Goal: Information Seeking & Learning: Find specific fact

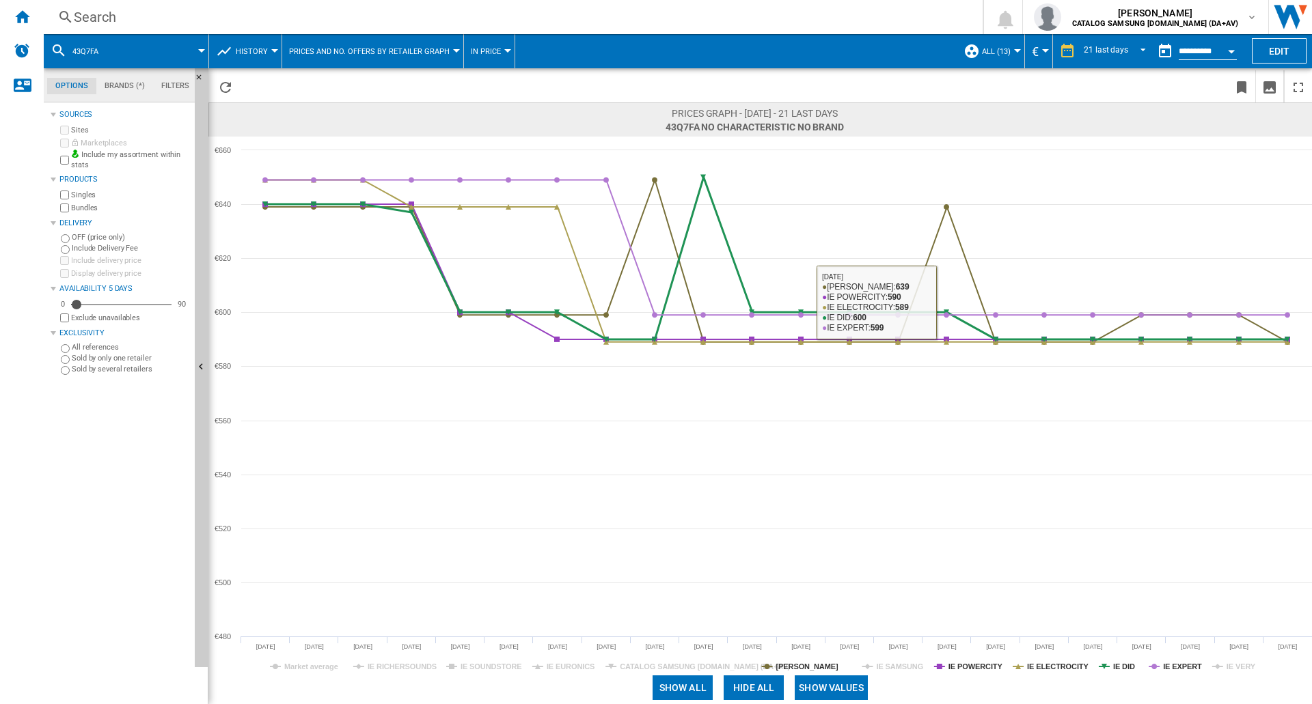
click at [656, 327] on icon at bounding box center [777, 259] width 1036 height 162
drag, startPoint x: 0, startPoint y: 0, endPoint x: 824, endPoint y: 10, distance: 824.1
click at [824, 10] on div "Search" at bounding box center [510, 17] width 873 height 19
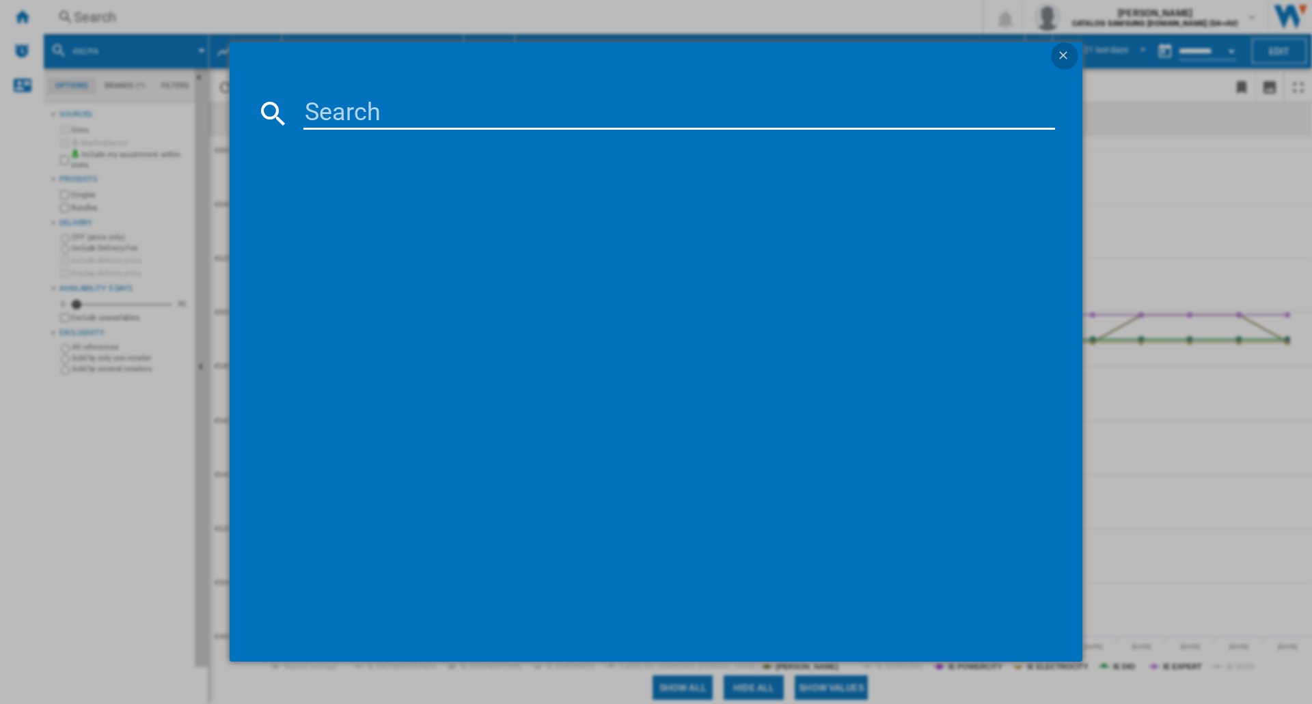
click at [1073, 58] on button "button" at bounding box center [1064, 55] width 27 height 27
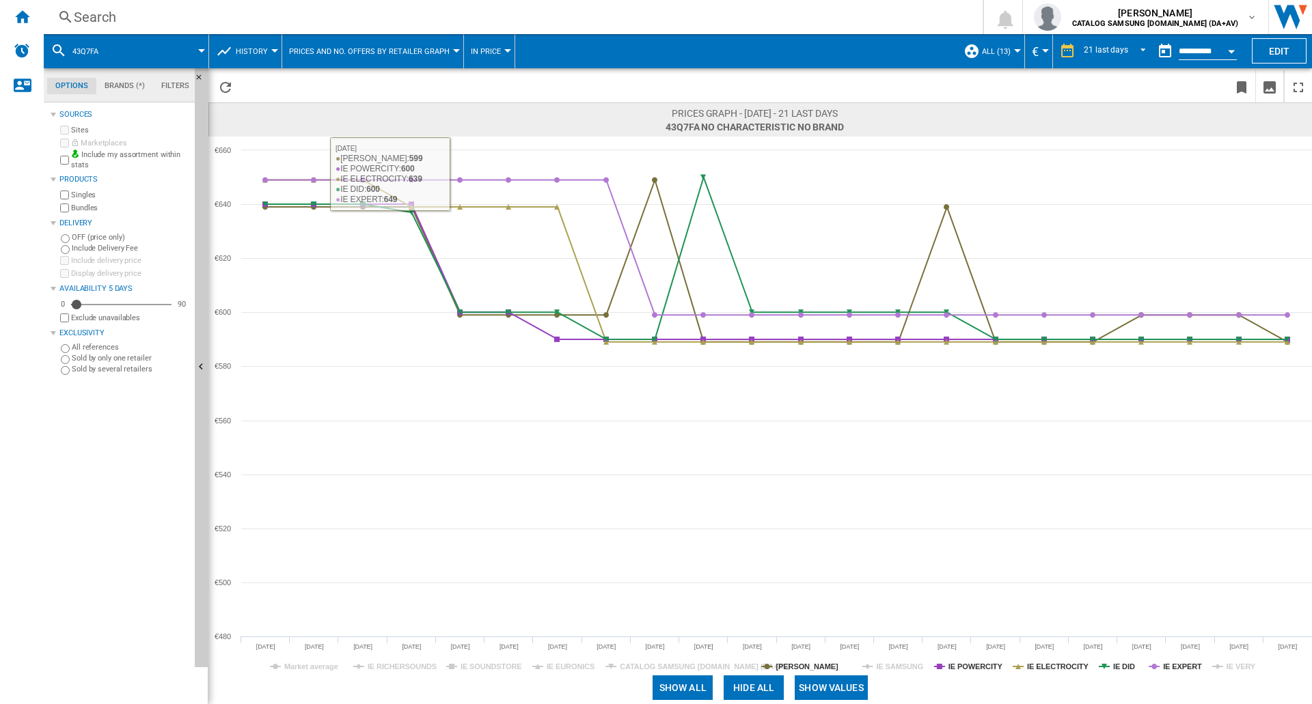
click at [86, 18] on div "Search" at bounding box center [510, 17] width 873 height 19
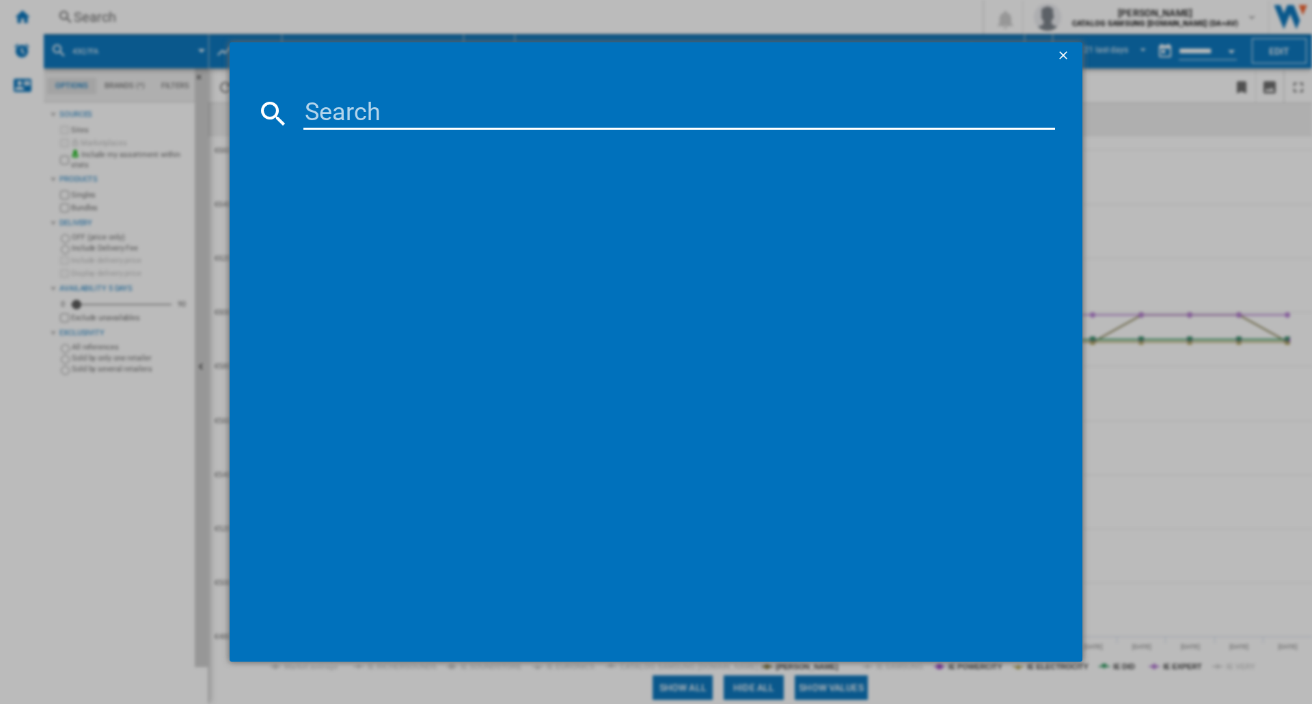
click at [355, 117] on input at bounding box center [679, 113] width 752 height 33
type input "50Q7FA"
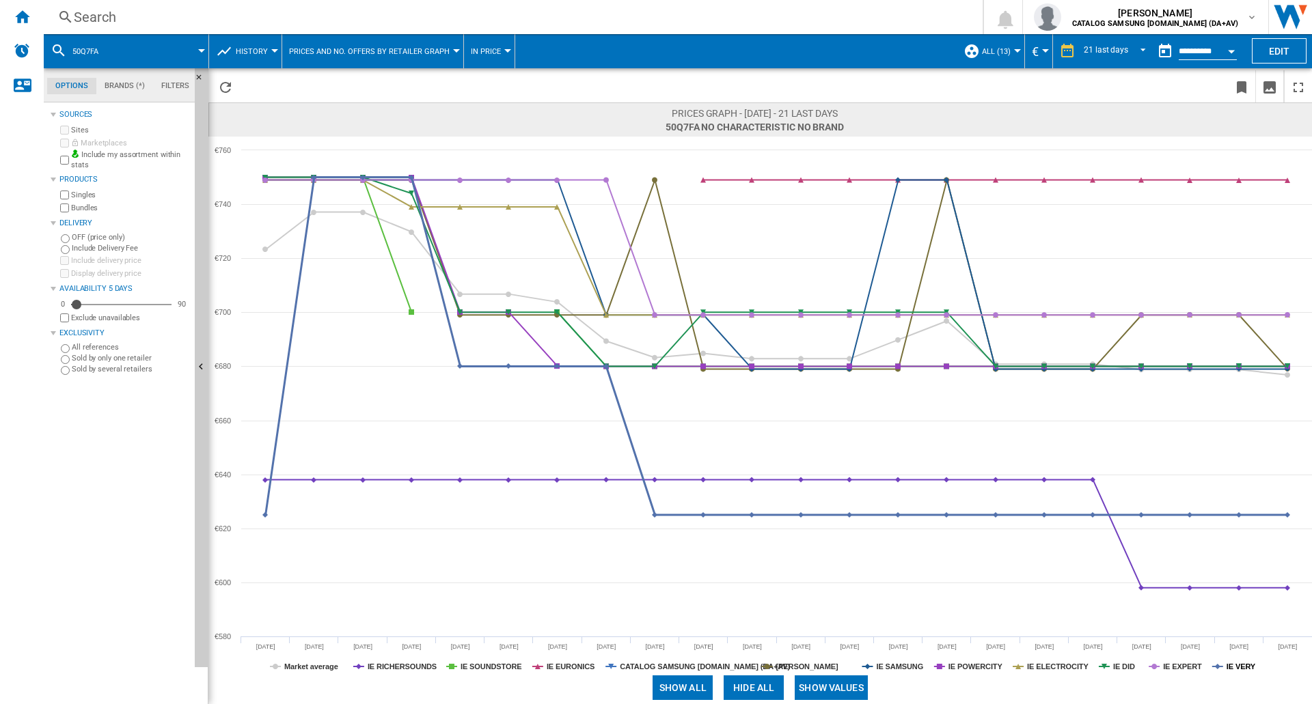
click at [1239, 668] on tspan "IE VERY" at bounding box center [1240, 667] width 29 height 8
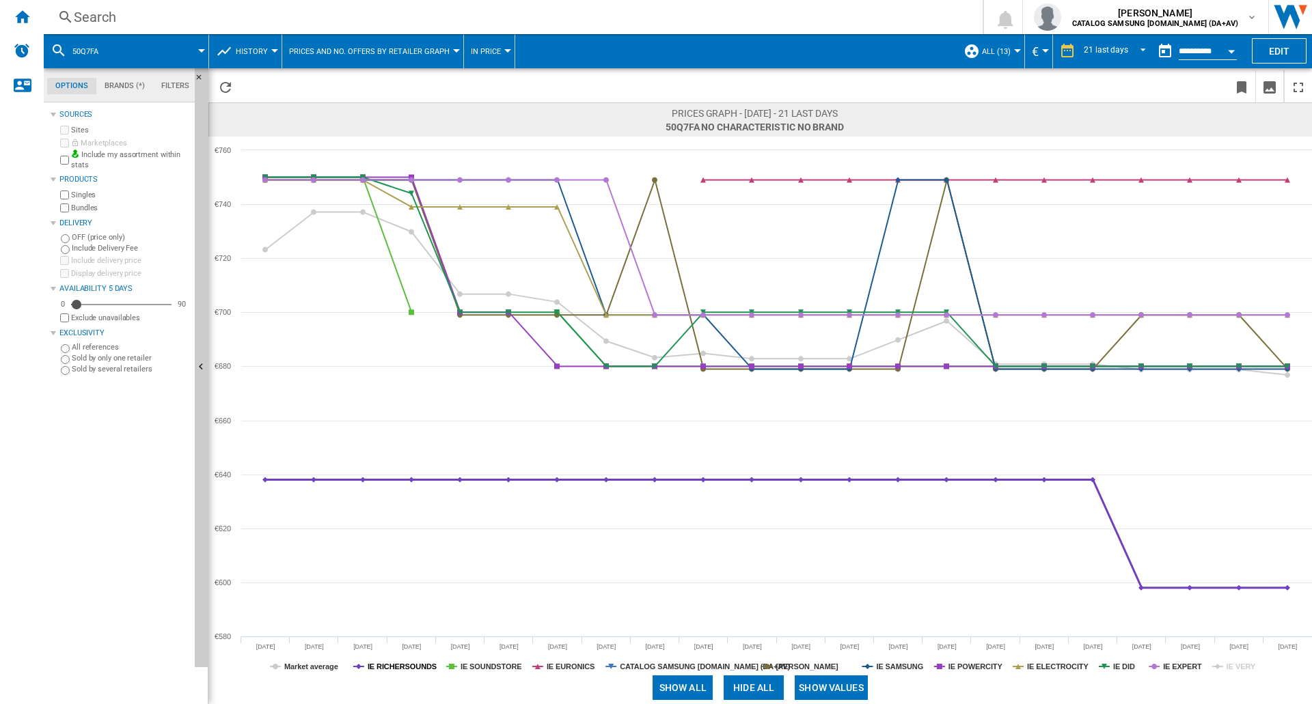
click at [404, 666] on tspan "IE RICHERSOUNDS" at bounding box center [402, 667] width 69 height 8
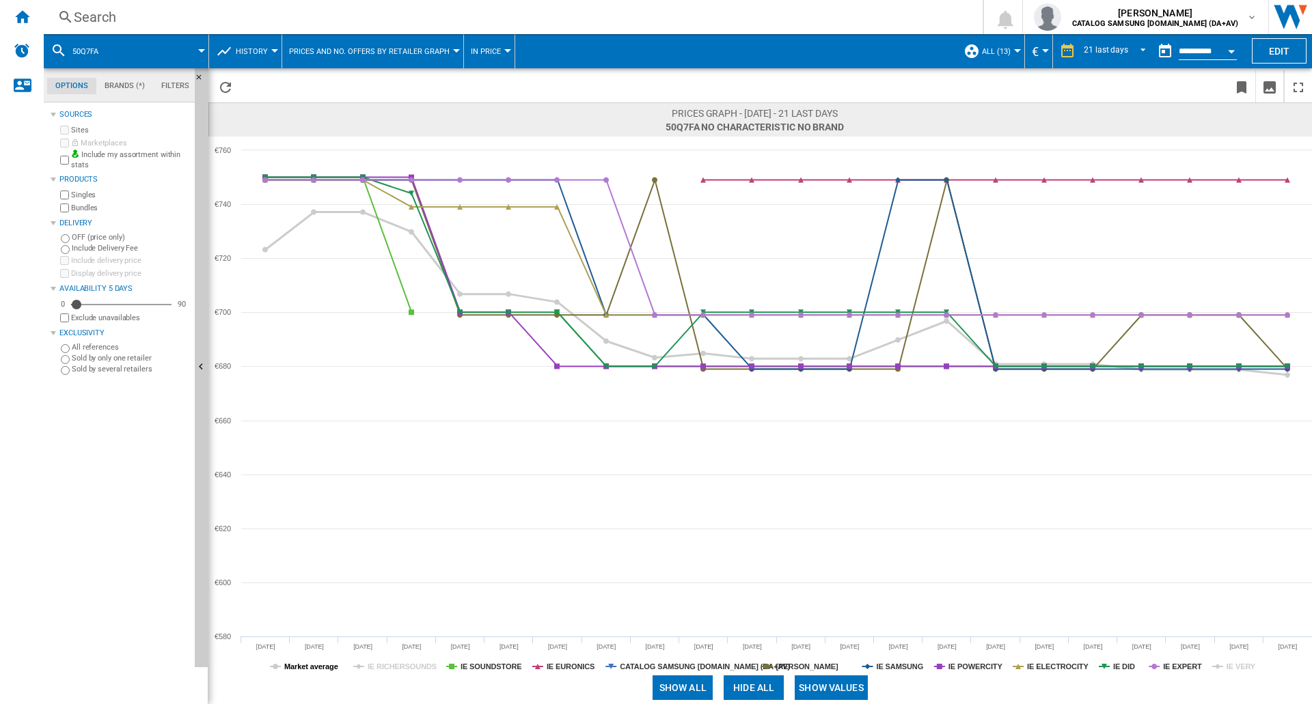
click at [332, 668] on tspan "Market average" at bounding box center [311, 667] width 54 height 8
click at [102, 14] on div "Search" at bounding box center [510, 17] width 873 height 19
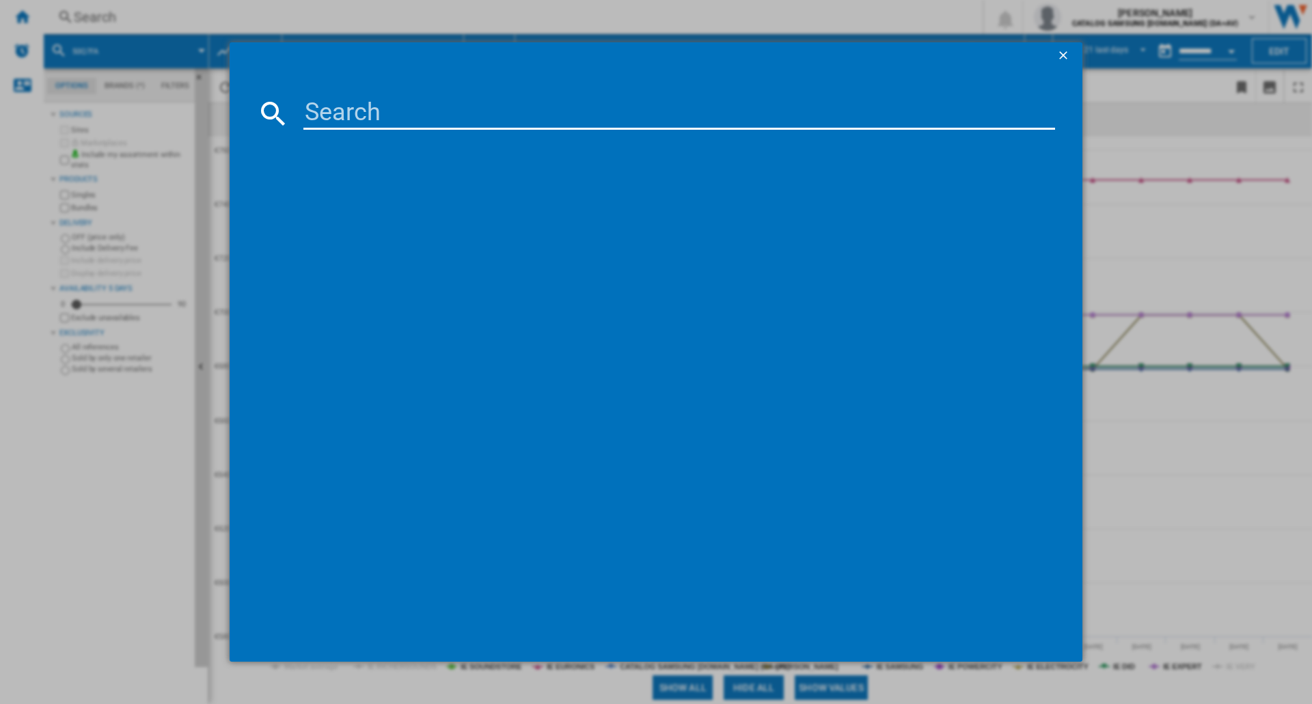
click at [388, 115] on input at bounding box center [679, 113] width 752 height 33
type input "55Q7F5"
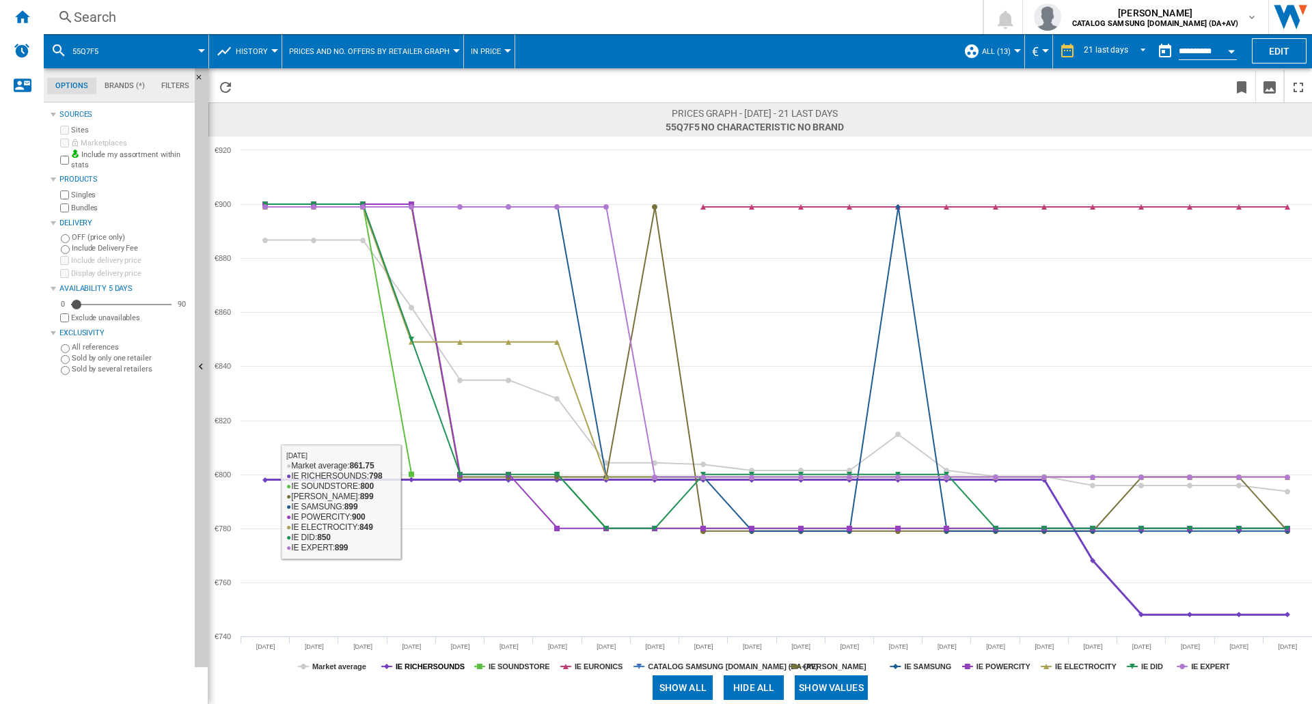
click at [439, 668] on tspan "IE RICHERSOUNDS" at bounding box center [430, 667] width 69 height 8
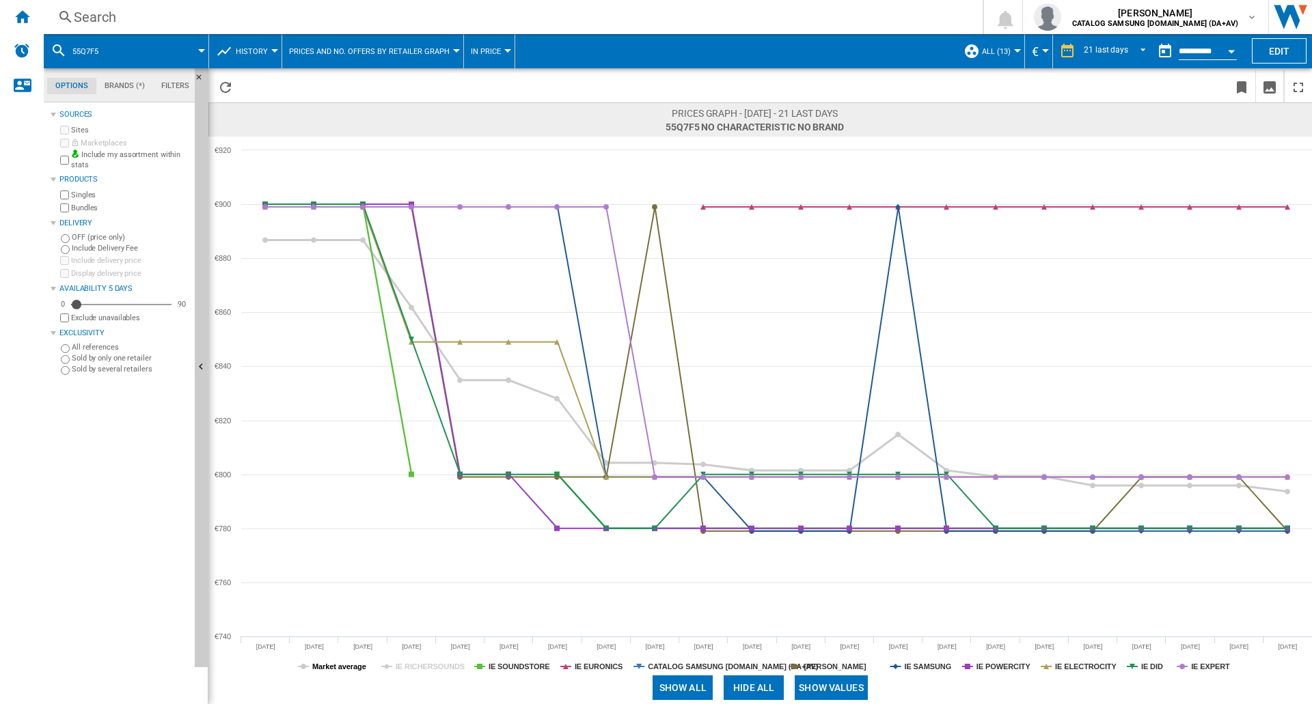
click at [355, 665] on tspan "Market average" at bounding box center [339, 667] width 54 height 8
click at [705, 665] on tspan "CATALOG SAMSUNG [DOMAIN_NAME] (DA+AV)" at bounding box center [733, 667] width 170 height 8
click at [920, 665] on tspan "IE SAMSUNG" at bounding box center [927, 667] width 47 height 8
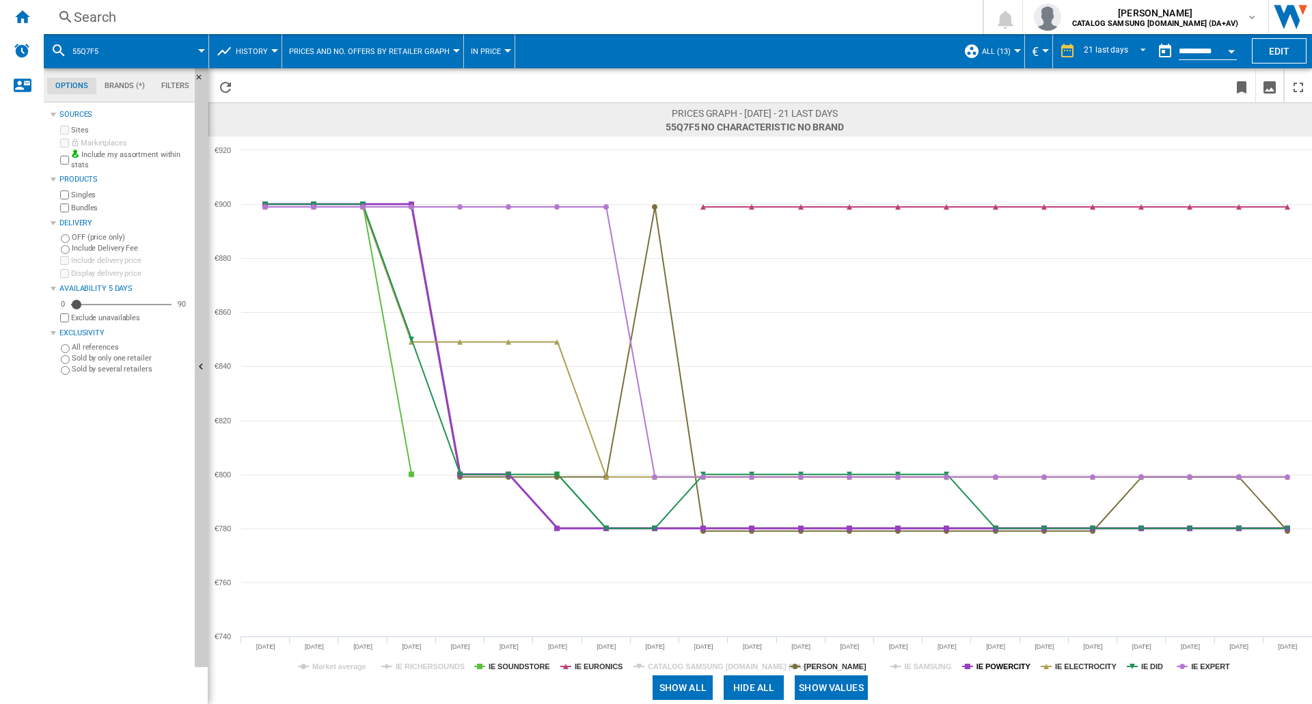
click at [1004, 669] on tspan "IE POWERCITY" at bounding box center [1003, 667] width 55 height 8
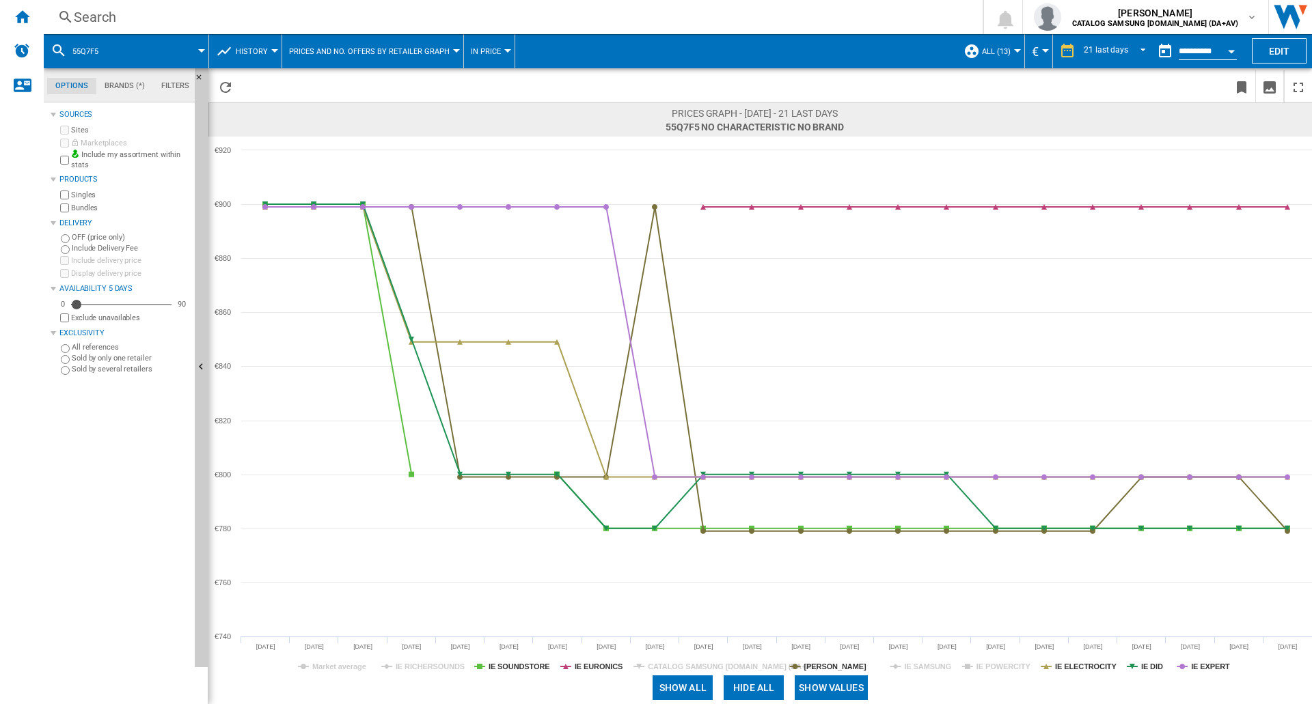
click at [1004, 669] on tspan "IE POWERCITY" at bounding box center [1003, 667] width 55 height 8
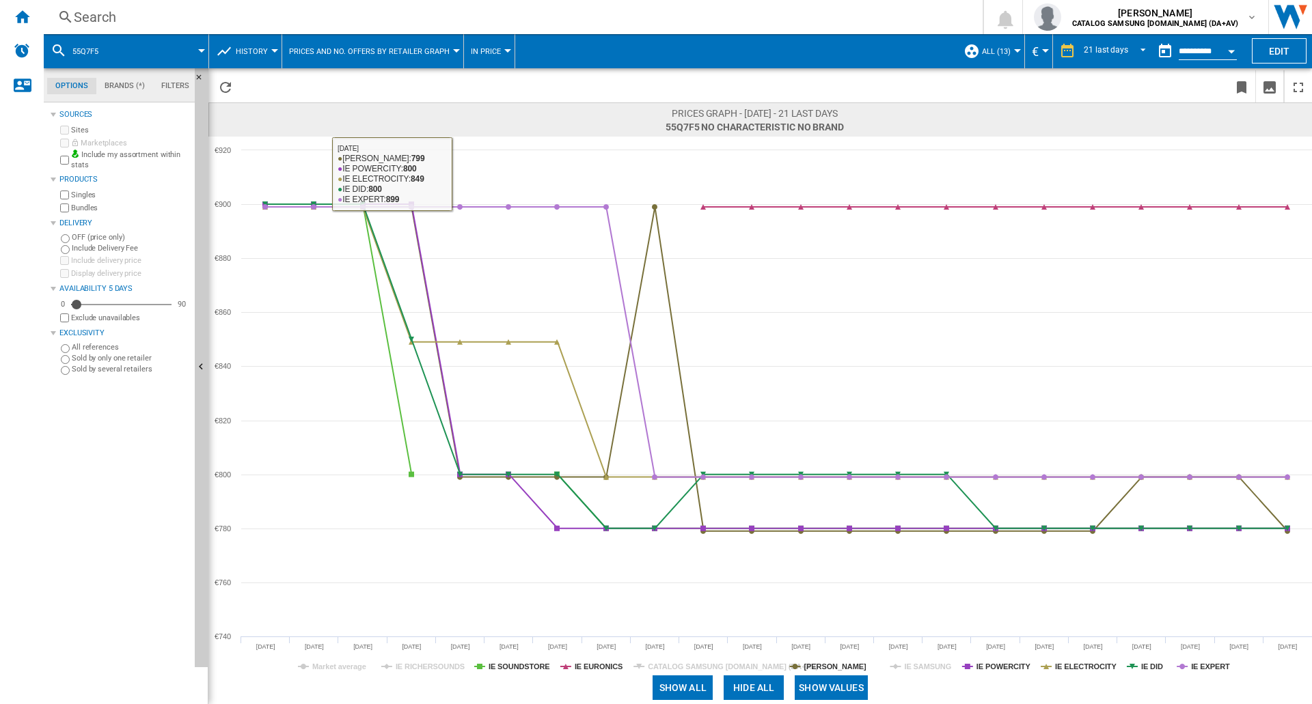
click at [92, 14] on div "Search" at bounding box center [510, 17] width 873 height 19
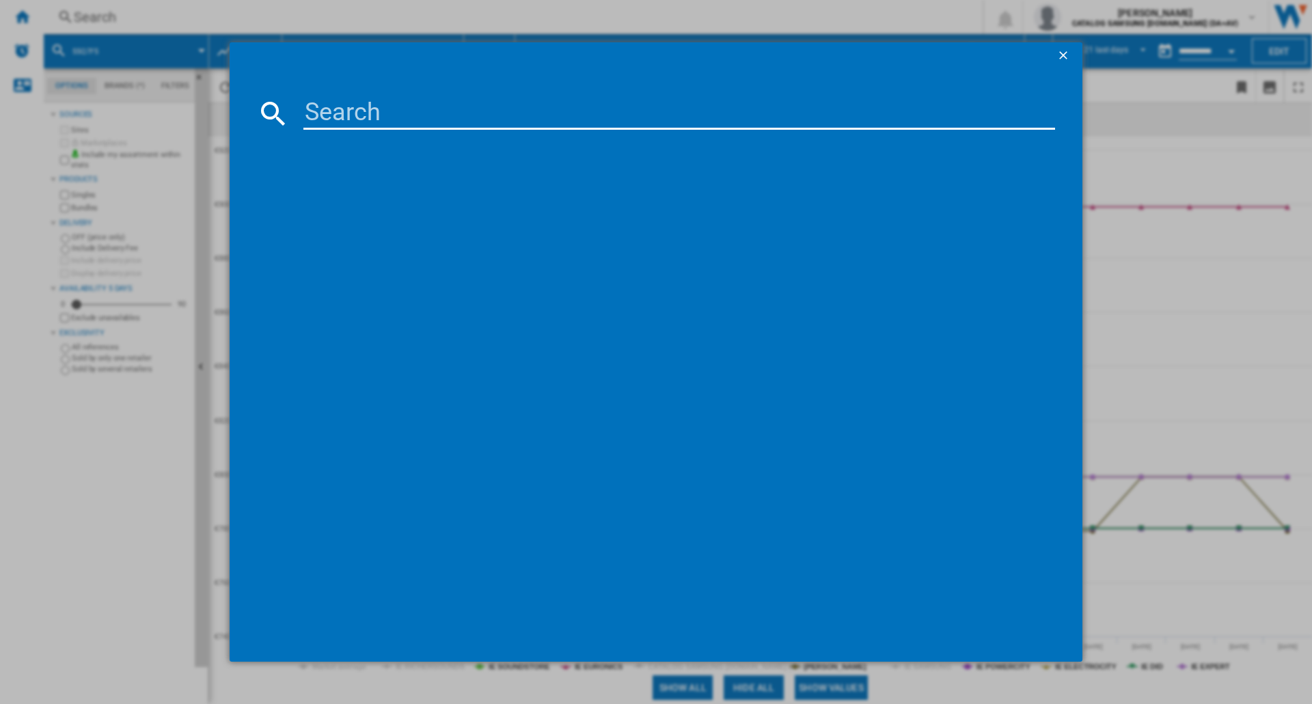
click at [381, 117] on input at bounding box center [679, 113] width 752 height 33
type input "65Q7F5"
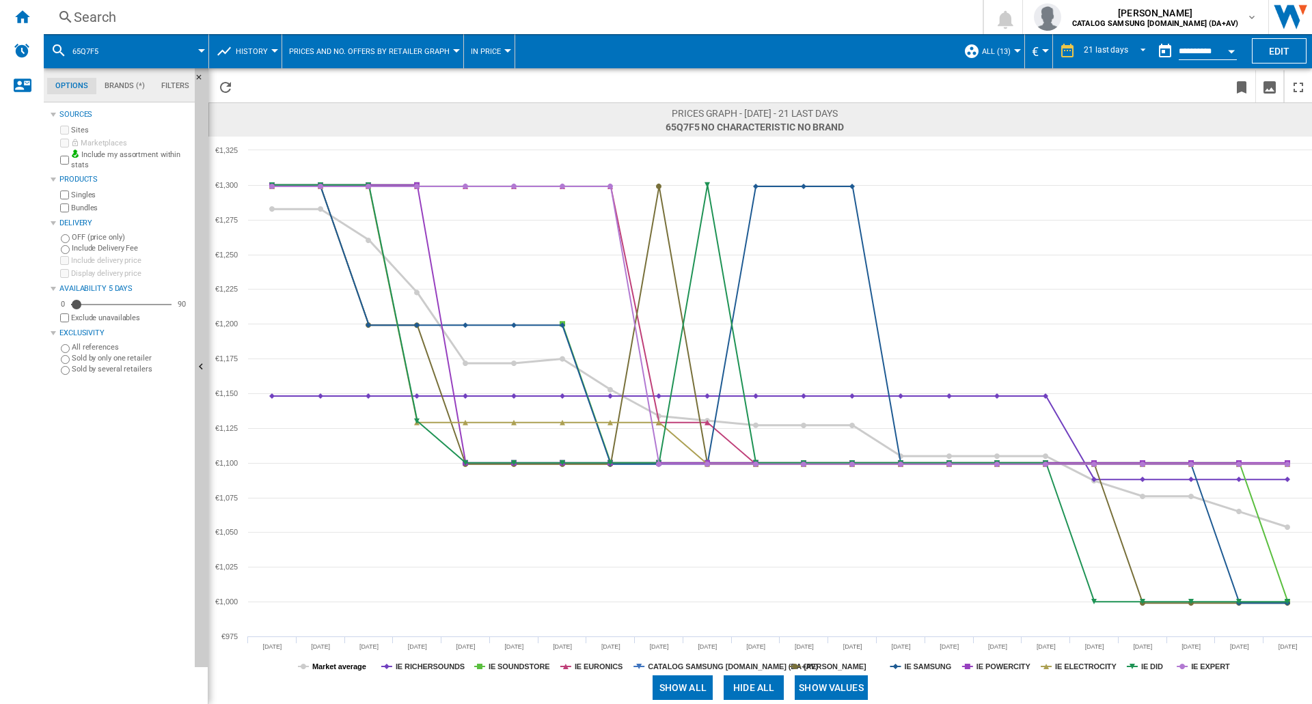
click at [346, 666] on tspan "Market average" at bounding box center [339, 667] width 54 height 8
click at [435, 665] on tspan "IE RICHERSOUNDS" at bounding box center [430, 667] width 69 height 8
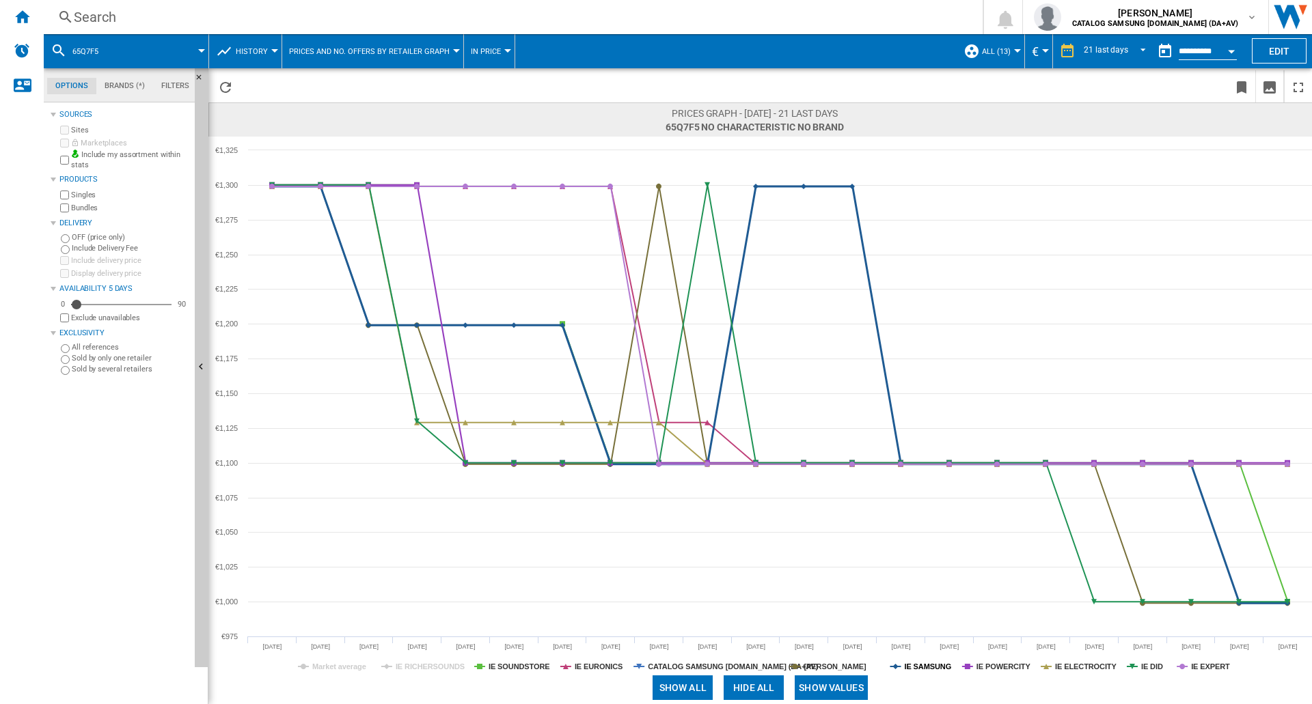
click at [916, 663] on tspan "IE SAMSUNG" at bounding box center [927, 667] width 47 height 8
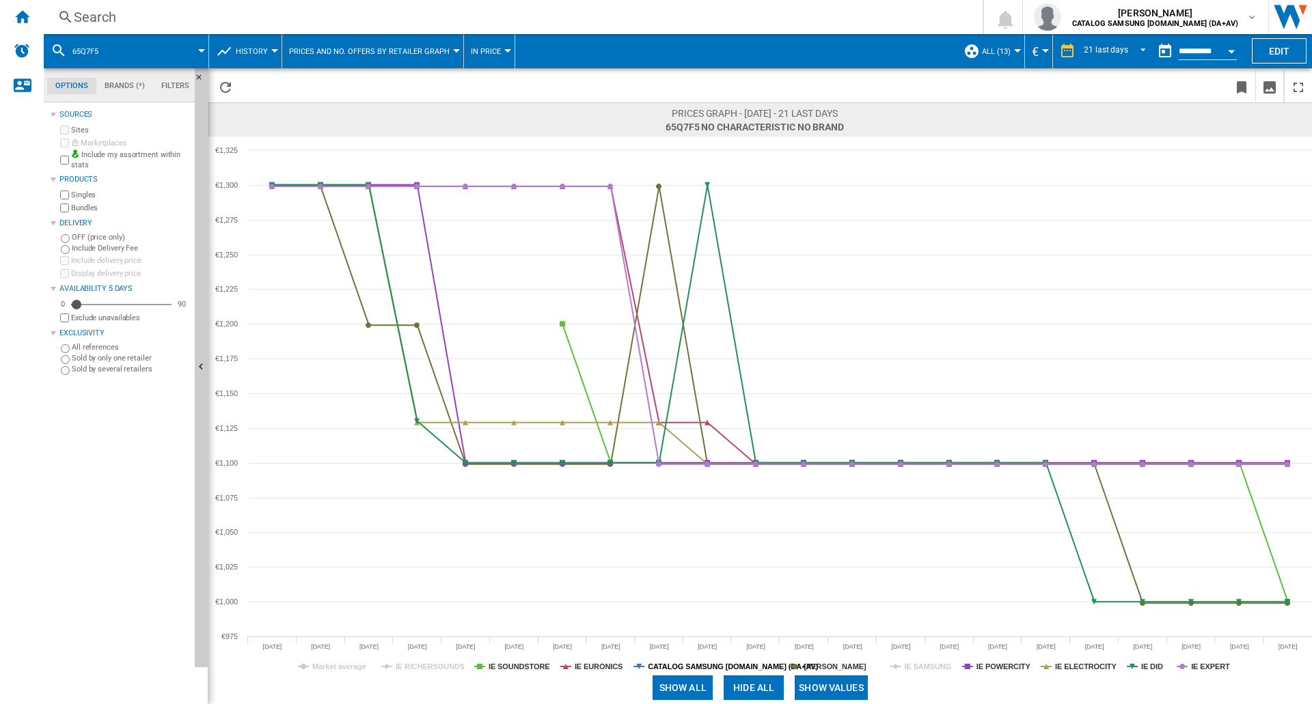
click at [675, 663] on tspan "CATALOG SAMSUNG [DOMAIN_NAME] (DA+AV)" at bounding box center [733, 667] width 170 height 8
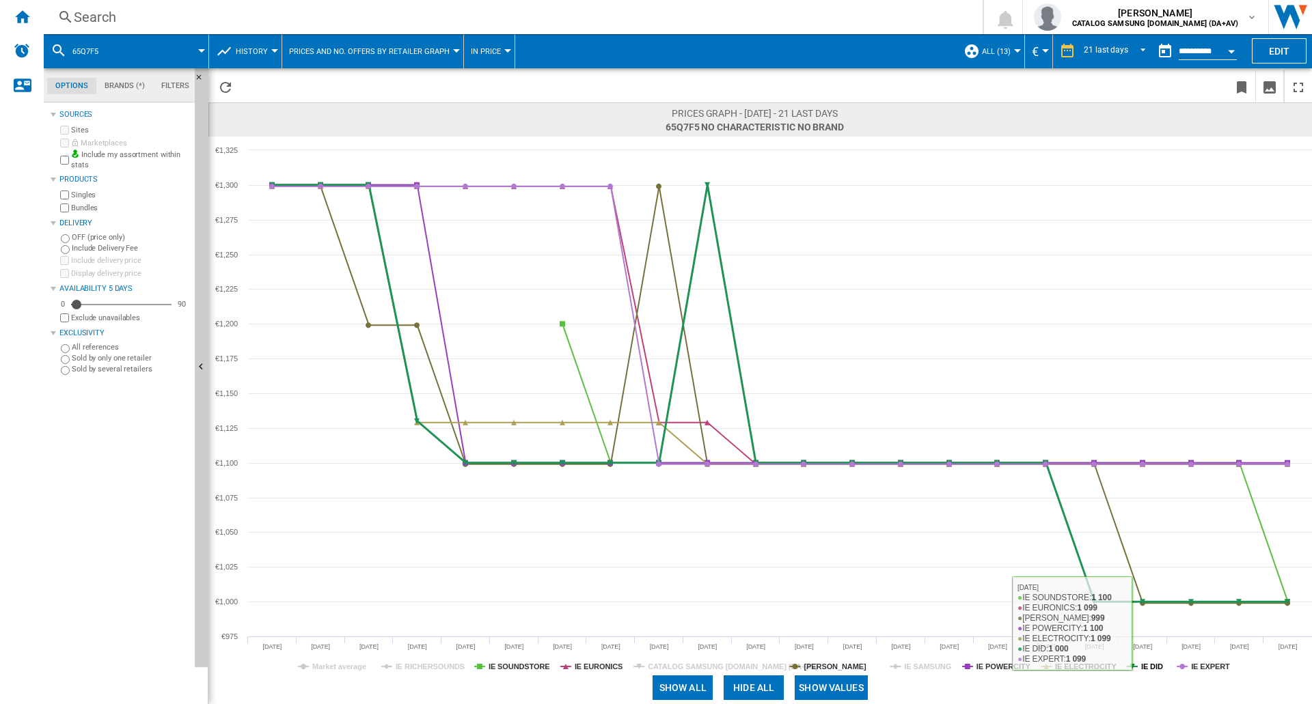
click at [1147, 668] on tspan "IE DID" at bounding box center [1152, 667] width 22 height 8
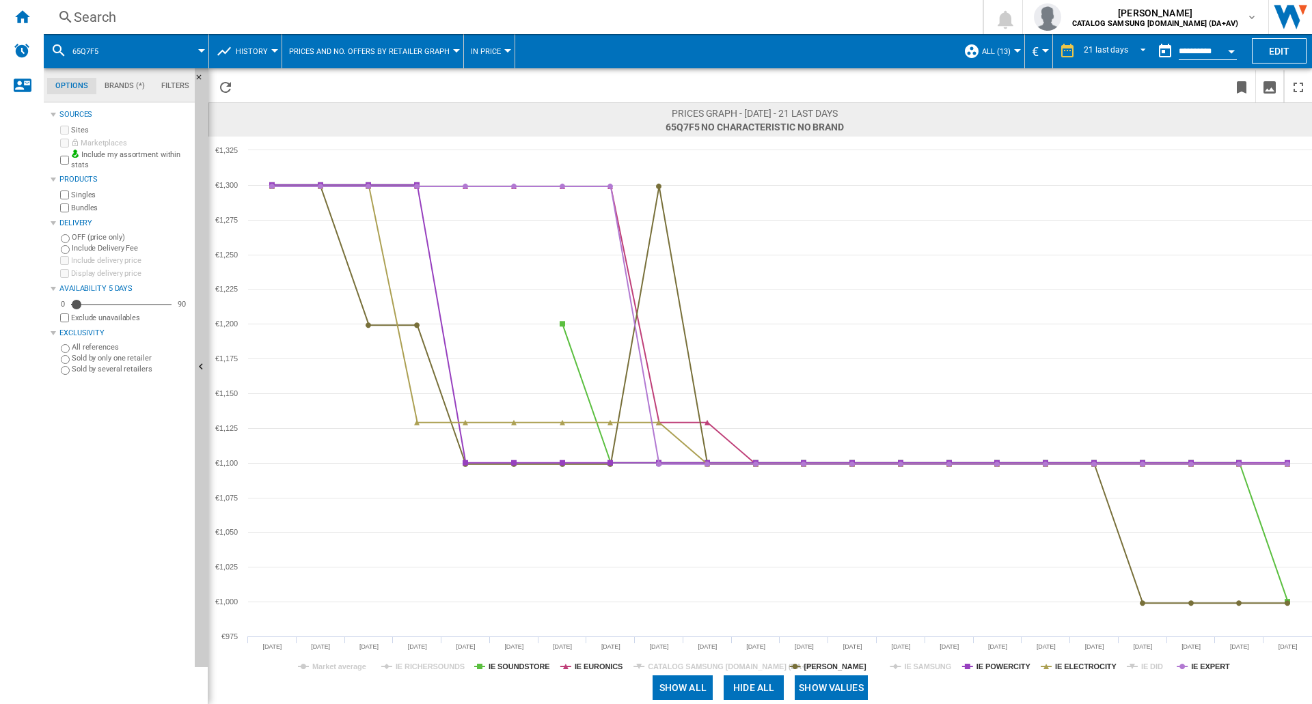
click at [1147, 668] on tspan "IE DID" at bounding box center [1152, 667] width 22 height 8
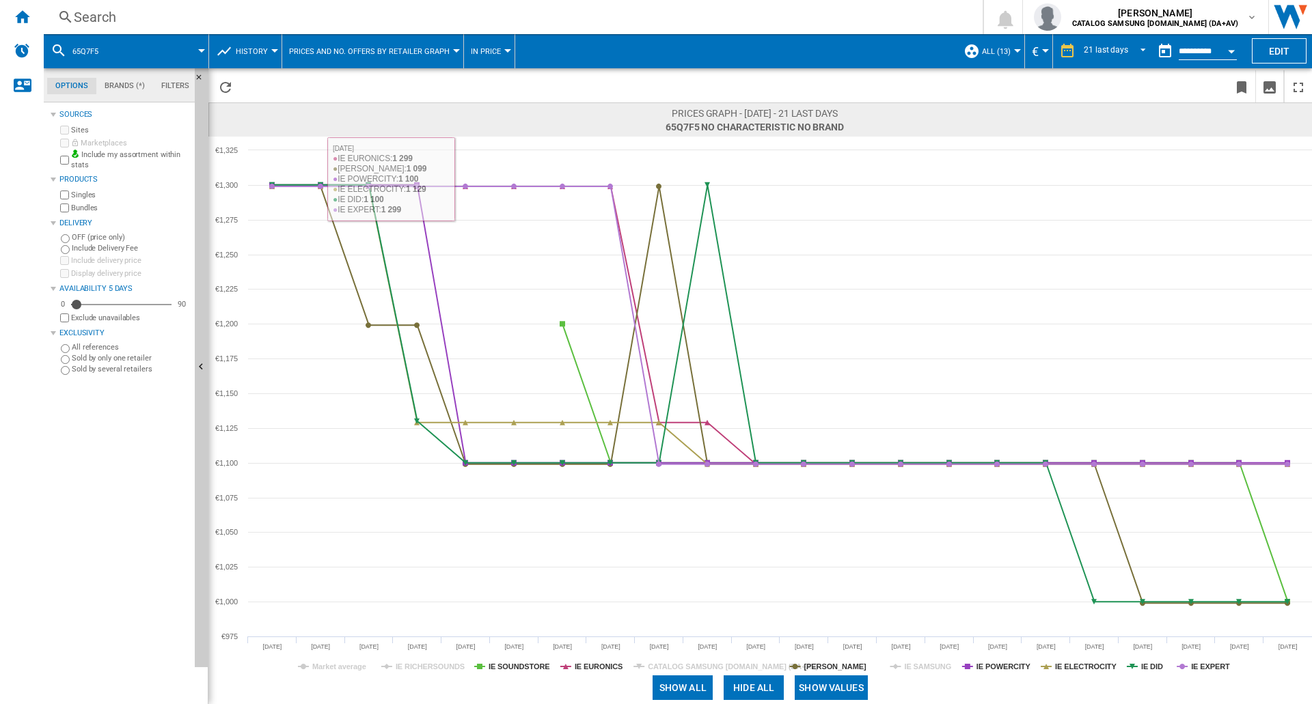
click at [100, 10] on div "Search" at bounding box center [510, 17] width 873 height 19
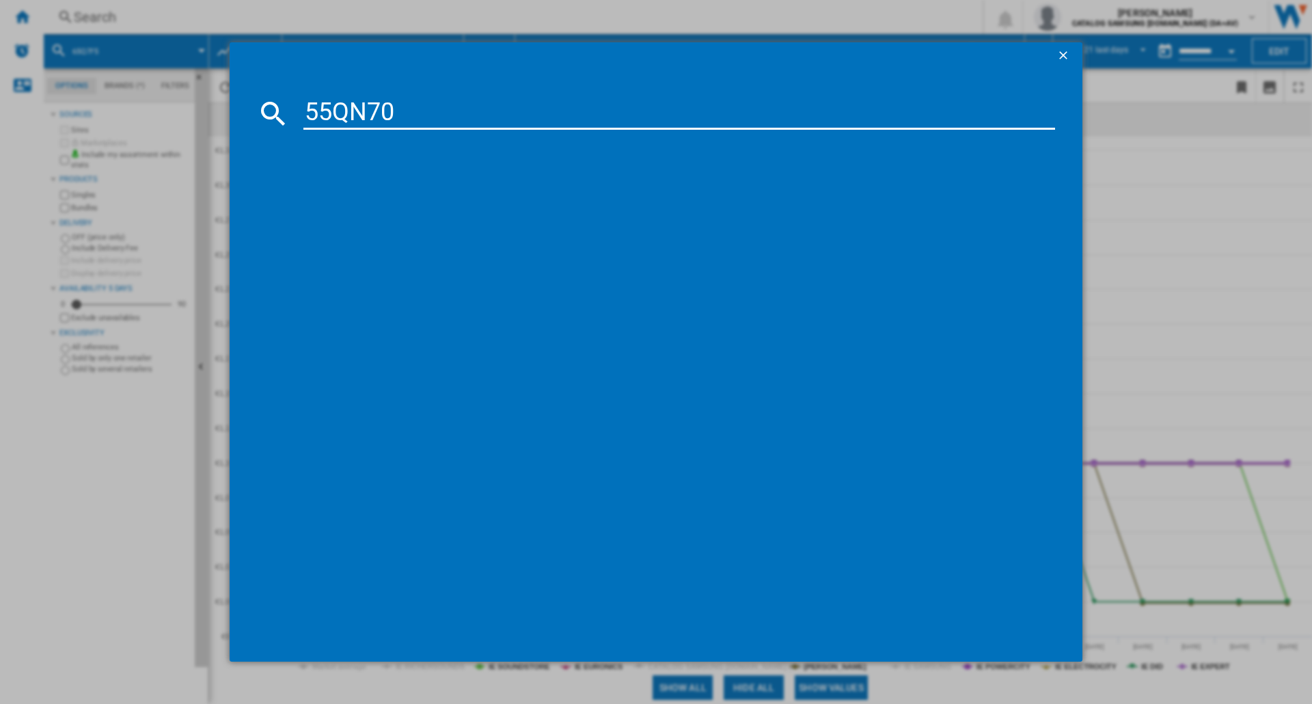
type input "55QN70F"
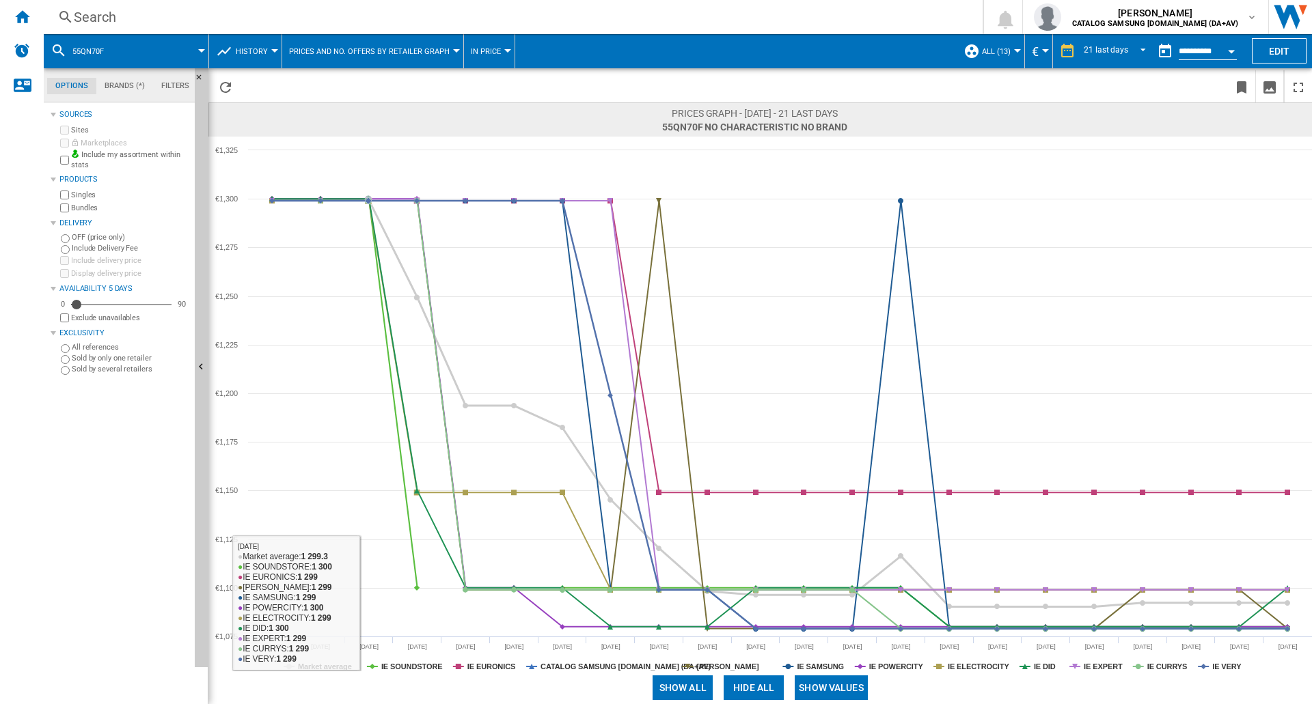
click at [343, 668] on tspan "Market average" at bounding box center [325, 667] width 54 height 8
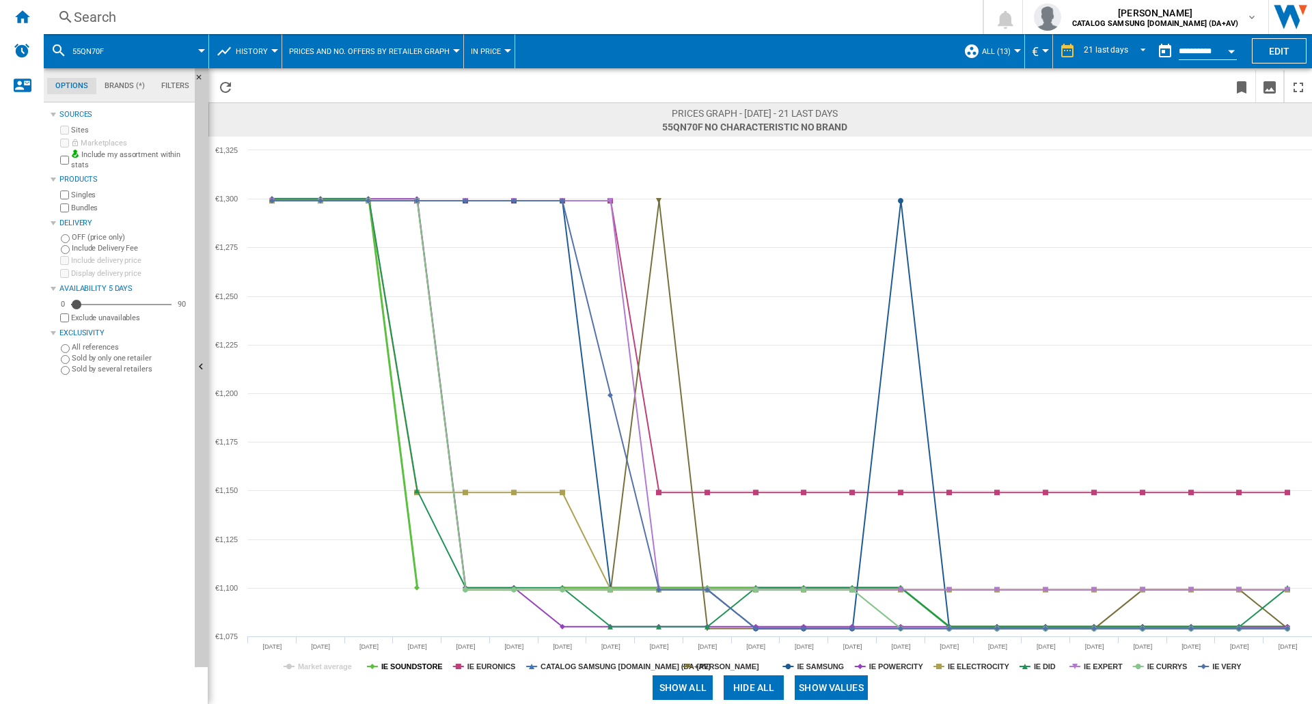
click at [410, 665] on tspan "IE SOUNDSTORE" at bounding box center [411, 667] width 61 height 8
click at [486, 668] on tspan "IE EURONICS" at bounding box center [491, 667] width 48 height 8
click at [568, 669] on tspan "CATALOG SAMSUNG [DOMAIN_NAME] (DA+AV)" at bounding box center [625, 667] width 170 height 8
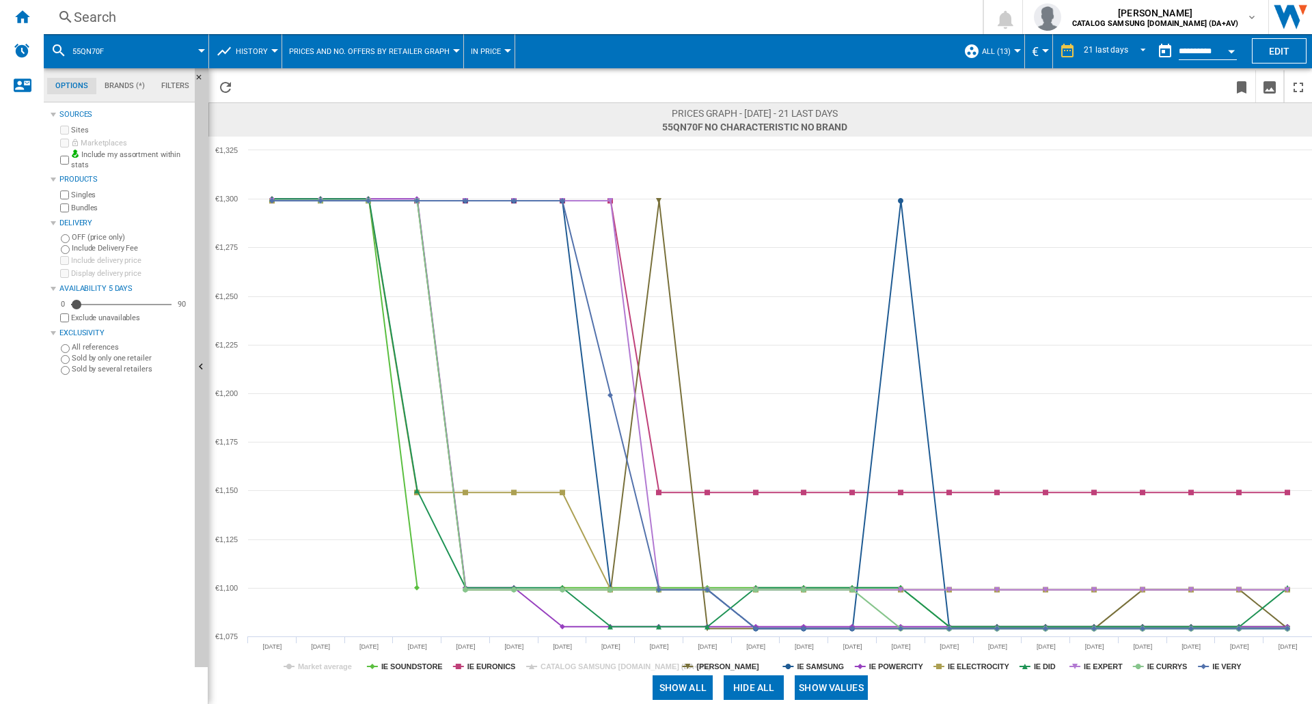
click at [824, 674] on div "Show all Hide all Show values" at bounding box center [759, 687] width 1103 height 33
click at [827, 668] on tspan "IE SAMSUNG" at bounding box center [820, 667] width 47 height 8
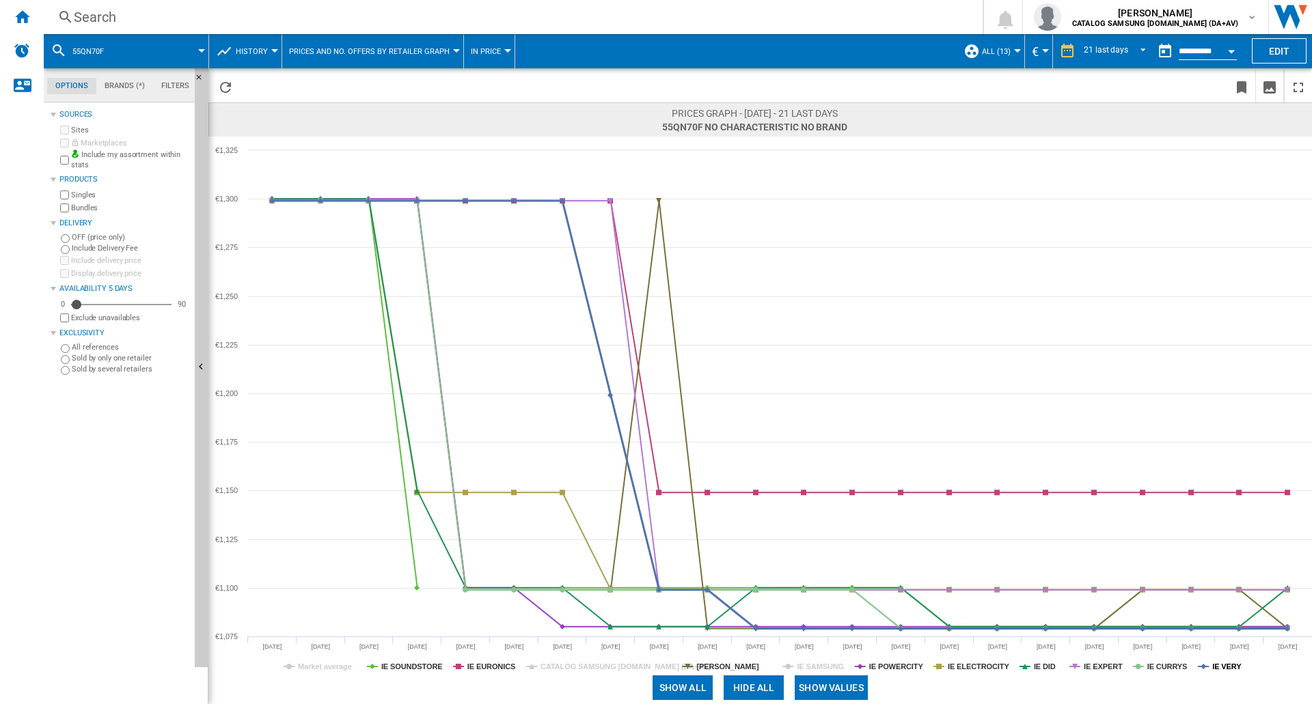
click at [1227, 666] on tspan "IE VERY" at bounding box center [1226, 667] width 29 height 8
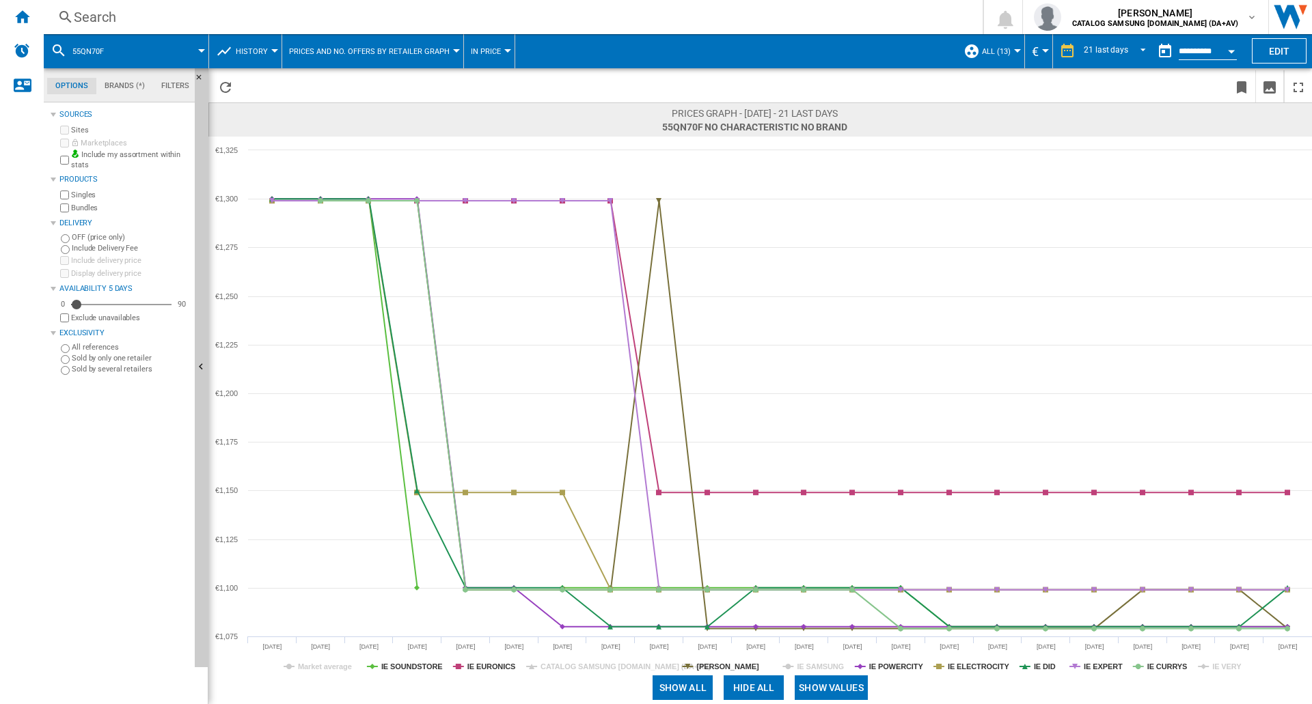
click at [1227, 666] on tspan "IE VERY" at bounding box center [1226, 667] width 29 height 8
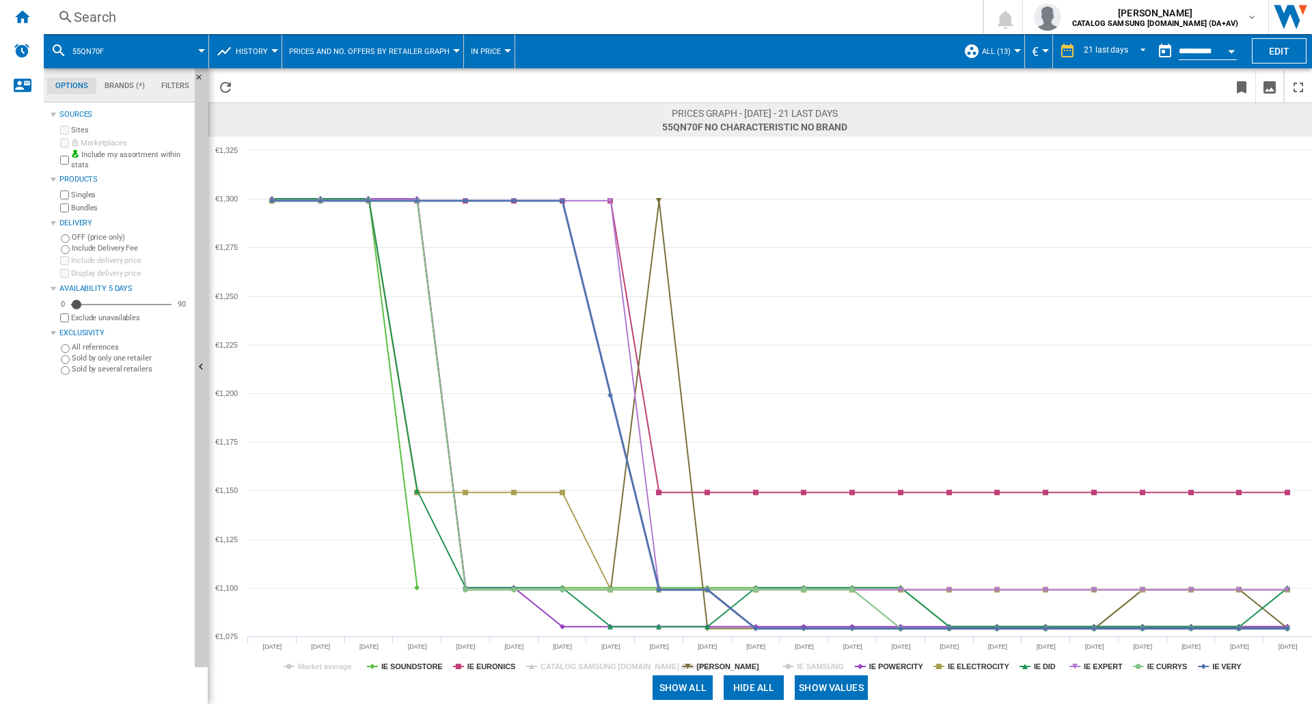
click at [1228, 666] on tspan "IE VERY" at bounding box center [1226, 667] width 29 height 8
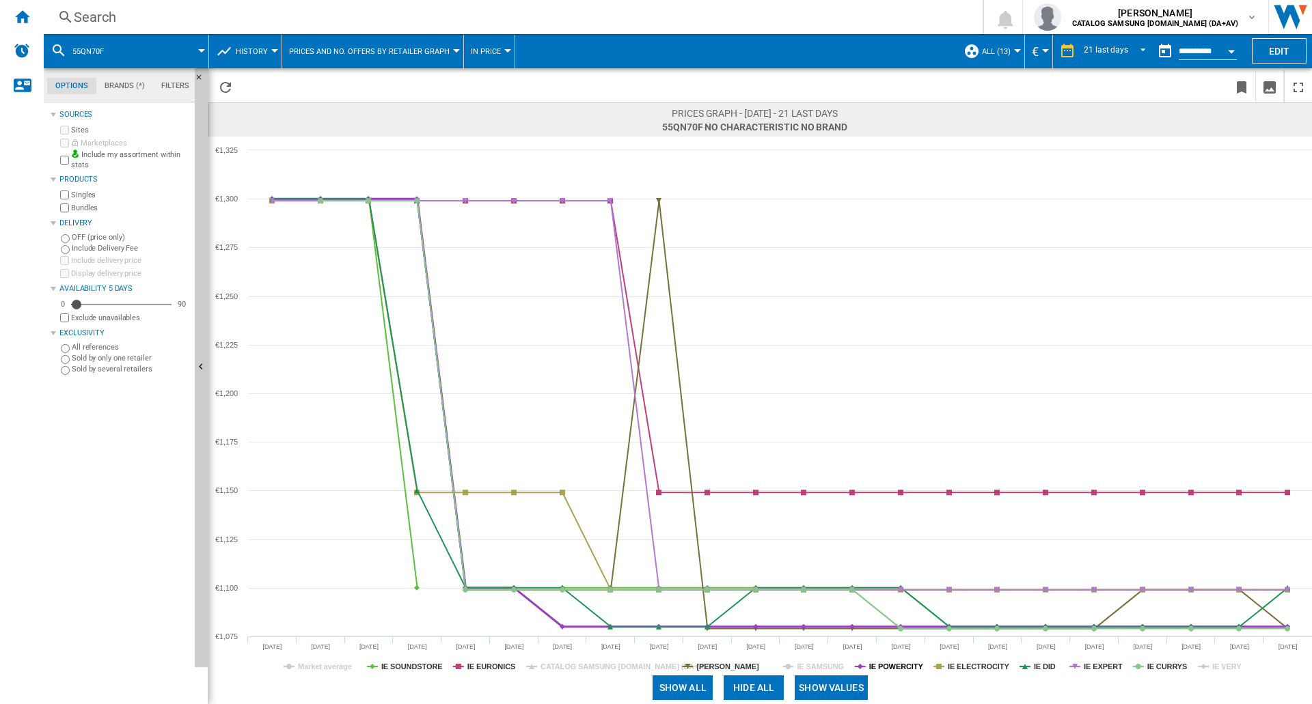
click at [900, 666] on tspan "IE POWERCITY" at bounding box center [896, 667] width 55 height 8
click at [749, 666] on tspan "[PERSON_NAME]" at bounding box center [727, 667] width 62 height 8
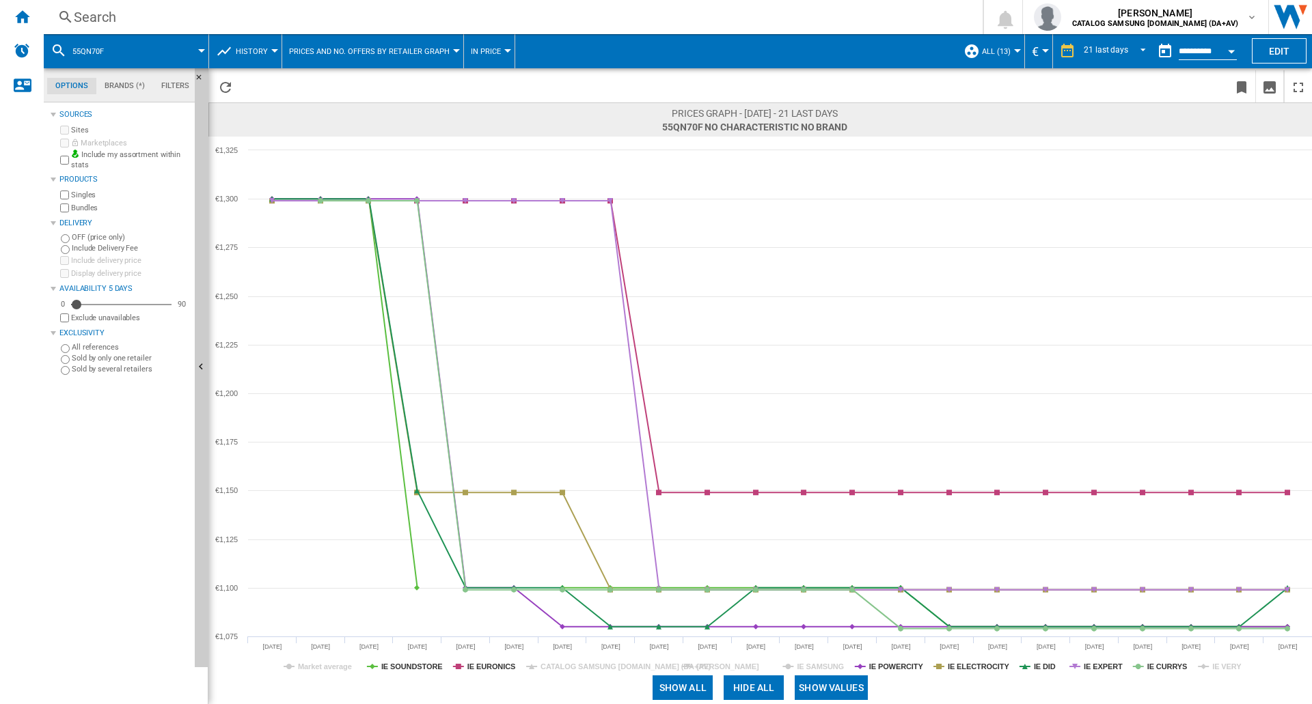
click at [750, 666] on tspan "[PERSON_NAME]" at bounding box center [727, 667] width 62 height 8
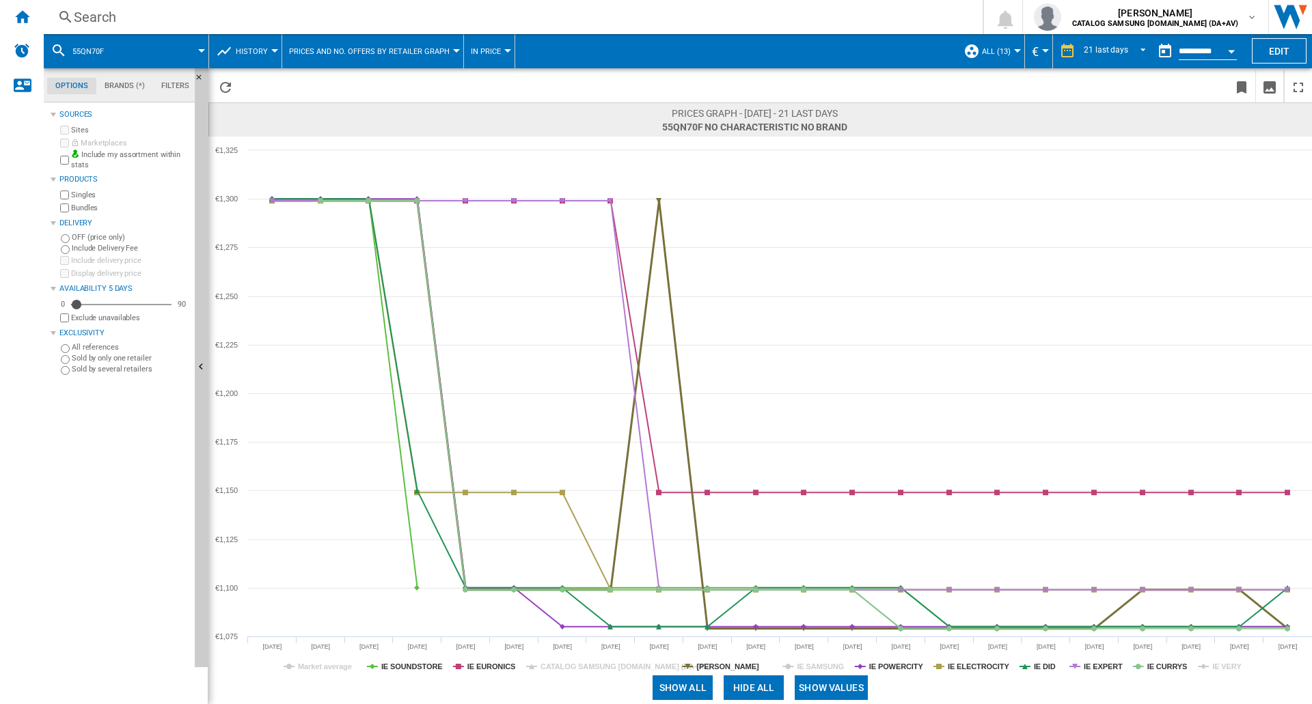
click at [750, 666] on tspan "[PERSON_NAME]" at bounding box center [727, 667] width 62 height 8
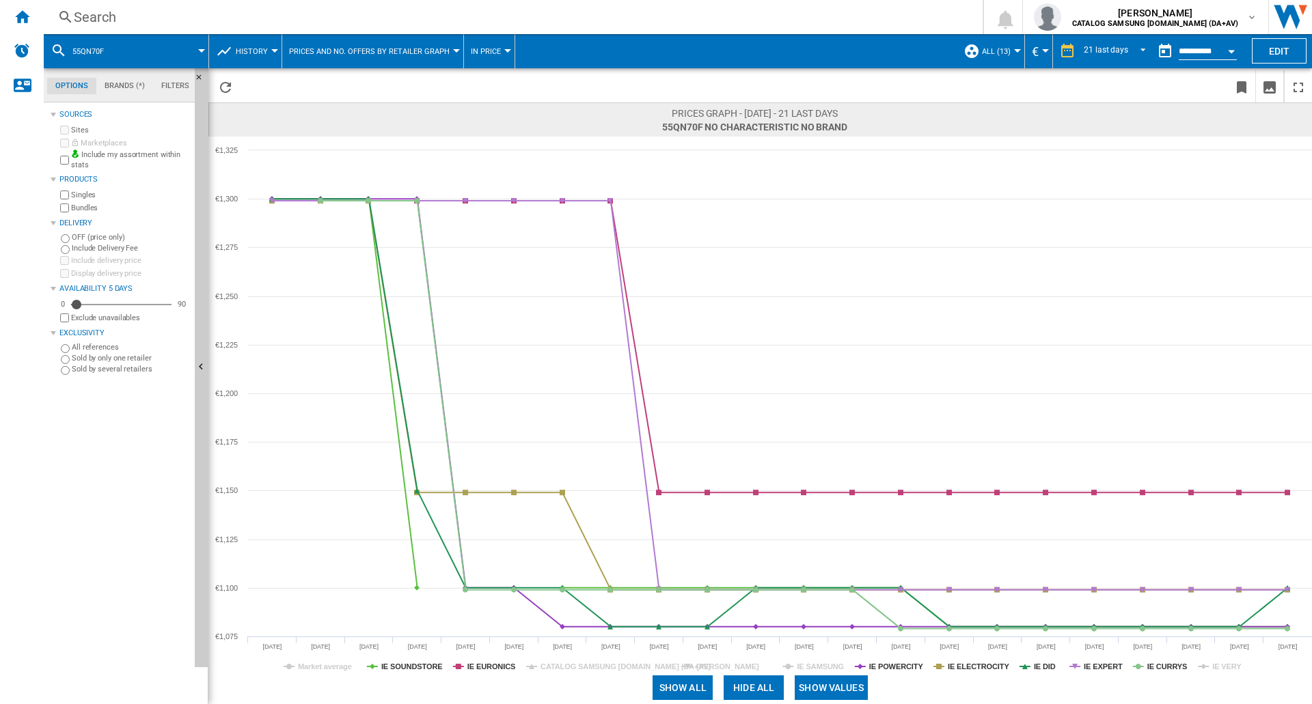
click at [750, 666] on tspan "[PERSON_NAME]" at bounding box center [727, 667] width 62 height 8
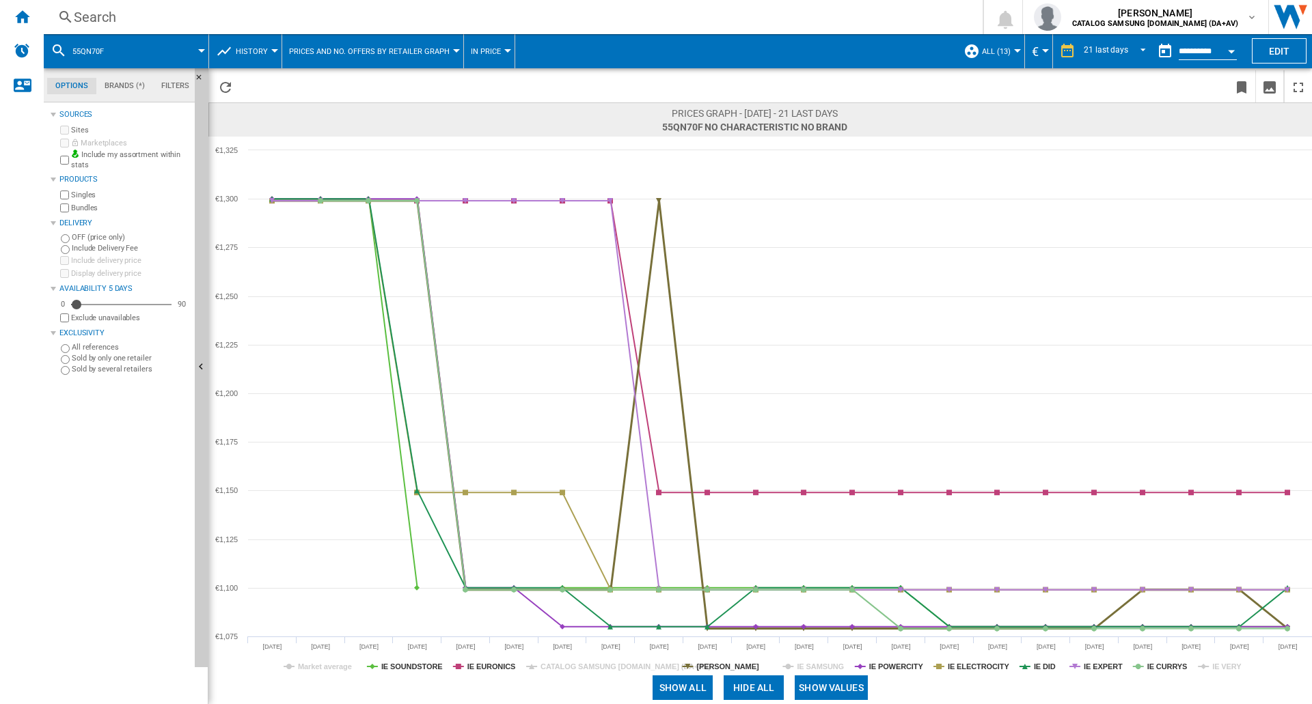
click at [750, 666] on tspan "[PERSON_NAME]" at bounding box center [727, 667] width 62 height 8
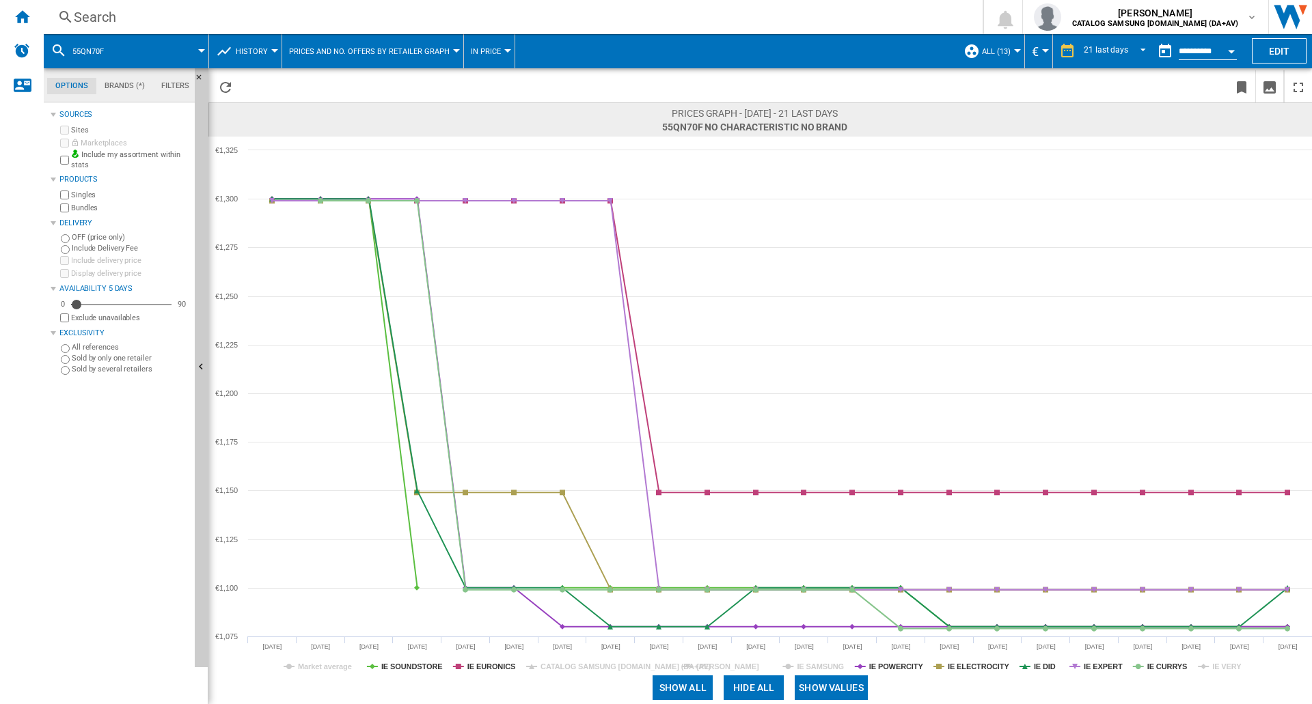
click at [750, 666] on tspan "[PERSON_NAME]" at bounding box center [727, 667] width 62 height 8
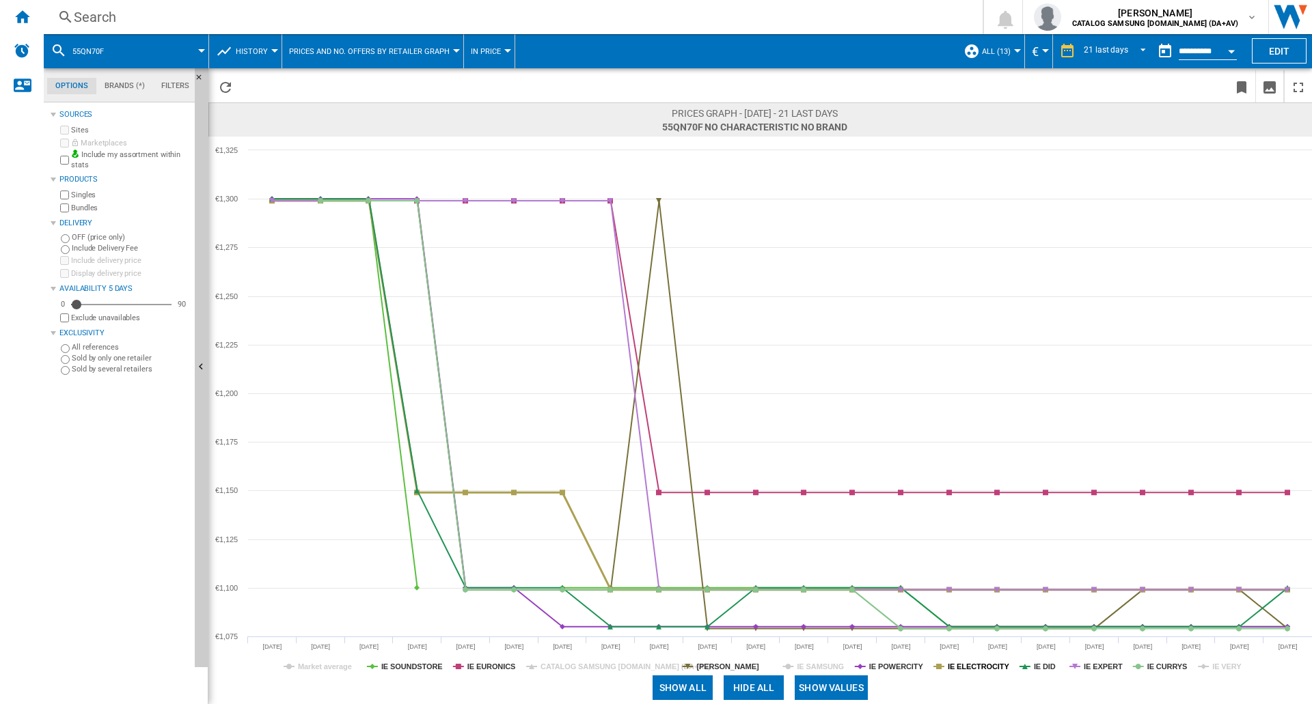
click at [991, 670] on tspan "IE ELECTROCITY" at bounding box center [978, 667] width 61 height 8
click at [740, 663] on tspan "[PERSON_NAME]" at bounding box center [727, 667] width 62 height 8
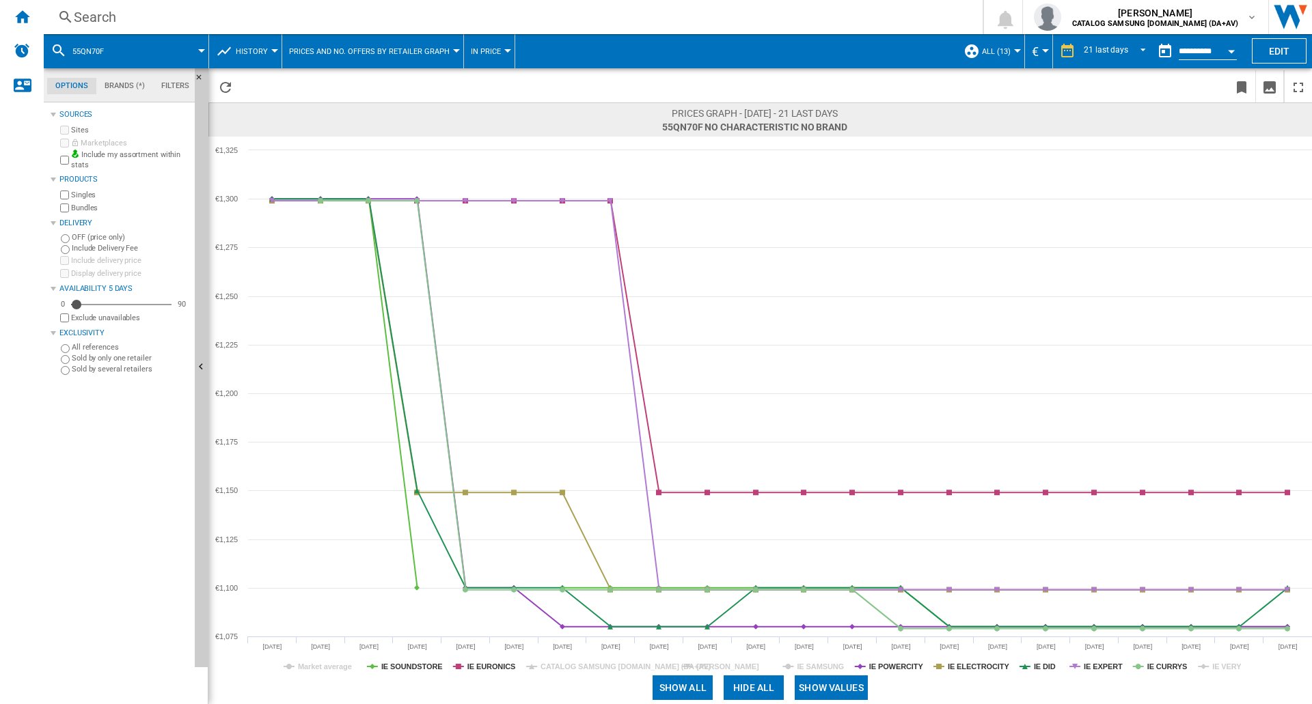
click at [740, 663] on tspan "[PERSON_NAME]" at bounding box center [727, 667] width 62 height 8
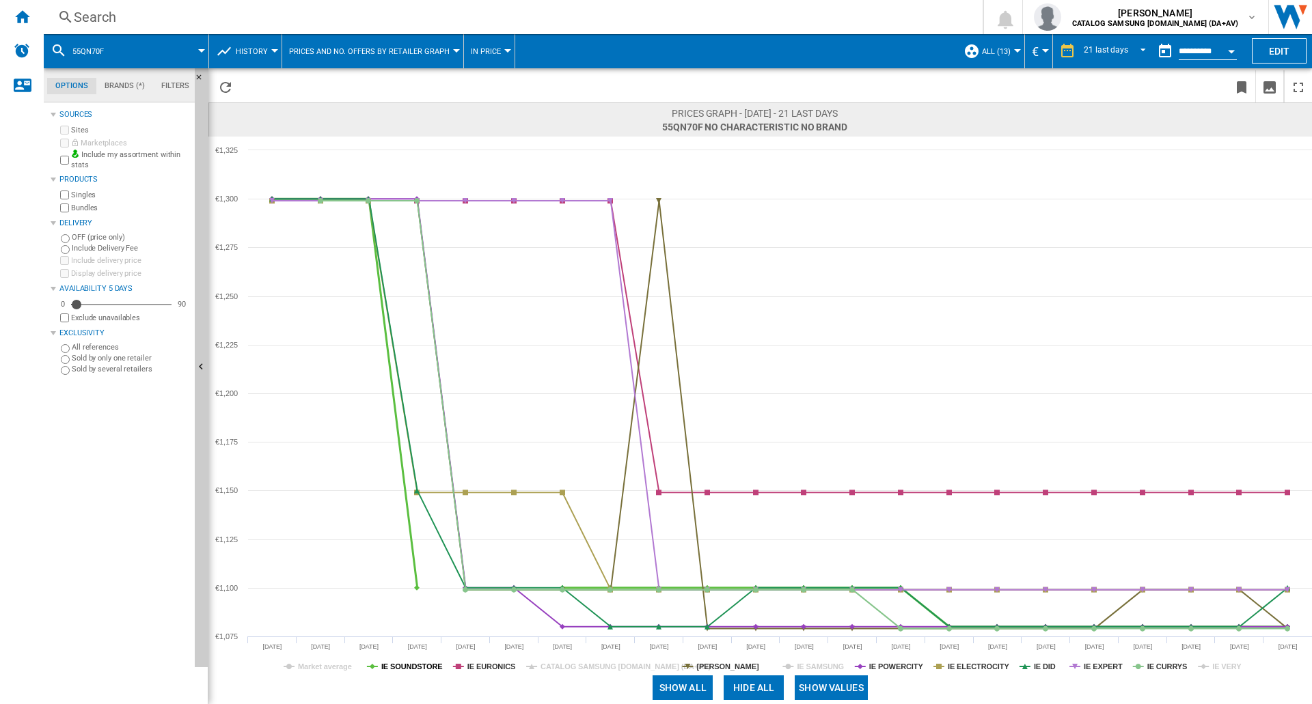
click at [415, 666] on tspan "IE SOUNDSTORE" at bounding box center [411, 667] width 61 height 8
click at [1227, 669] on tspan "IE VERY" at bounding box center [1226, 667] width 29 height 8
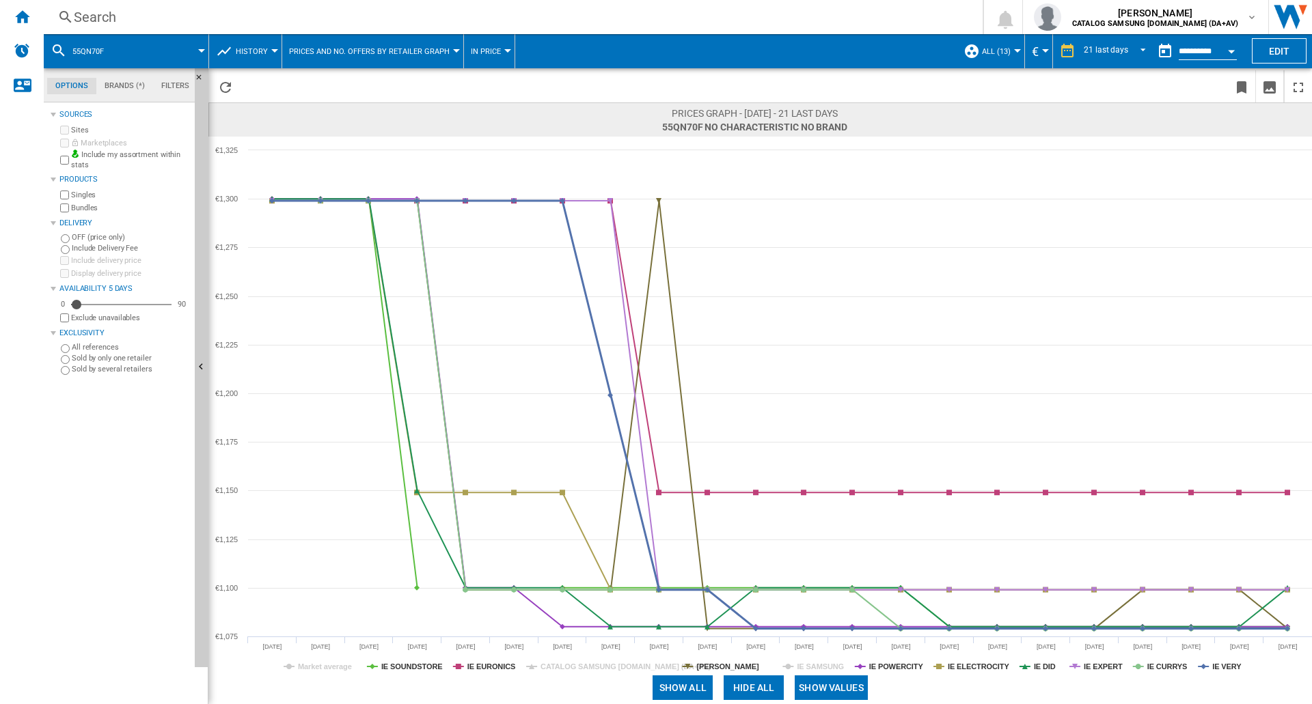
click at [1227, 669] on tspan "IE VERY" at bounding box center [1226, 667] width 29 height 8
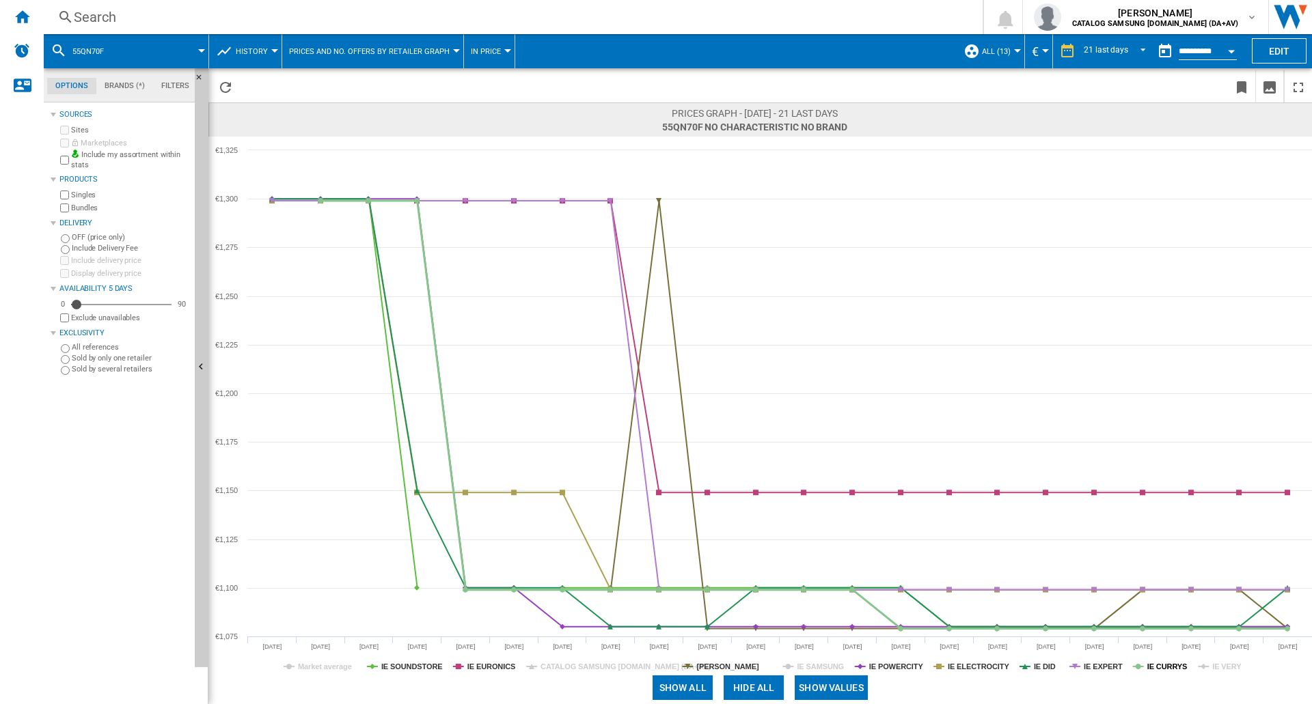
click at [1165, 669] on tspan "IE CURRYS" at bounding box center [1167, 667] width 40 height 8
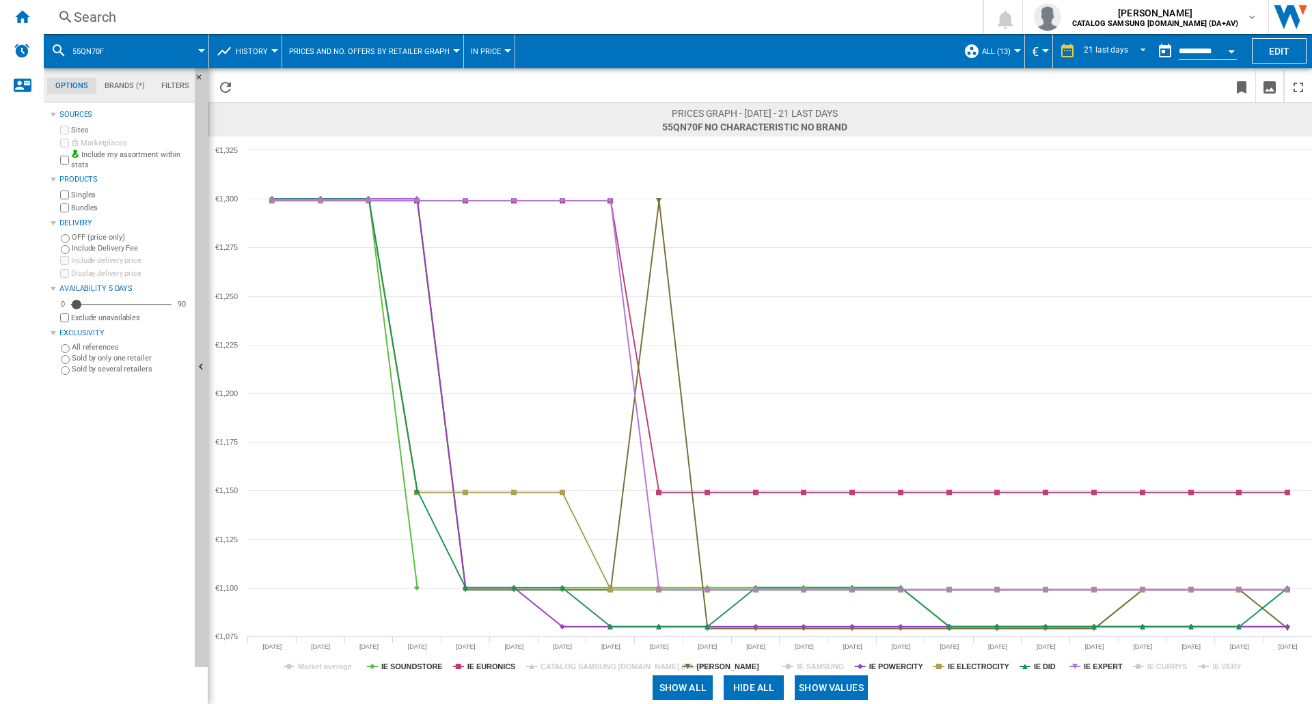
click at [1165, 669] on tspan "IE CURRYS" at bounding box center [1167, 667] width 40 height 8
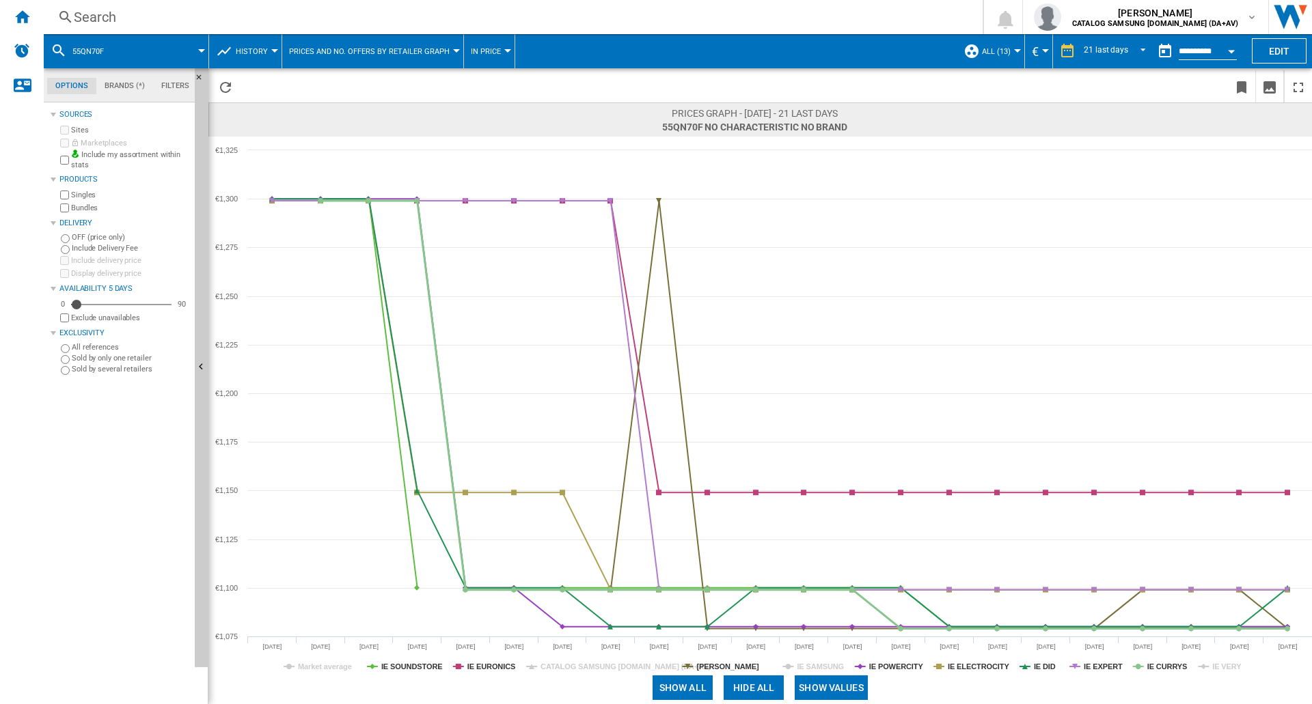
click at [1165, 669] on tspan "IE CURRYS" at bounding box center [1167, 667] width 40 height 8
click at [1041, 666] on tspan "IE DID" at bounding box center [1045, 667] width 22 height 8
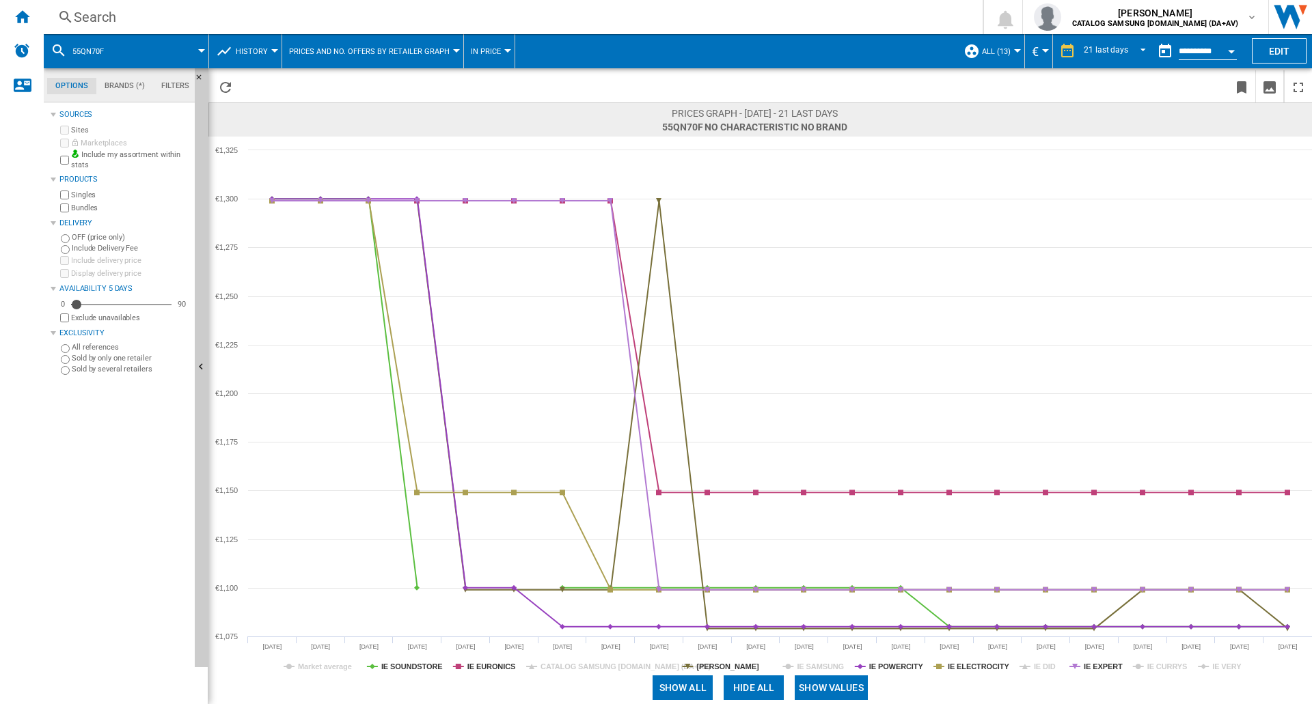
click at [1041, 666] on tspan "IE DID" at bounding box center [1045, 667] width 22 height 8
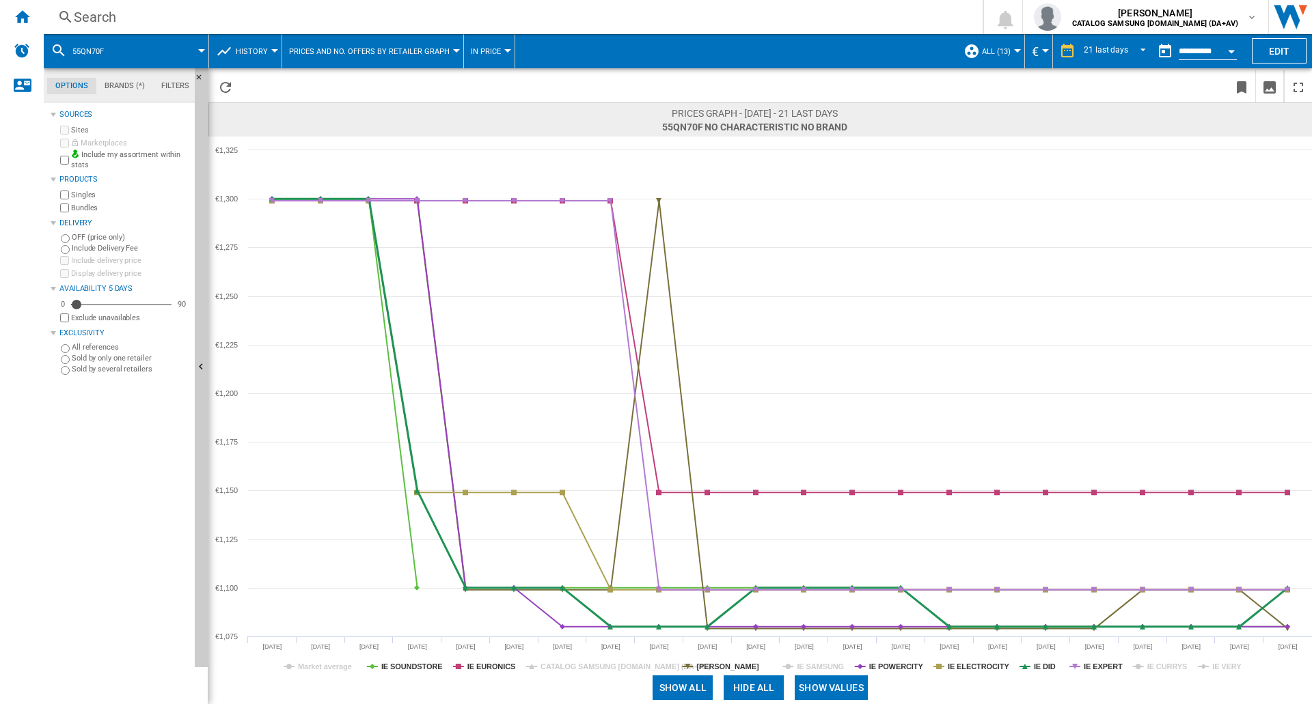
click at [1041, 666] on tspan "IE DID" at bounding box center [1045, 667] width 22 height 8
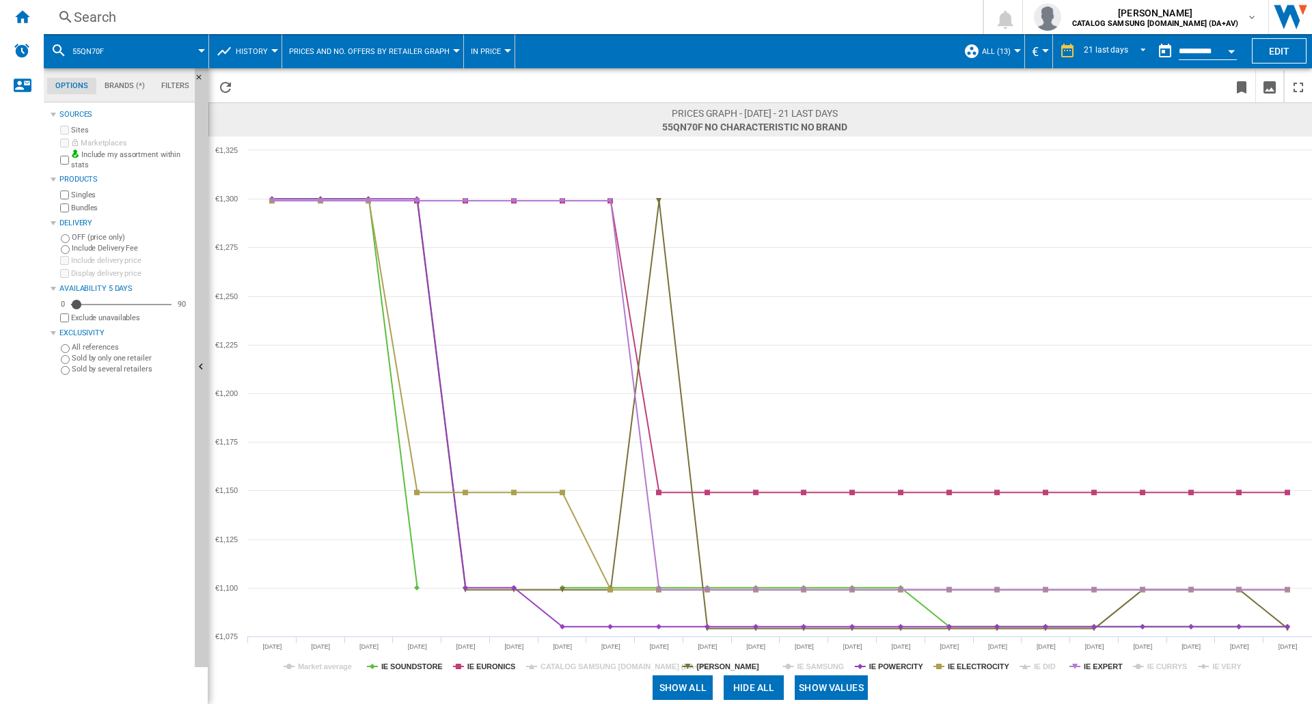
click at [1041, 666] on tspan "IE DID" at bounding box center [1045, 667] width 22 height 8
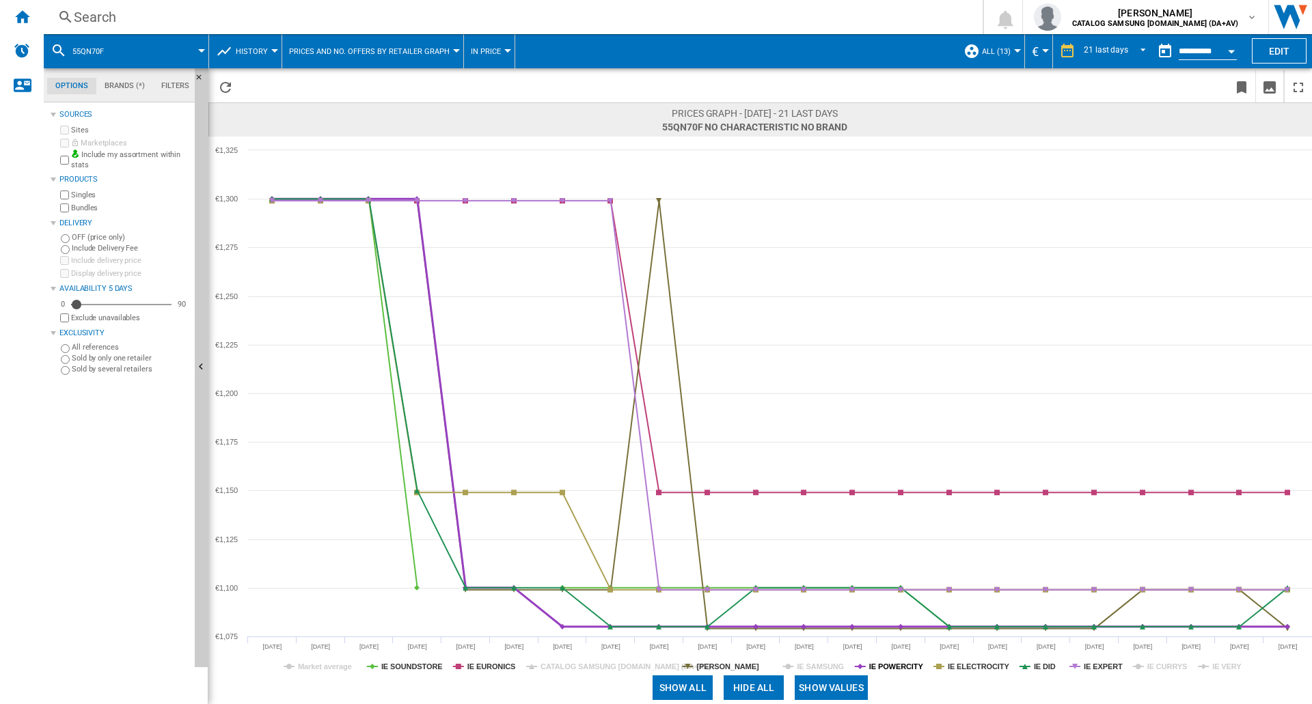
click at [909, 663] on tspan "IE POWERCITY" at bounding box center [896, 667] width 55 height 8
click at [115, 13] on div "Search" at bounding box center [510, 17] width 873 height 19
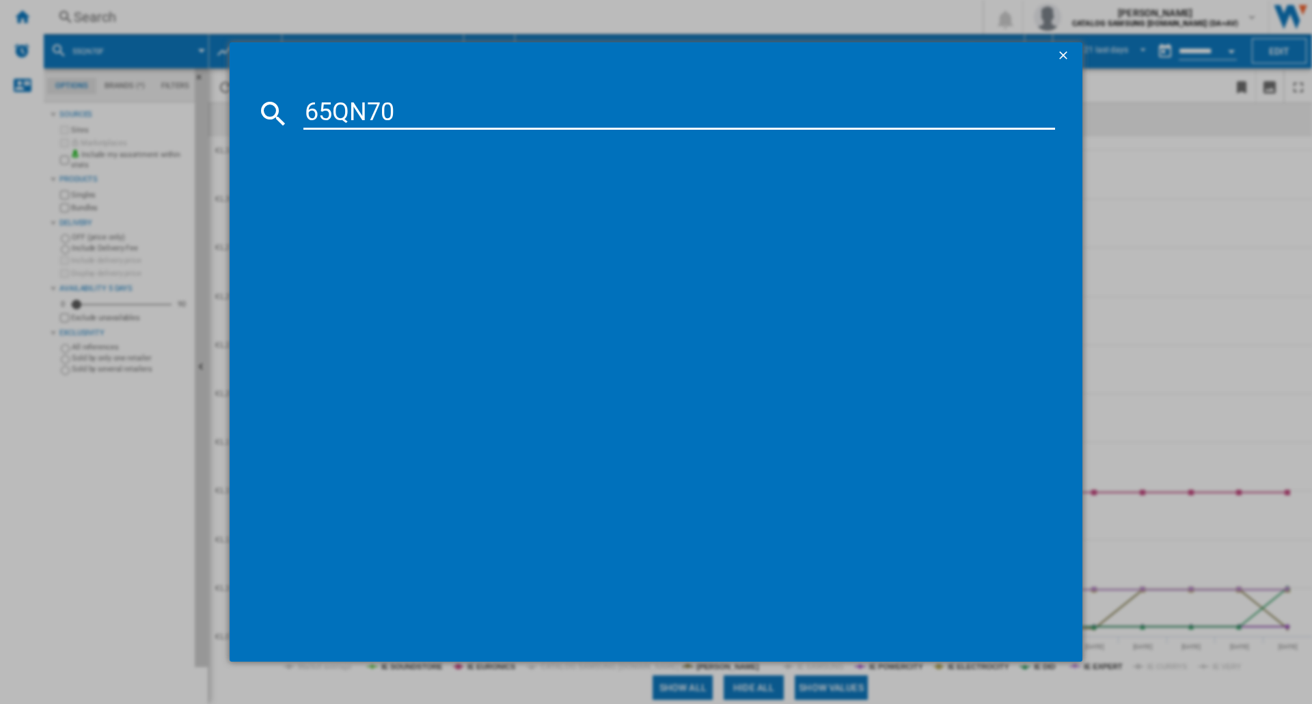
type input "65QN70F"
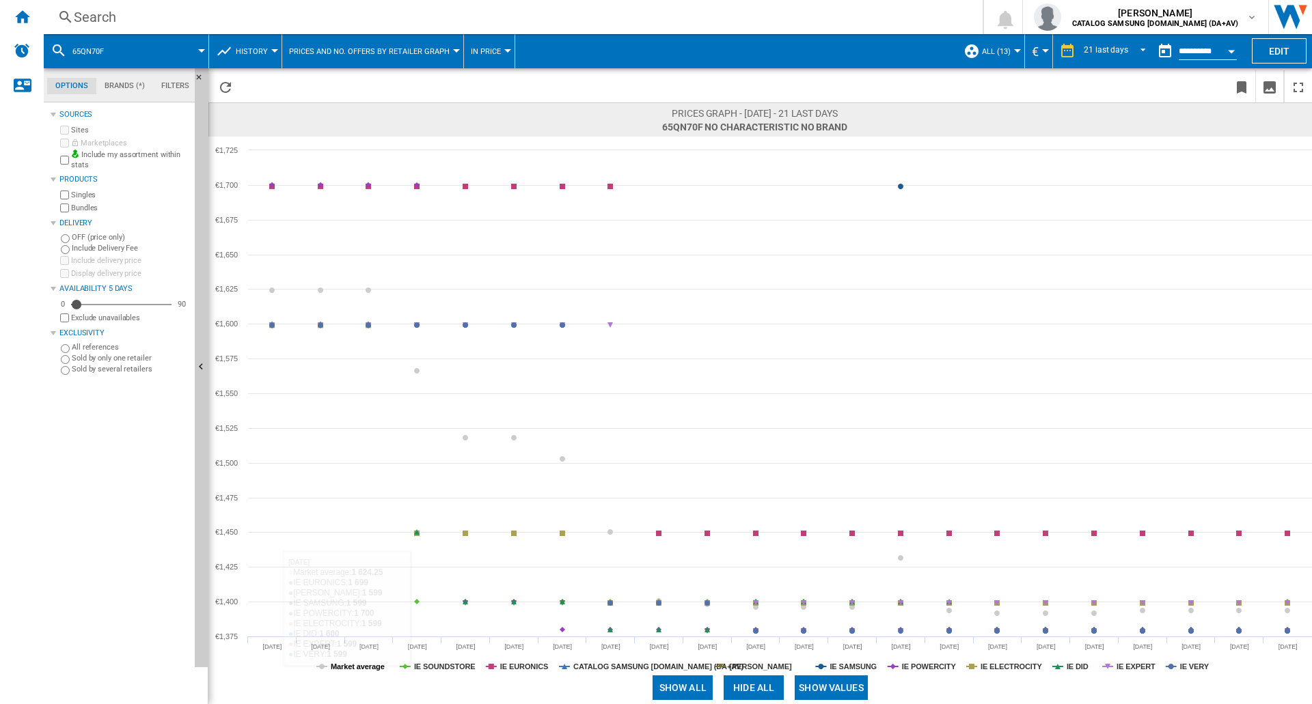
click at [356, 669] on tspan "Market average" at bounding box center [358, 667] width 54 height 8
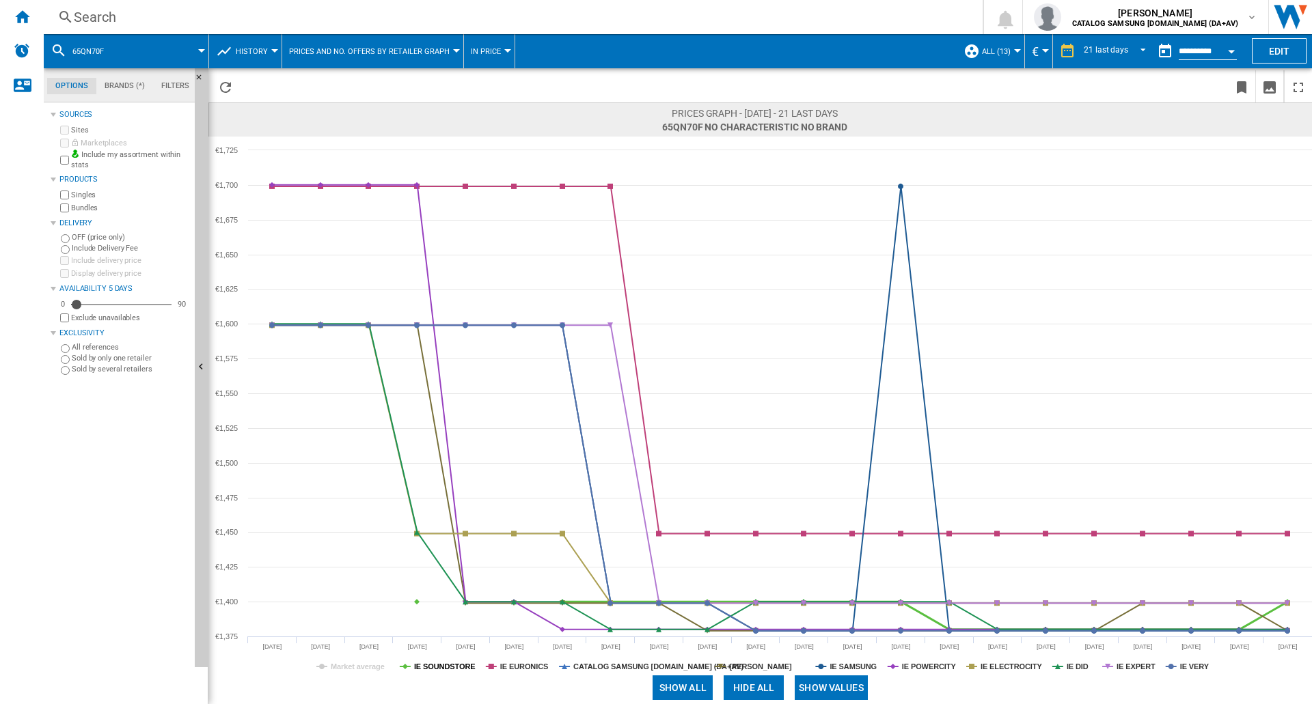
click at [432, 668] on tspan "IE SOUNDSTORE" at bounding box center [444, 667] width 61 height 8
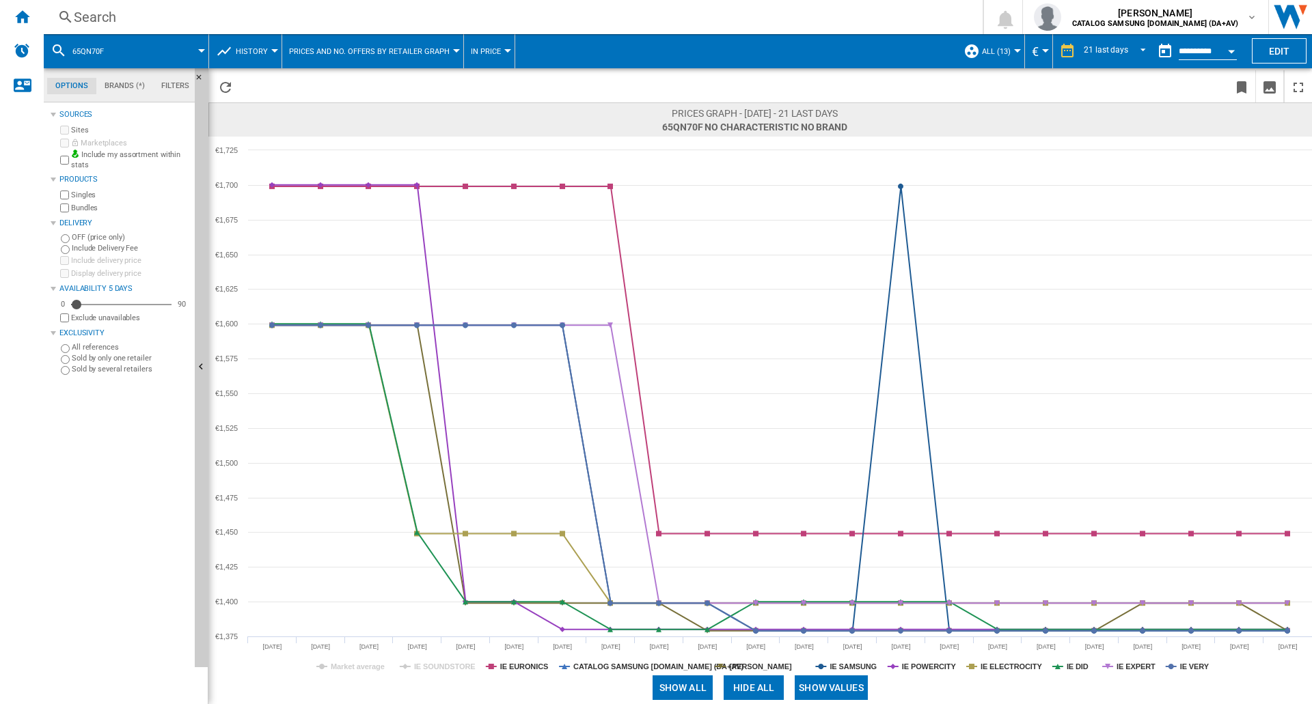
click at [432, 668] on tspan "IE SOUNDSTORE" at bounding box center [444, 667] width 61 height 8
click at [1067, 668] on tspan "IE DID" at bounding box center [1078, 667] width 22 height 8
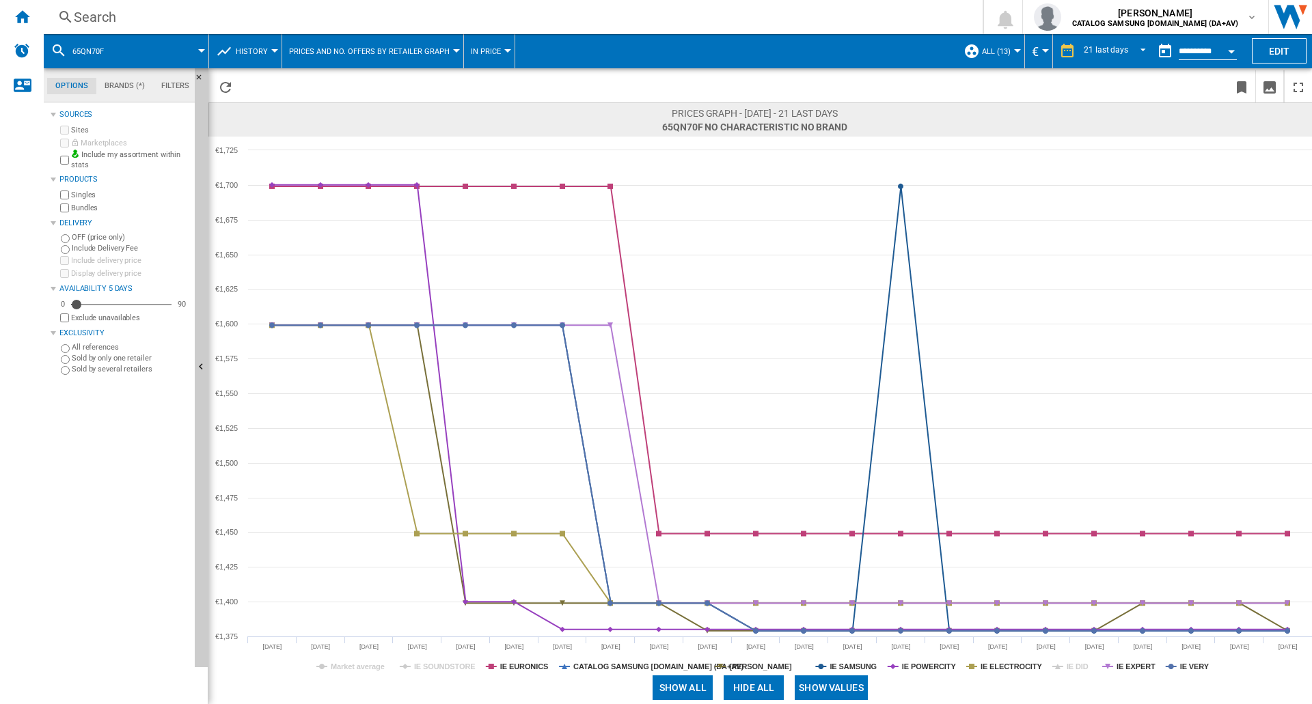
click at [1067, 668] on tspan "IE DID" at bounding box center [1078, 667] width 22 height 8
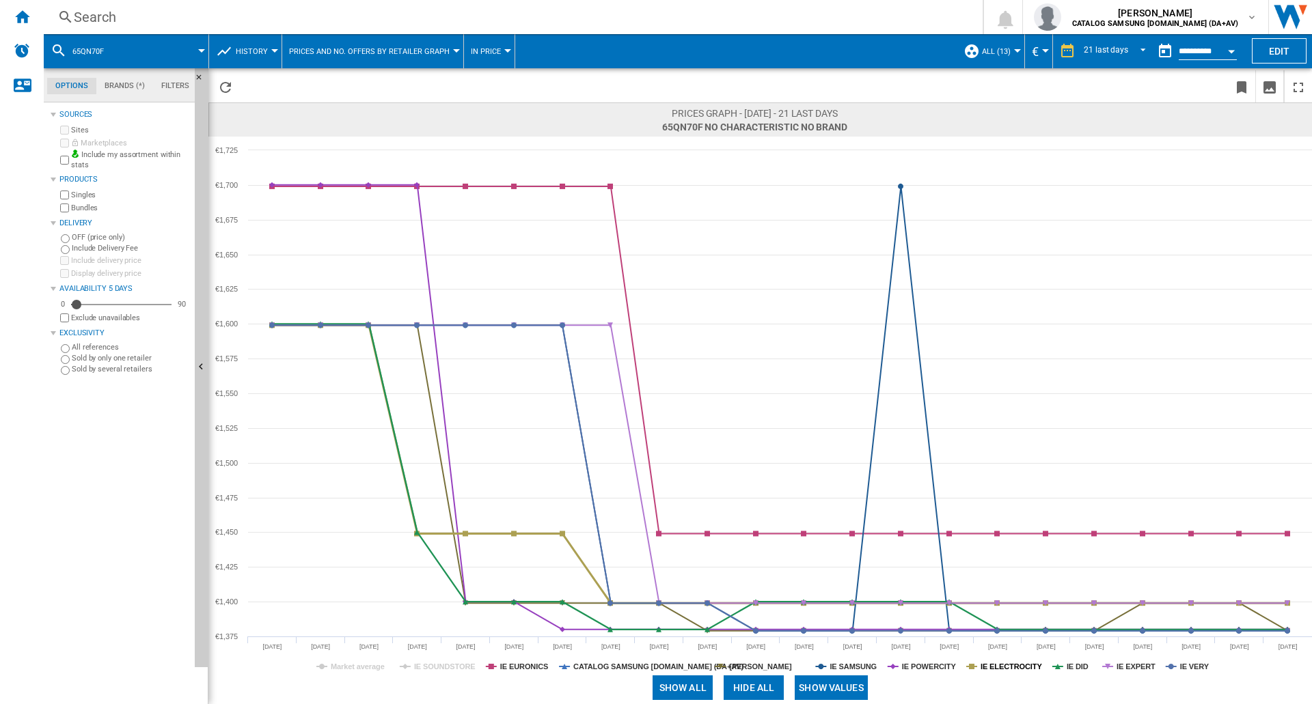
click at [1006, 668] on tspan "IE ELECTROCITY" at bounding box center [1010, 667] width 61 height 8
click at [1024, 668] on tspan "IE ELECTROCITY" at bounding box center [1010, 667] width 61 height 8
click at [1076, 666] on tspan "IE DID" at bounding box center [1078, 667] width 22 height 8
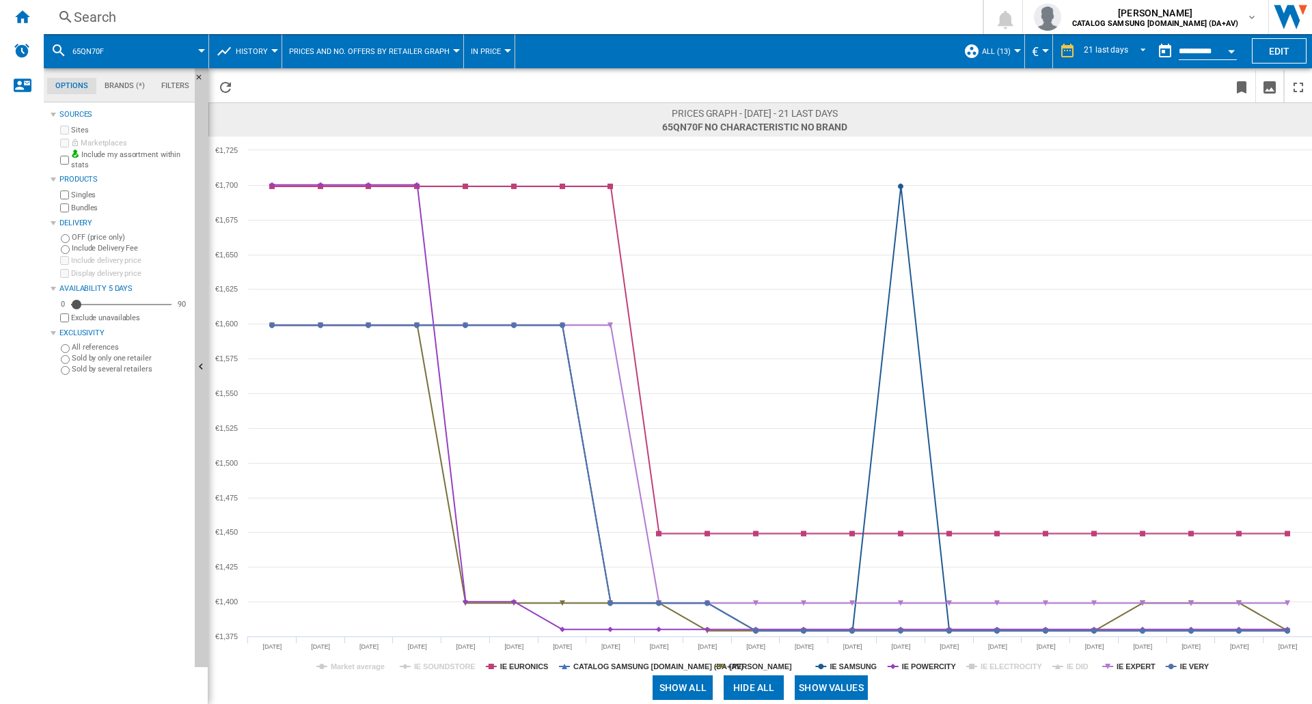
click at [1076, 666] on tspan "IE DID" at bounding box center [1078, 667] width 22 height 8
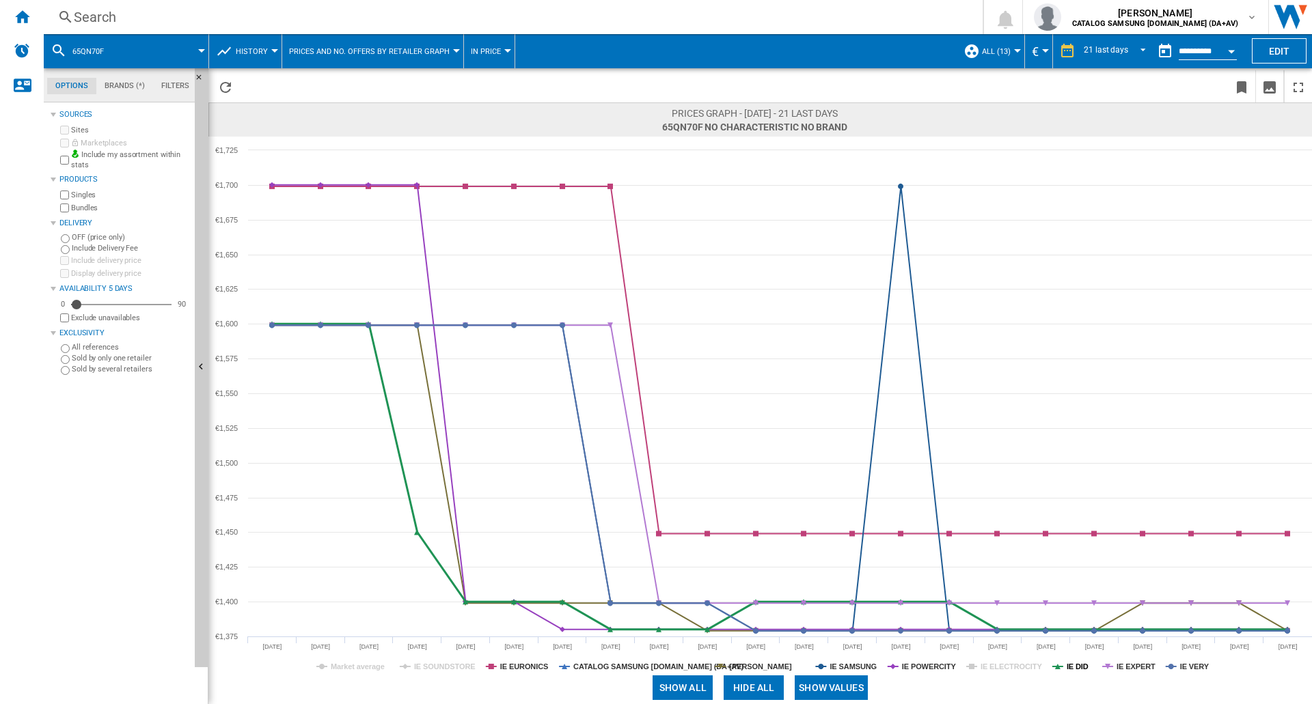
click at [1079, 670] on tspan "IE DID" at bounding box center [1078, 667] width 22 height 8
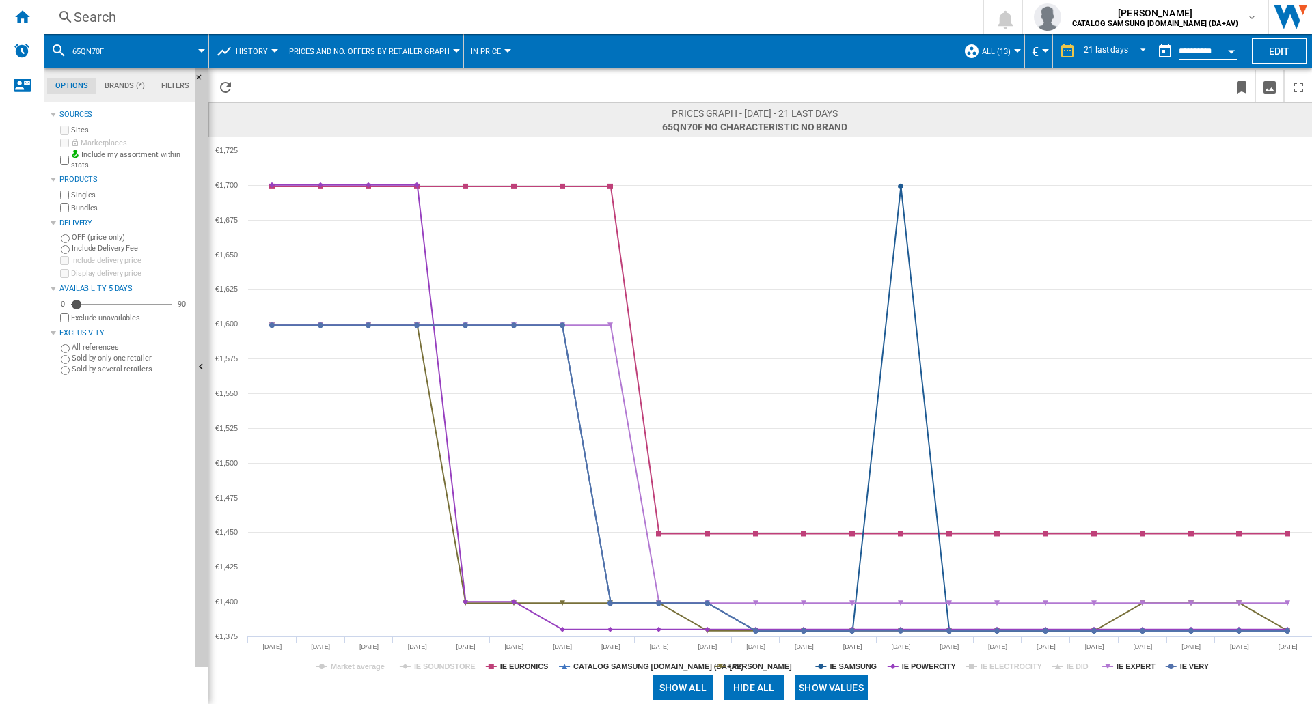
click at [1079, 670] on tspan "IE DID" at bounding box center [1078, 667] width 22 height 8
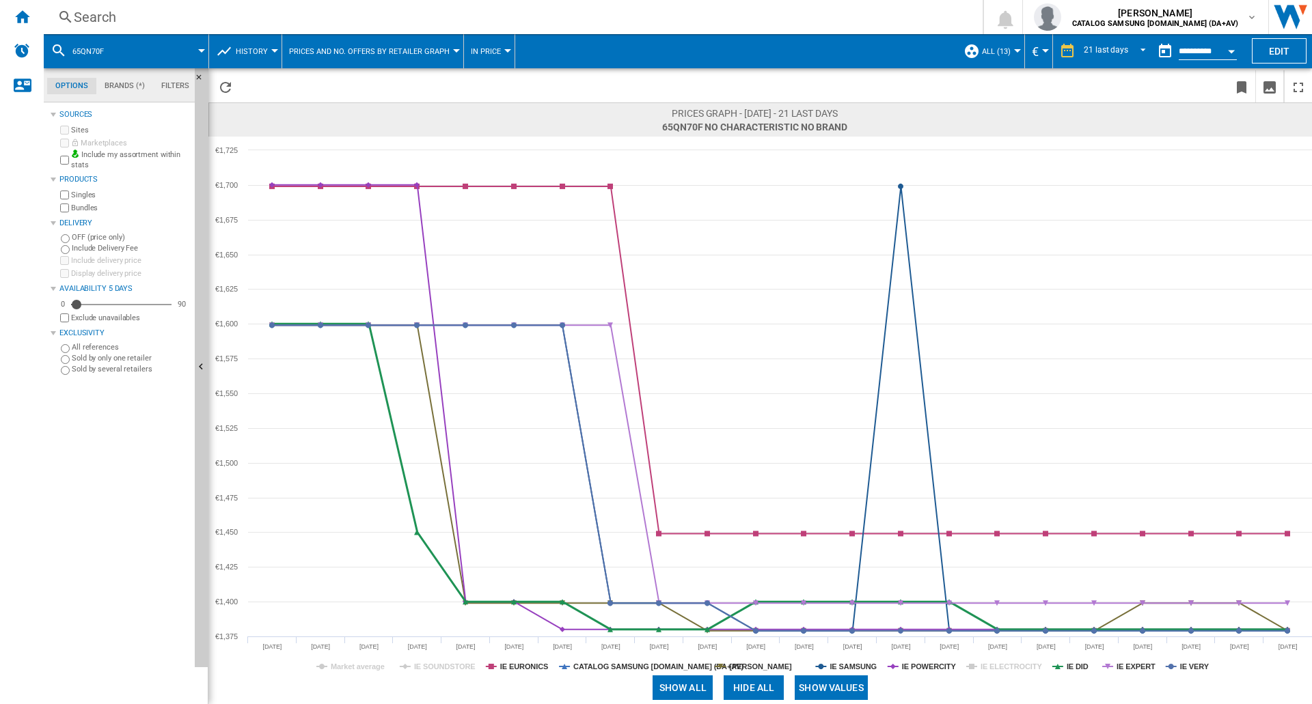
click at [1079, 670] on tspan "IE DID" at bounding box center [1078, 667] width 22 height 8
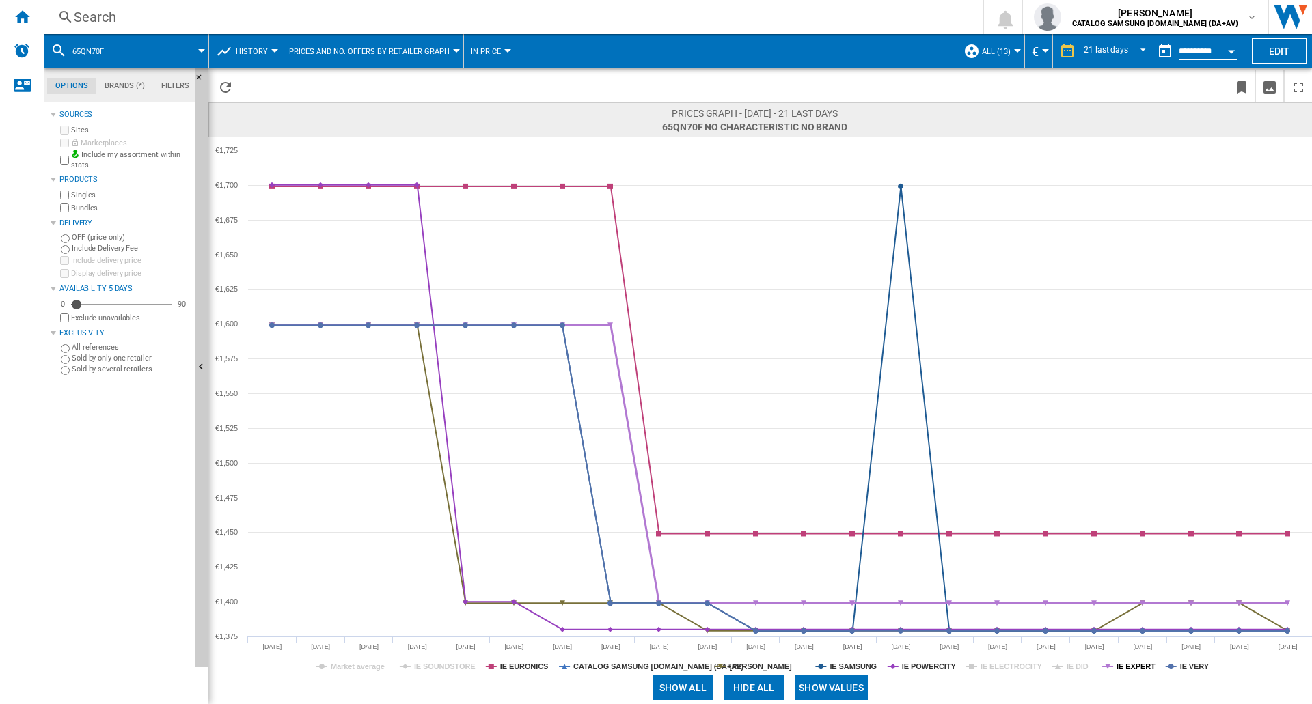
click at [1129, 664] on tspan "IE EXPERT" at bounding box center [1135, 667] width 39 height 8
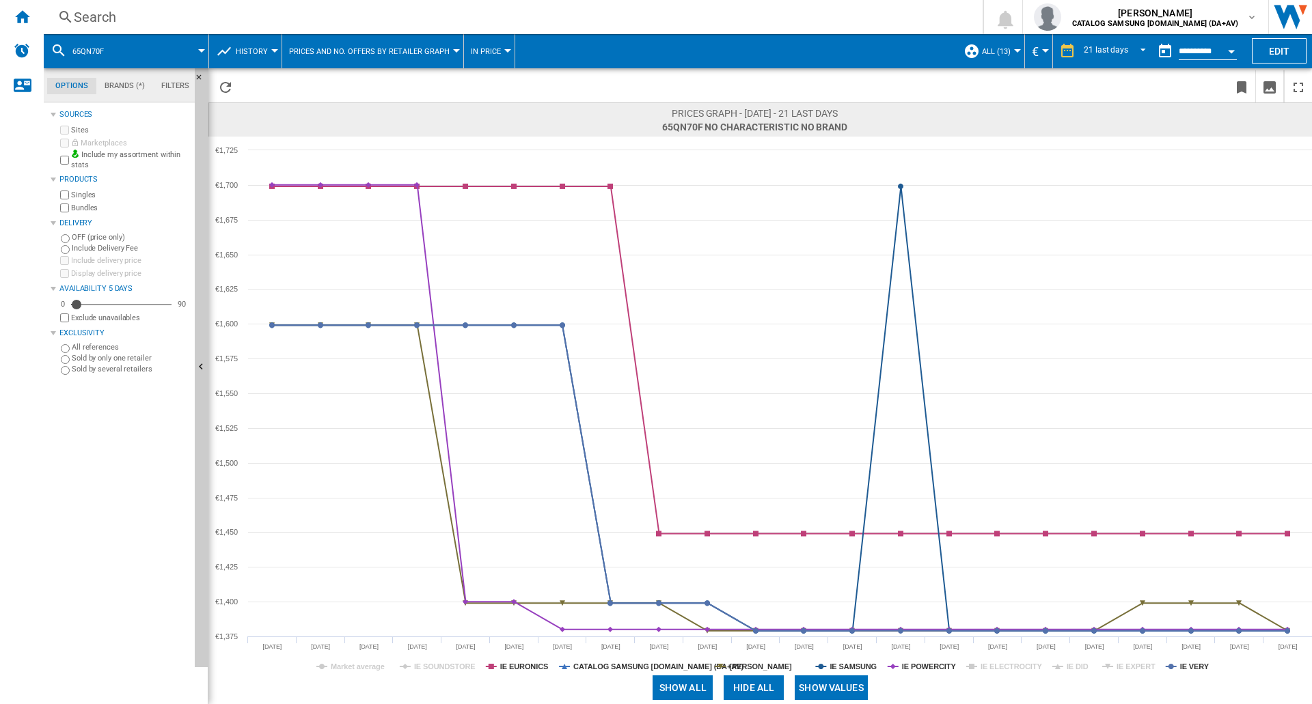
click at [1129, 664] on tspan "IE EXPERT" at bounding box center [1135, 667] width 39 height 8
click at [926, 665] on tspan "IE POWERCITY" at bounding box center [929, 667] width 55 height 8
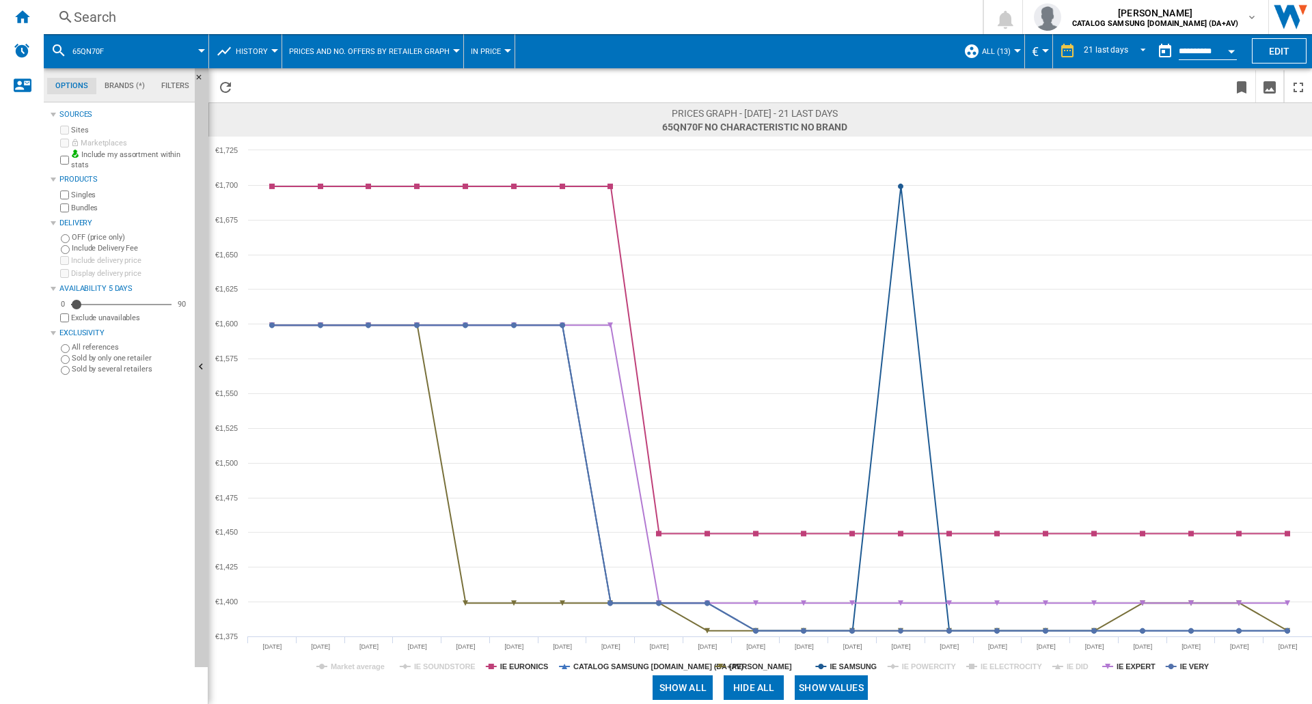
click at [926, 665] on tspan "IE POWERCITY" at bounding box center [929, 667] width 55 height 8
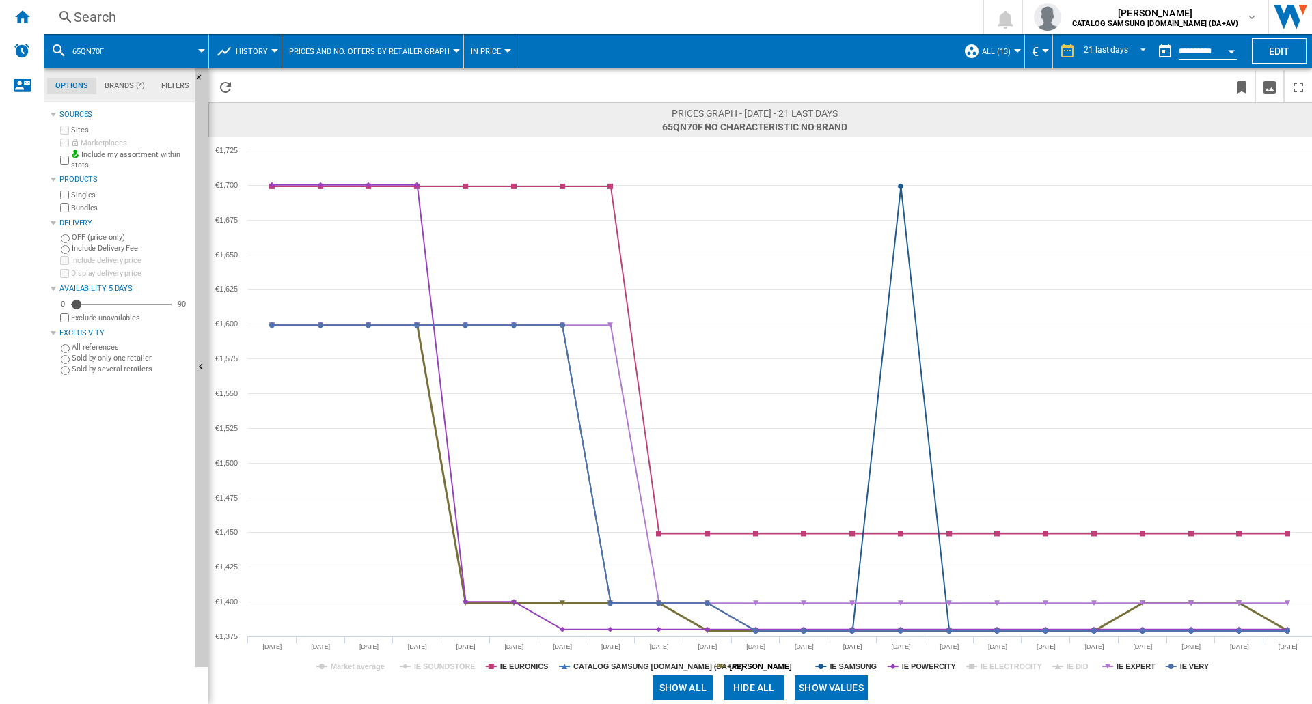
click at [764, 667] on tspan "[PERSON_NAME]" at bounding box center [760, 667] width 62 height 8
click at [918, 666] on tspan "IE POWERCITY" at bounding box center [929, 667] width 55 height 8
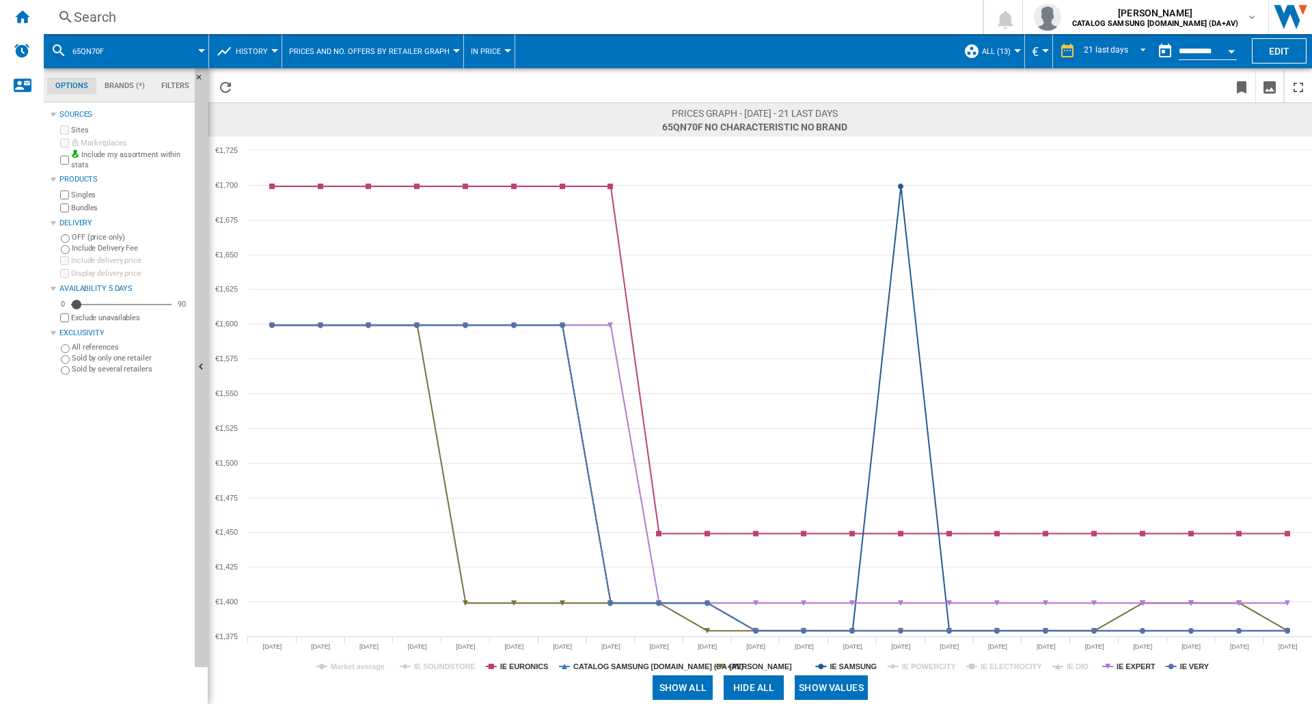
click at [918, 666] on tspan "IE POWERCITY" at bounding box center [929, 667] width 55 height 8
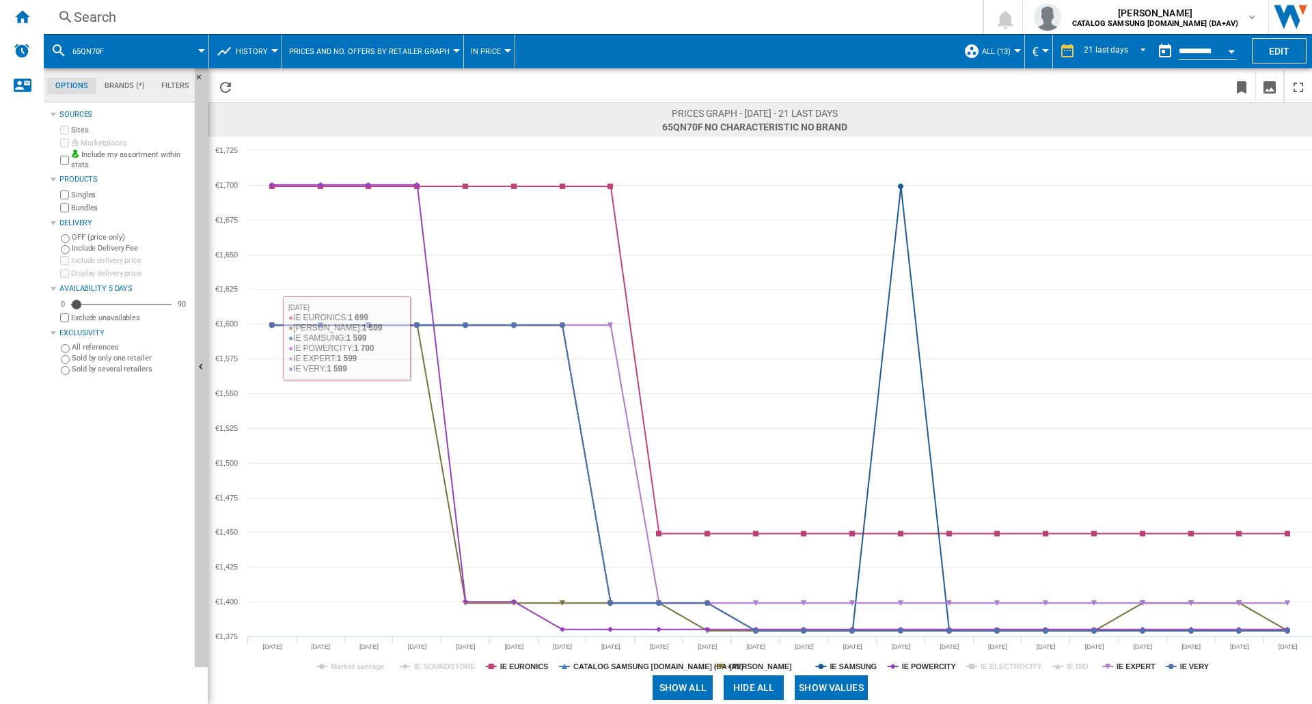
click at [133, 16] on div "Search" at bounding box center [510, 17] width 873 height 19
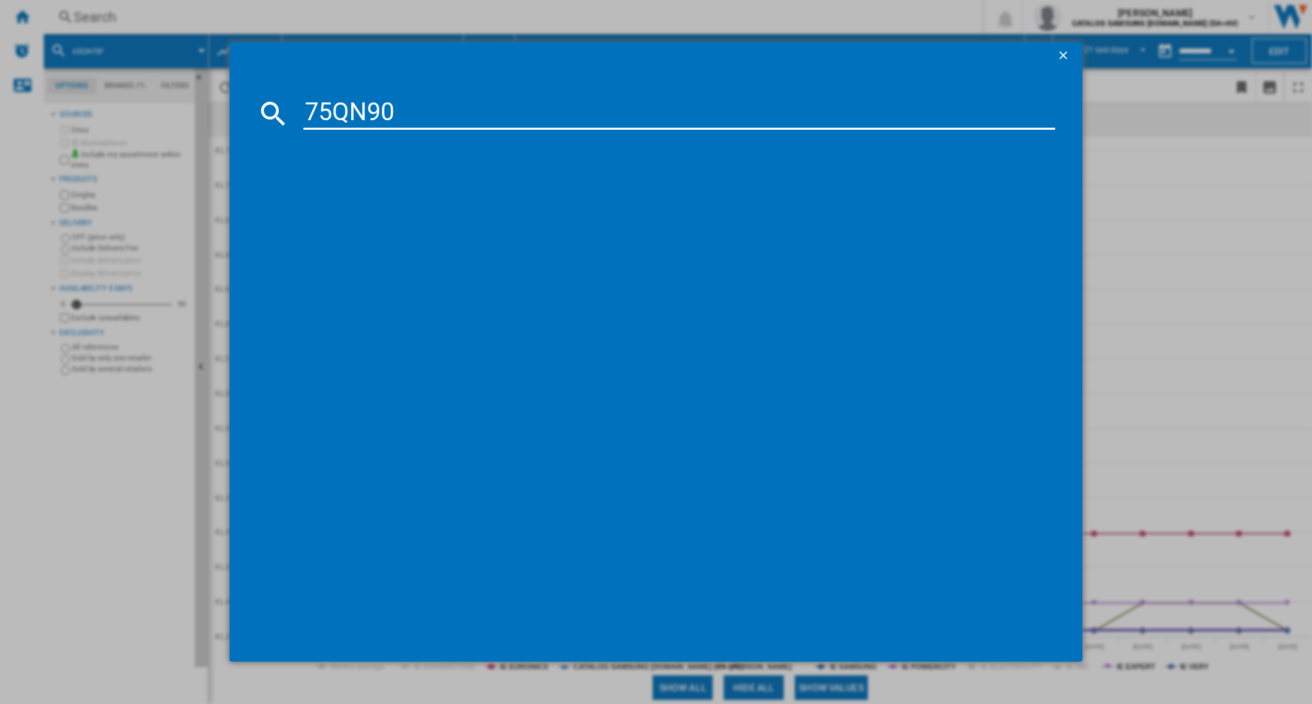
type input "75QN90F"
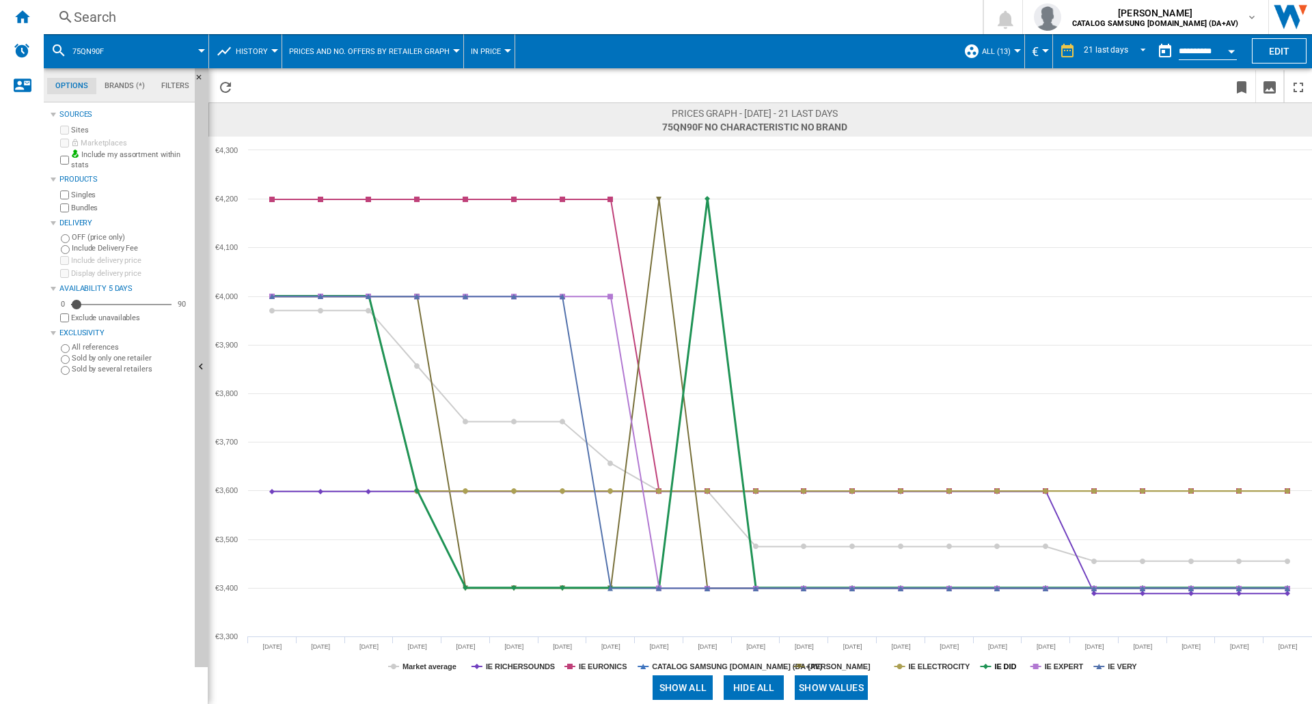
click at [1000, 668] on tspan "IE DID" at bounding box center [1005, 667] width 22 height 8
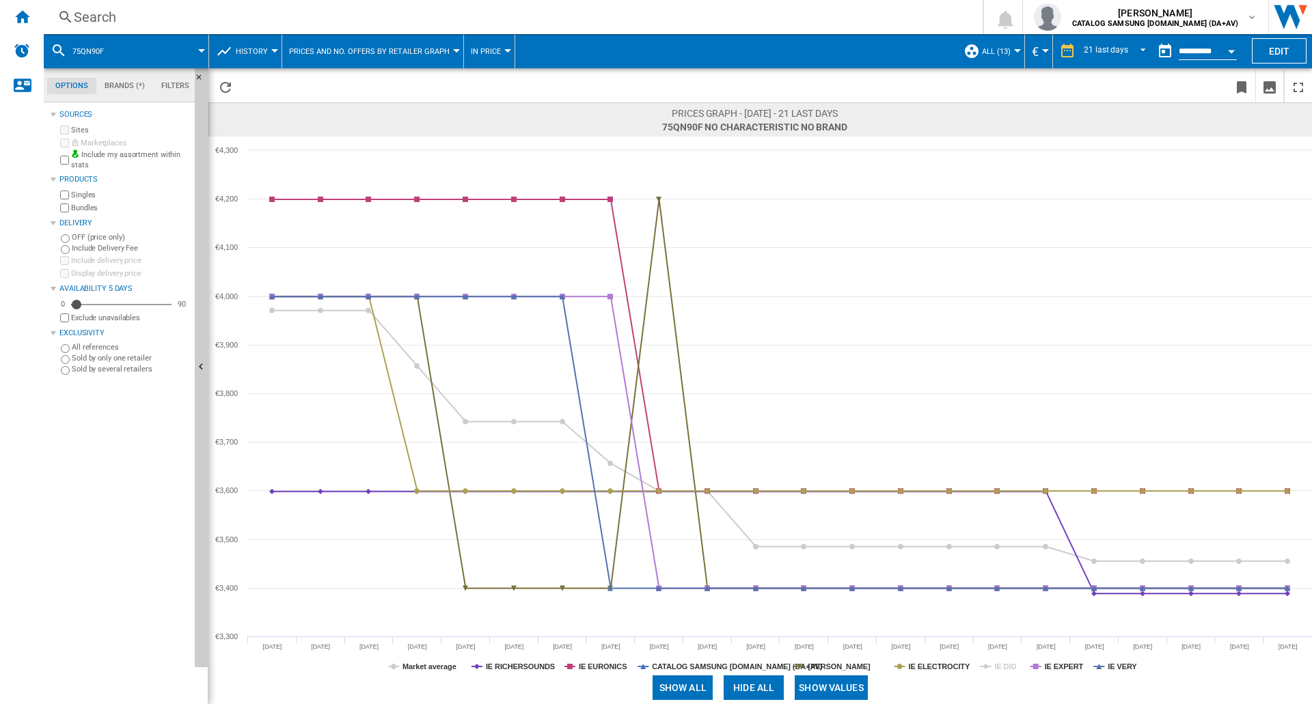
click at [1000, 668] on tspan "IE DID" at bounding box center [1005, 667] width 22 height 8
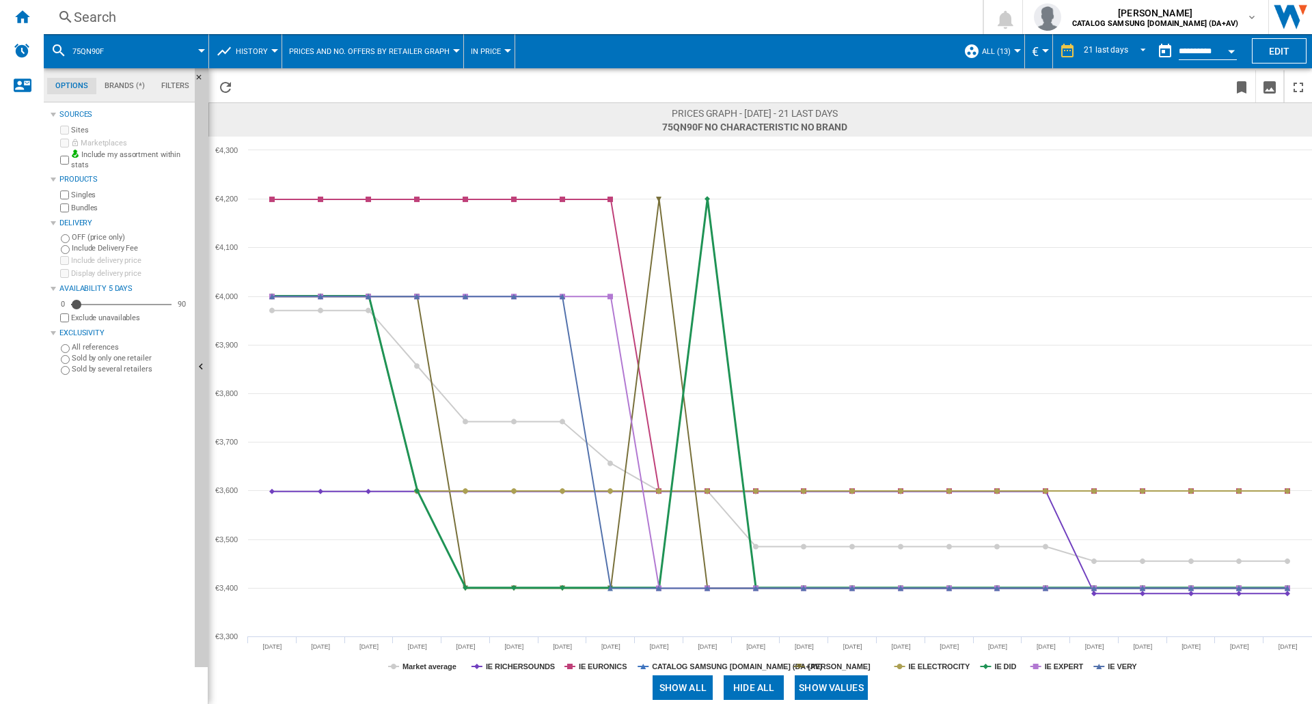
click at [1000, 668] on tspan "IE DID" at bounding box center [1005, 667] width 22 height 8
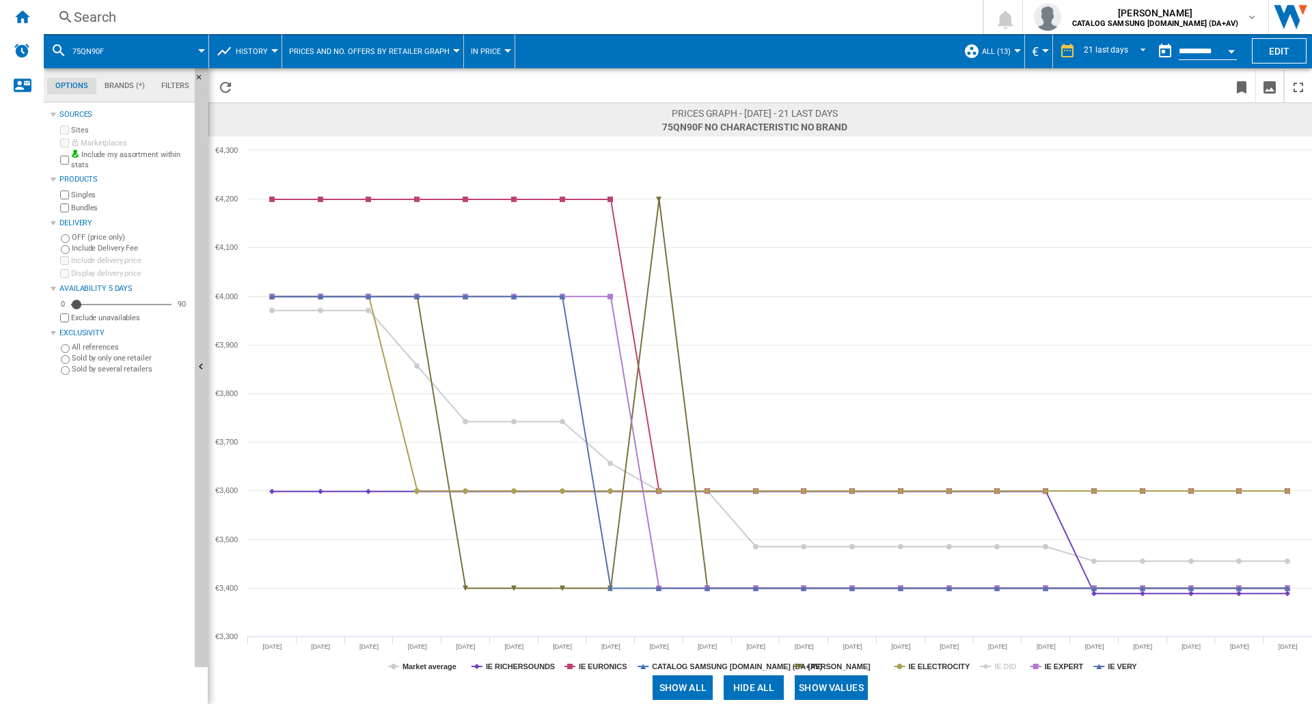
click at [1000, 668] on tspan "IE DID" at bounding box center [1005, 667] width 22 height 8
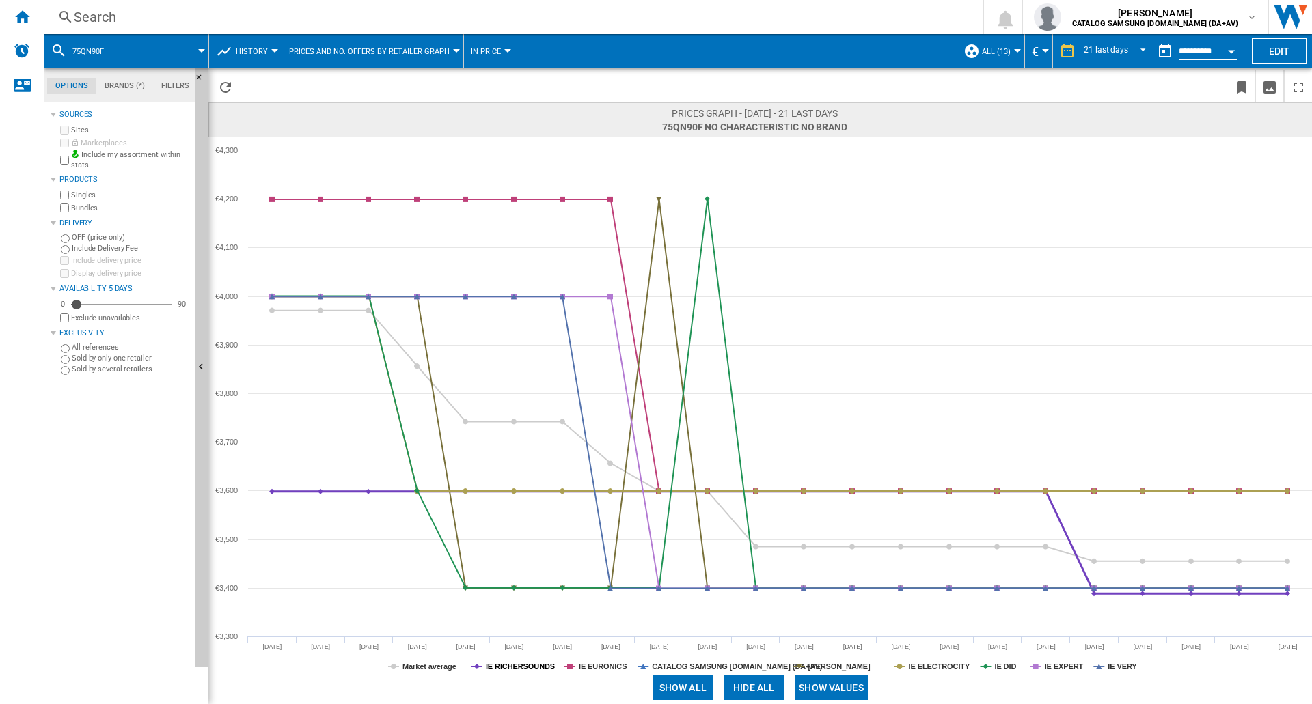
click at [499, 665] on tspan "IE RICHERSOUNDS" at bounding box center [520, 667] width 69 height 8
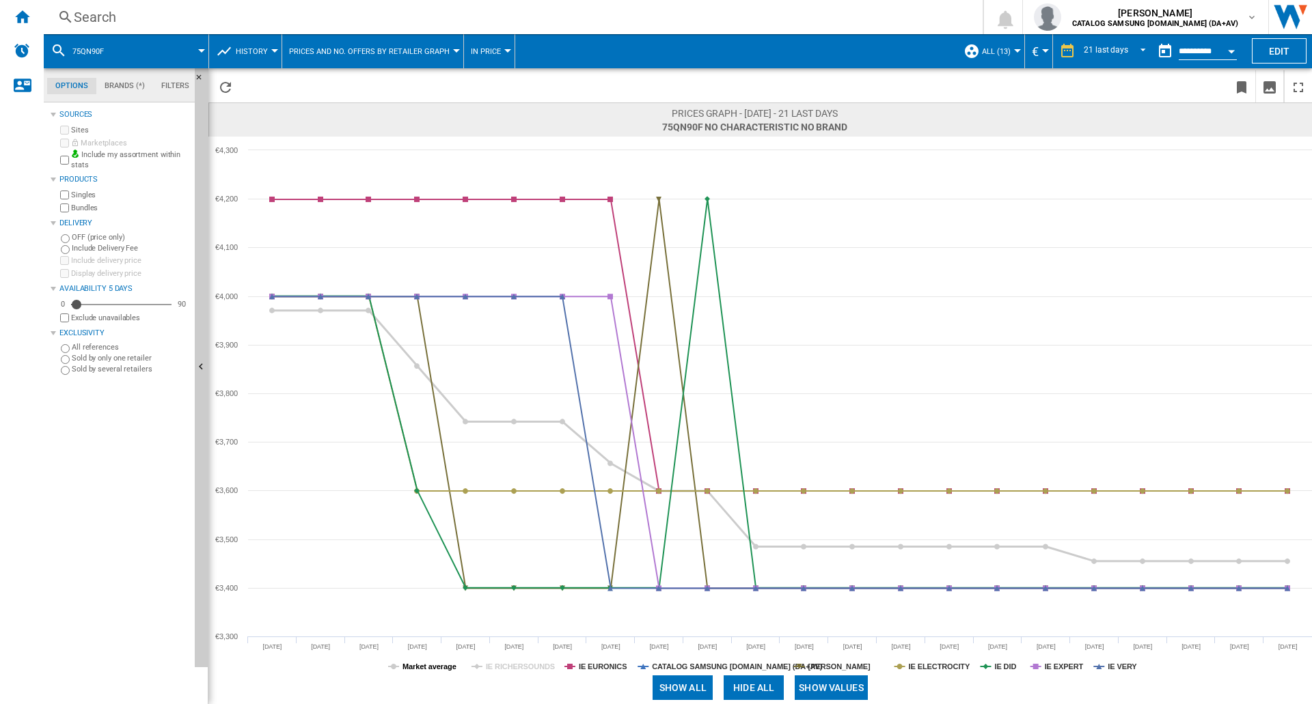
click at [414, 667] on tspan "Market average" at bounding box center [429, 667] width 54 height 8
click at [1122, 668] on tspan "IE VERY" at bounding box center [1122, 667] width 29 height 8
click at [953, 668] on tspan "IE ELECTROCITY" at bounding box center [939, 667] width 61 height 8
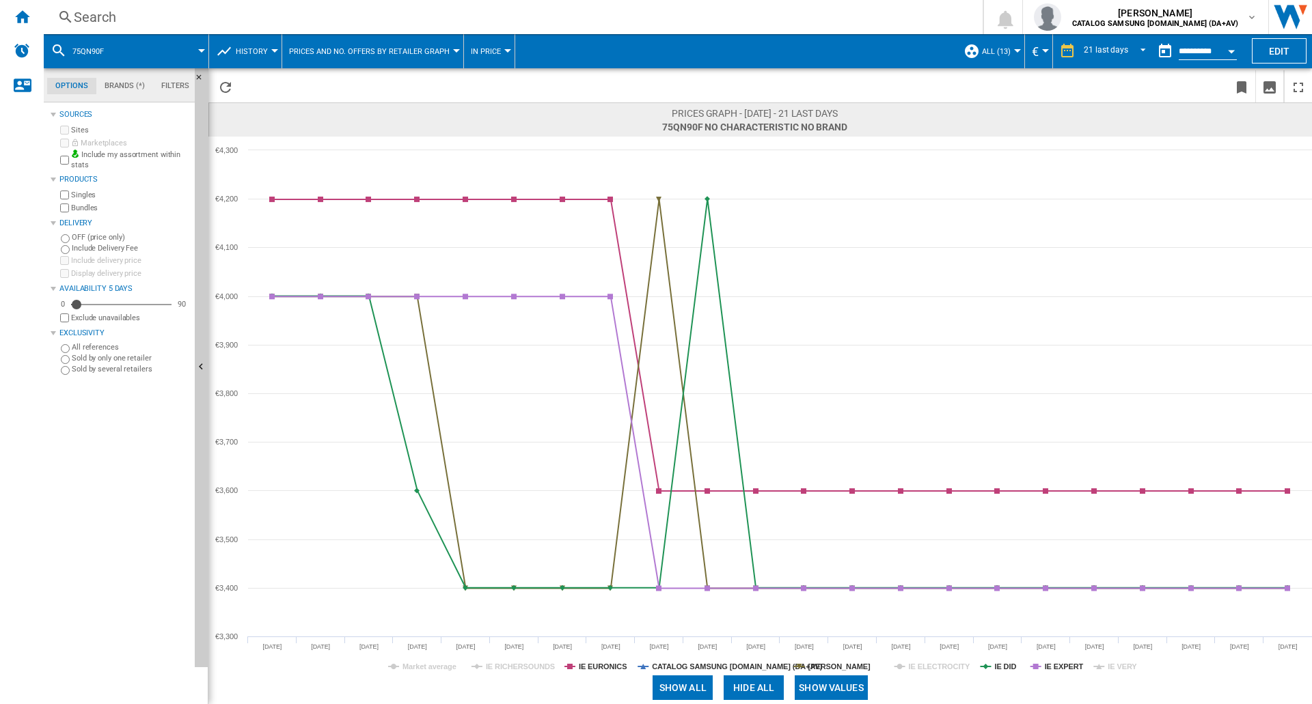
click at [953, 668] on tspan "IE ELECTROCITY" at bounding box center [939, 667] width 61 height 8
click at [839, 663] on tspan "[PERSON_NAME]" at bounding box center [839, 667] width 62 height 8
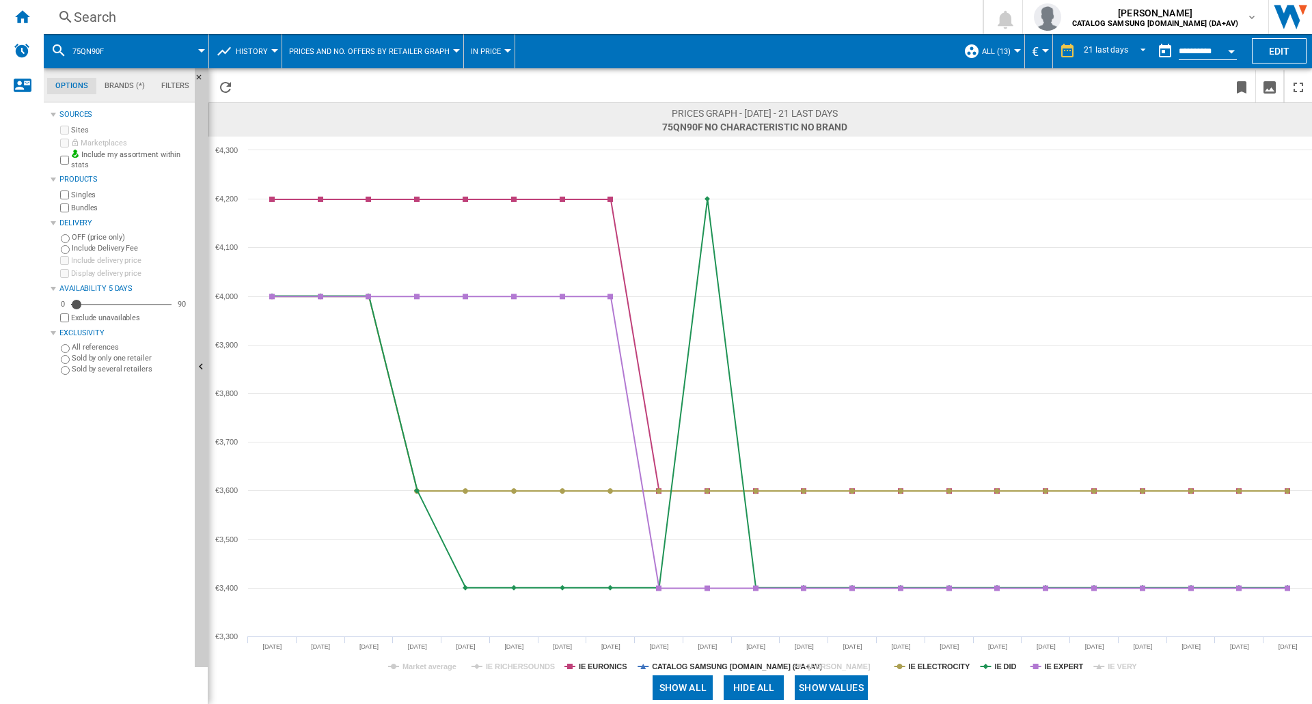
click at [817, 663] on tspan "[PERSON_NAME]" at bounding box center [839, 667] width 62 height 8
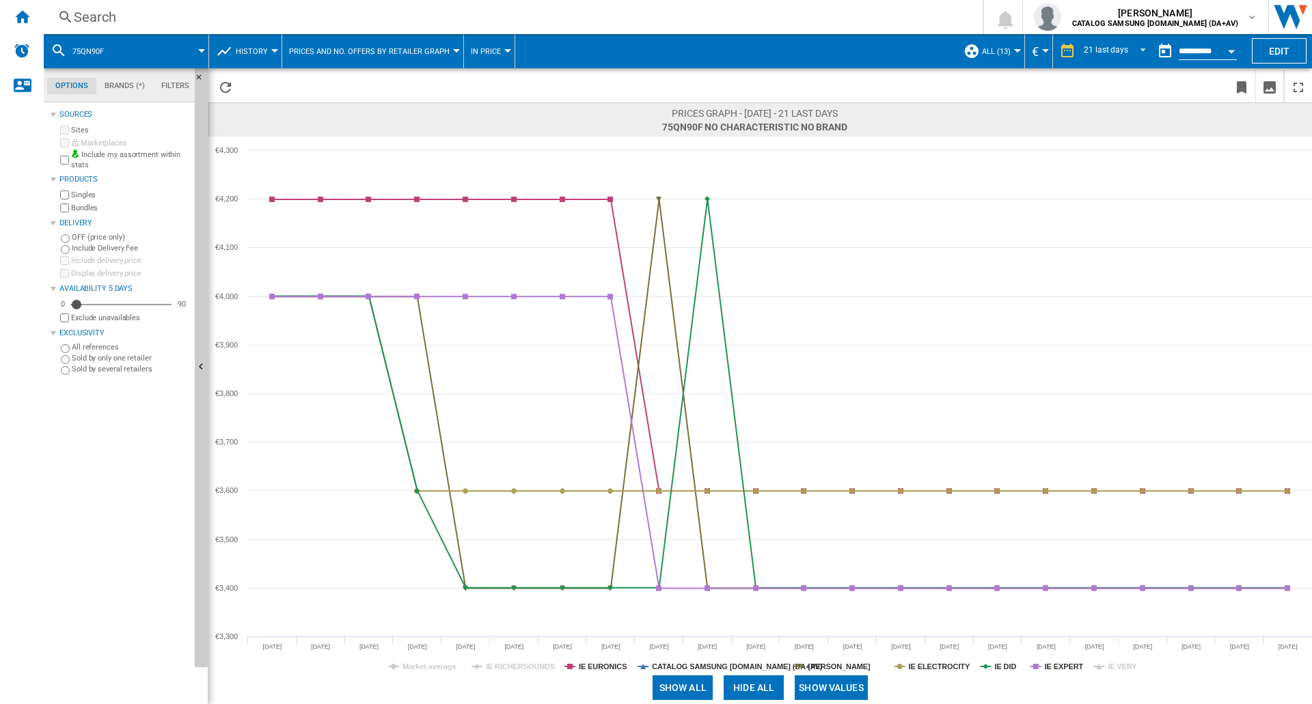
click at [126, 13] on div "Search" at bounding box center [510, 17] width 873 height 19
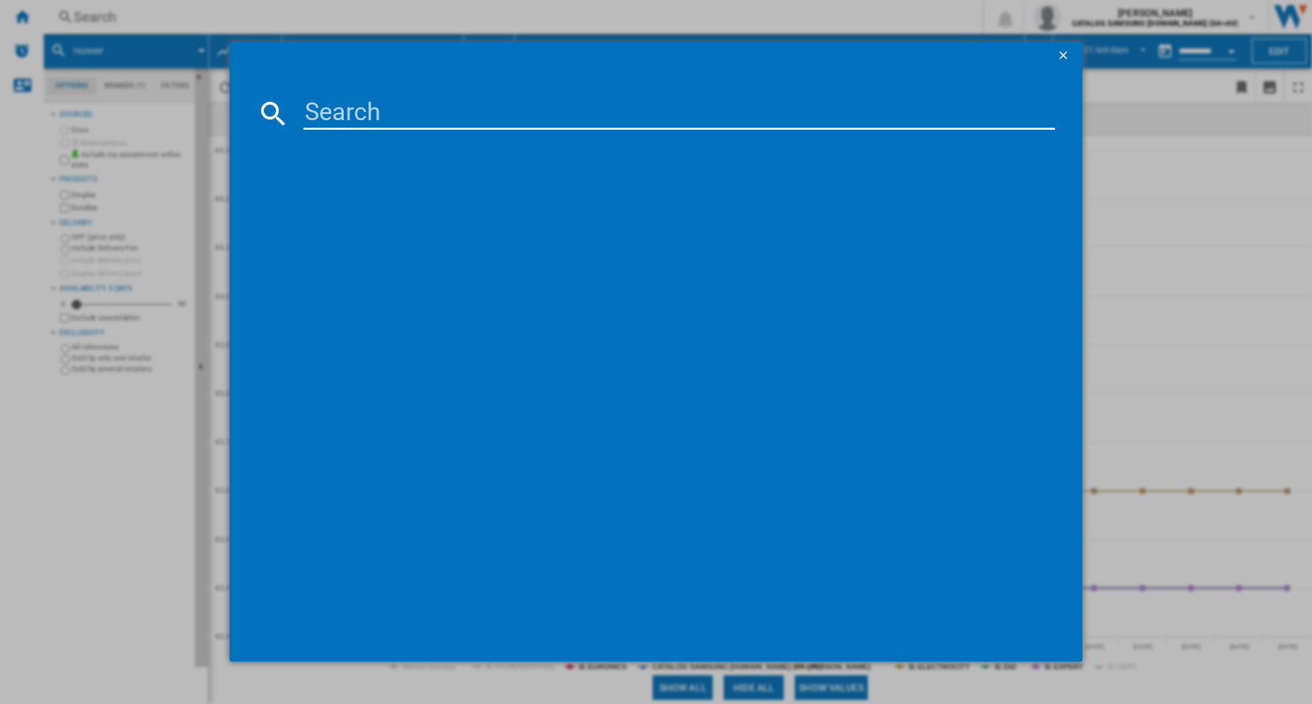
click at [333, 117] on input at bounding box center [679, 113] width 752 height 33
type input "32LS03C"
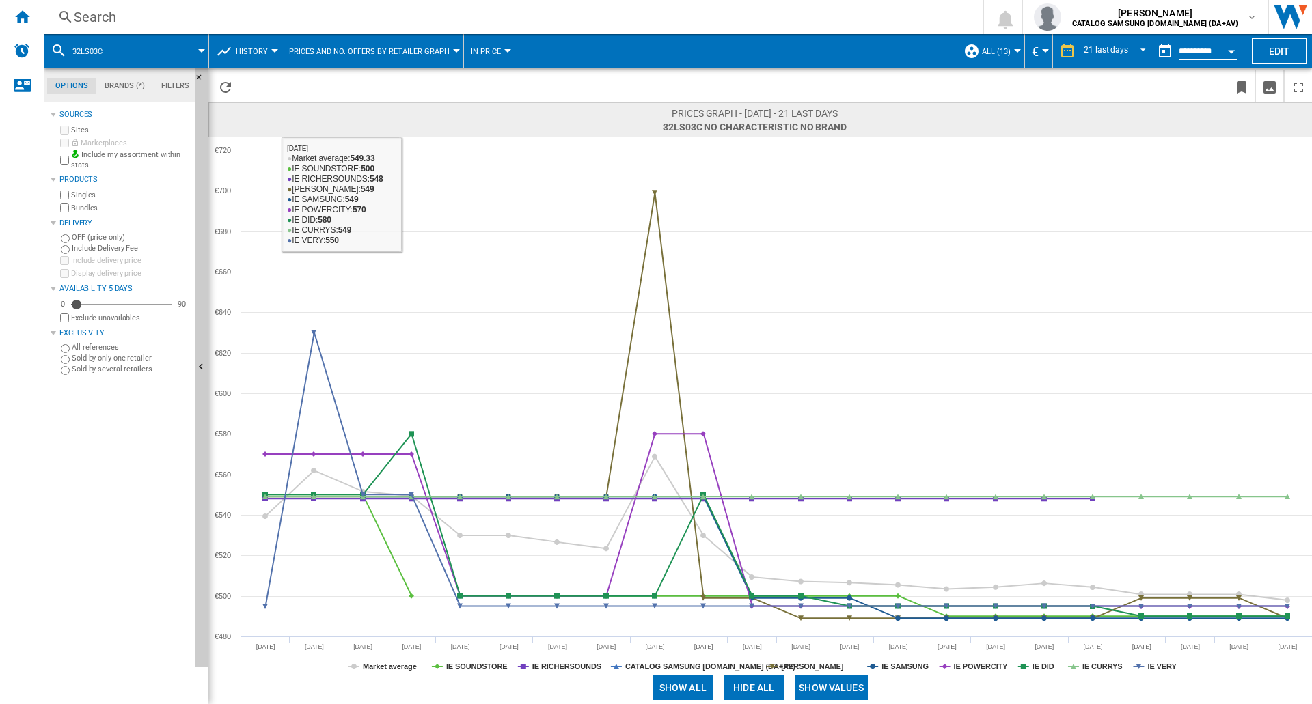
click at [92, 21] on div "Search" at bounding box center [510, 17] width 873 height 19
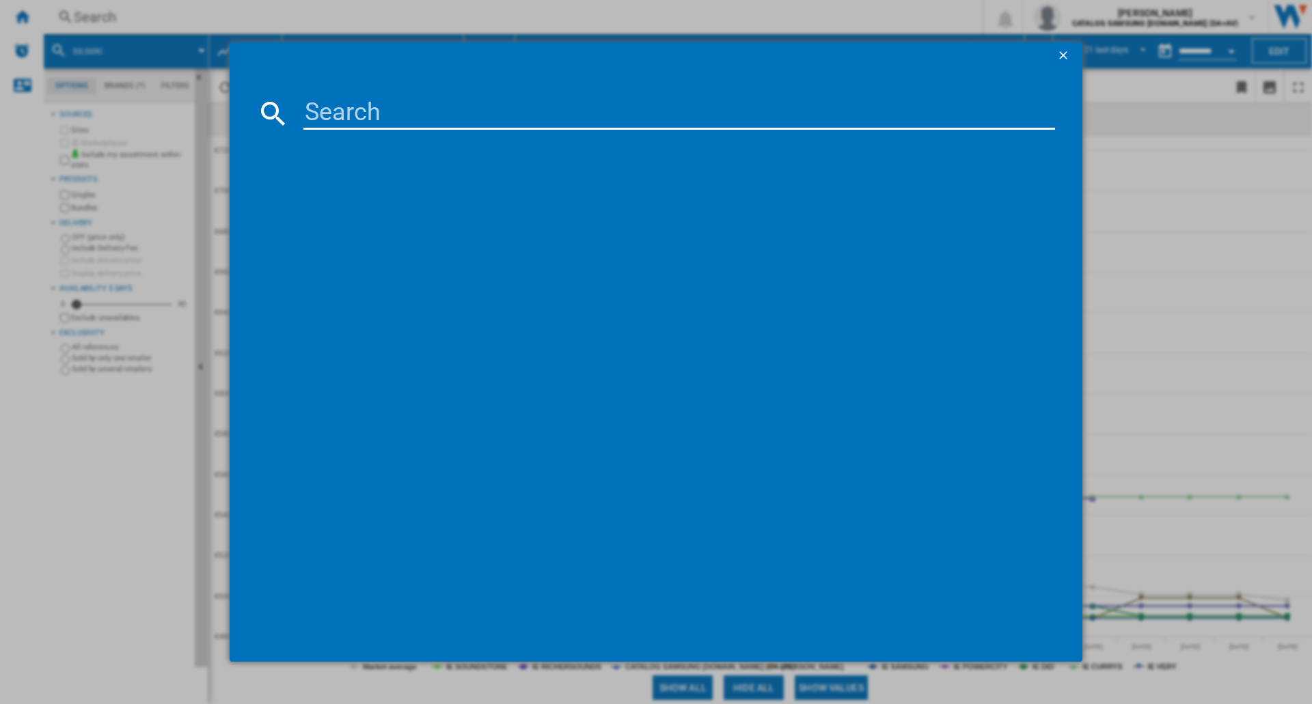
click at [1066, 55] on ng-md-icon "getI18NText('BUTTONS.CLOSE_DIALOG')" at bounding box center [1064, 57] width 16 height 16
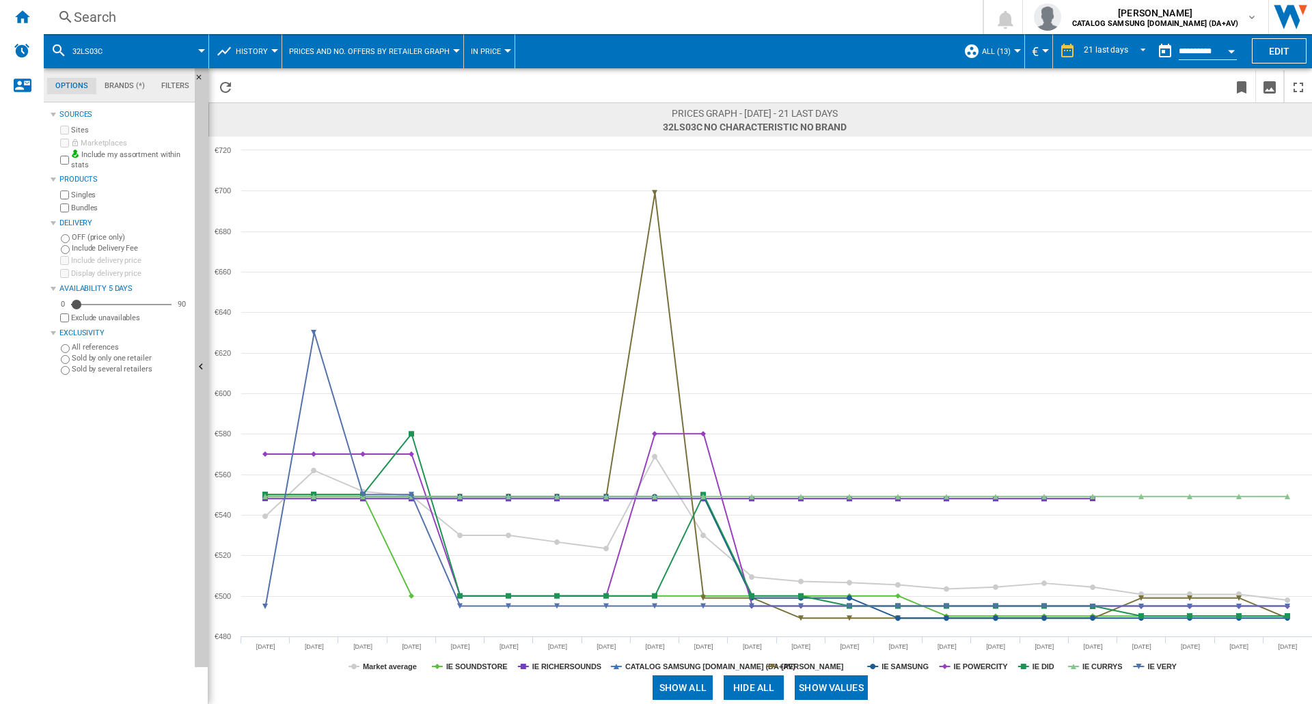
click at [92, 18] on div "Search" at bounding box center [510, 17] width 873 height 19
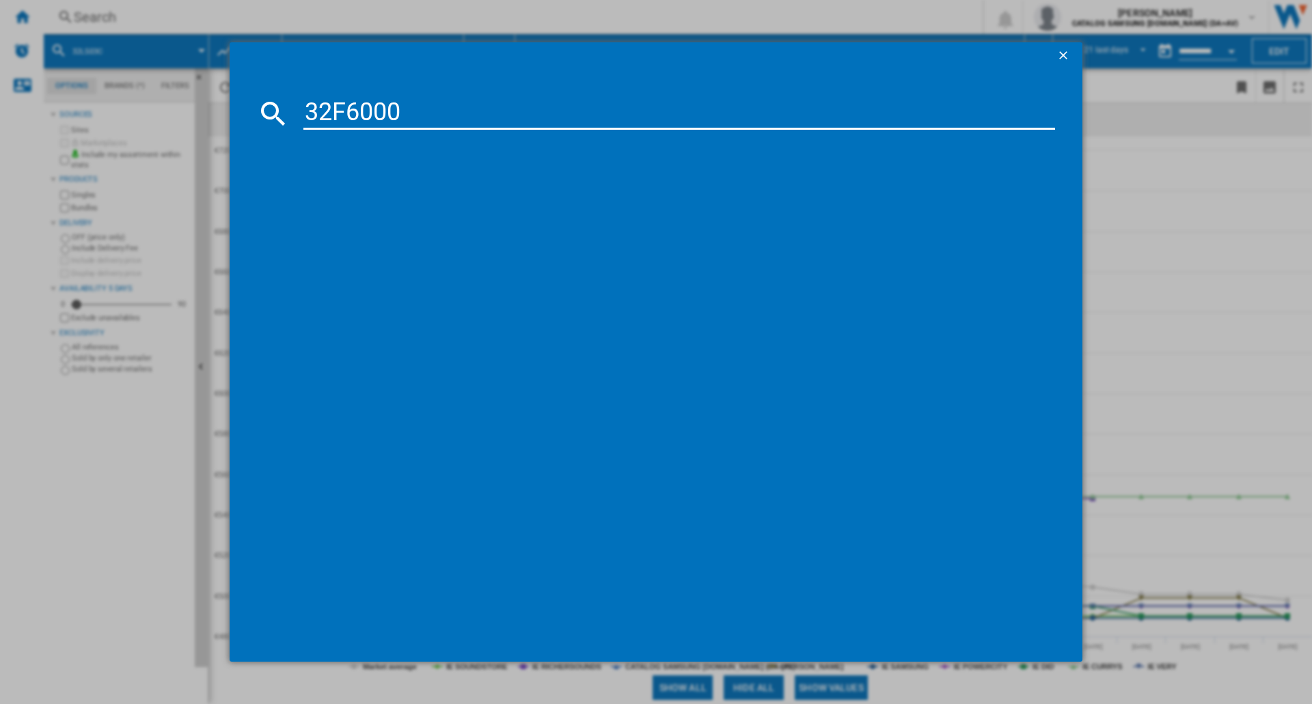
type input "32F6000F"
